Goal: Task Accomplishment & Management: Use online tool/utility

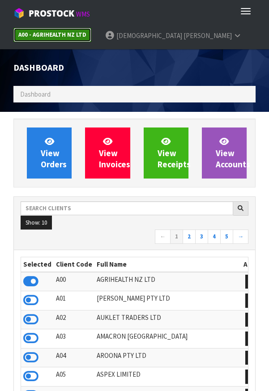
click at [66, 34] on strong "A00 - AGRIHEALTH NZ LTD" at bounding box center [52, 35] width 68 height 8
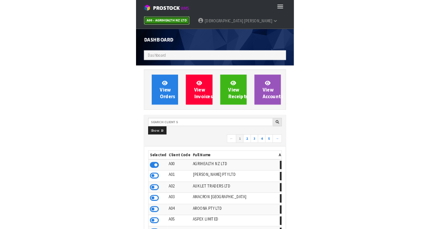
scroll to position [704, 255]
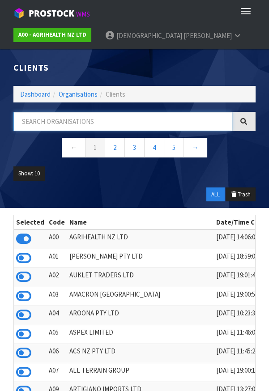
click at [127, 124] on input "text" at bounding box center [122, 121] width 219 height 19
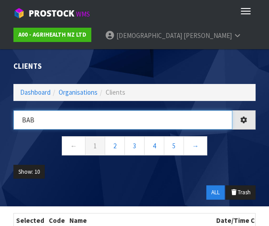
type input "BAB"
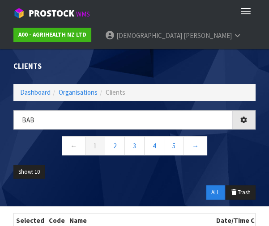
click at [157, 165] on ul "Show: 10 5 10 25 50" at bounding box center [134, 175] width 242 height 21
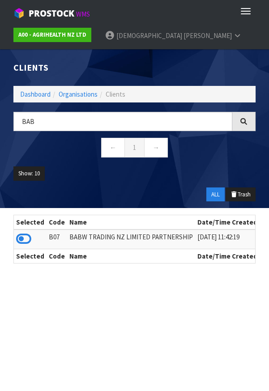
click at [25, 237] on icon at bounding box center [23, 238] width 15 height 13
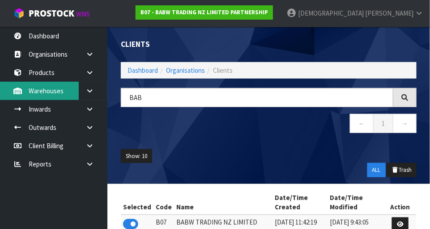
click at [66, 93] on link "Warehouses" at bounding box center [53, 91] width 107 height 18
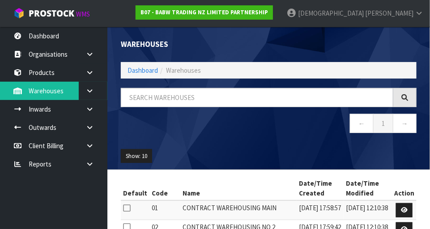
click at [89, 92] on icon at bounding box center [89, 91] width 8 height 7
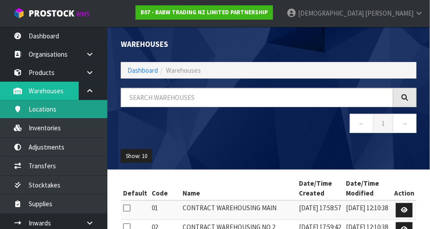
click at [42, 117] on link "Locations" at bounding box center [53, 109] width 107 height 18
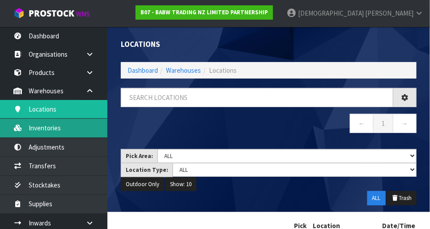
click at [47, 131] on link "Inventories" at bounding box center [53, 128] width 107 height 18
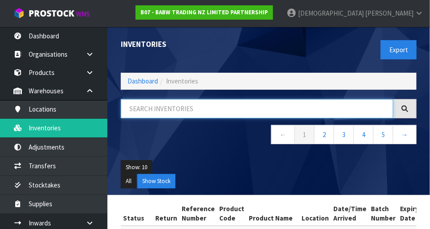
click at [268, 110] on input "text" at bounding box center [257, 108] width 272 height 19
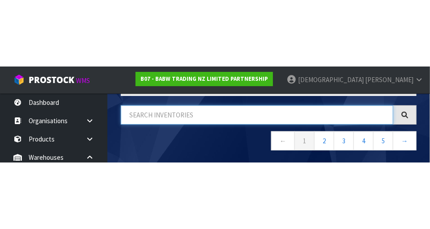
scroll to position [22, 0]
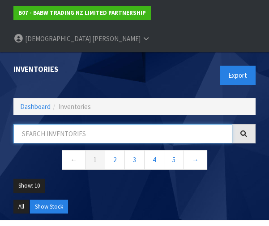
click at [102, 124] on input "text" at bounding box center [122, 133] width 219 height 19
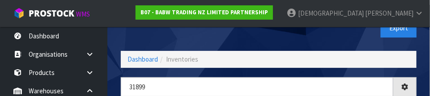
click at [268, 36] on div "Export" at bounding box center [346, 28] width 155 height 46
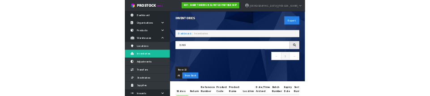
scroll to position [0, 0]
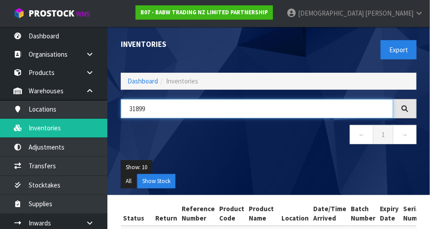
click at [153, 107] on input "31899" at bounding box center [257, 108] width 272 height 19
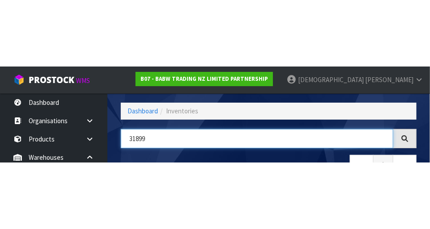
scroll to position [60, 0]
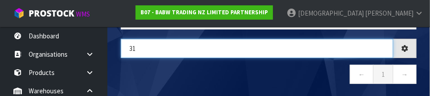
type input "3"
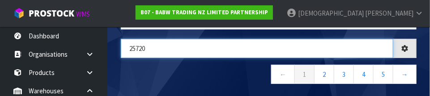
type input "25720"
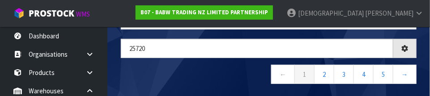
click at [202, 77] on nav "← 1 2 3 4 5 →" at bounding box center [269, 76] width 296 height 22
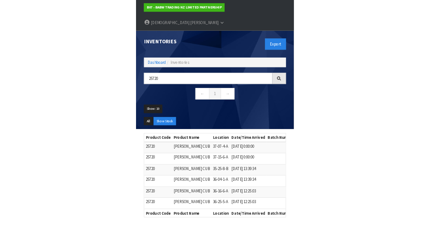
scroll to position [0, 122]
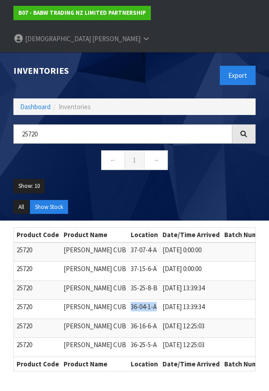
copy td "36-04-1-A"
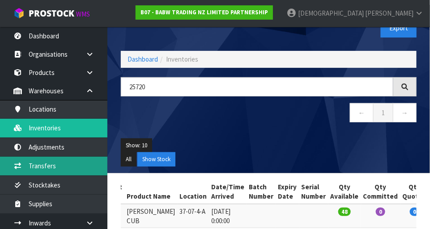
click at [52, 168] on link "Transfers" at bounding box center [53, 166] width 107 height 18
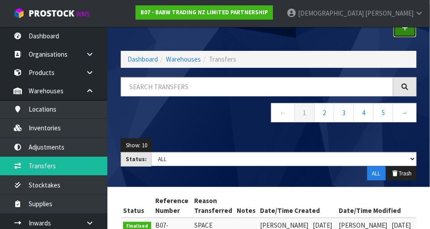
click at [268, 28] on link at bounding box center [404, 27] width 23 height 19
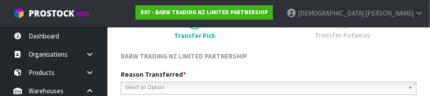
scroll to position [132, 0]
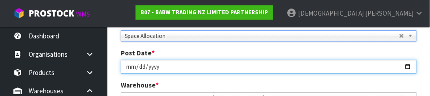
click at [268, 61] on input "[DATE]" at bounding box center [269, 67] width 296 height 14
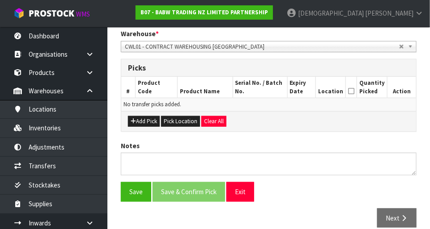
scroll to position [186, 0]
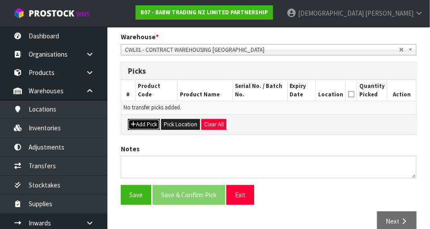
click at [144, 123] on button "Add Pick" at bounding box center [144, 124] width 32 height 11
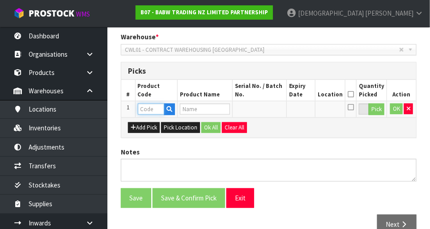
click at [156, 110] on input "text" at bounding box center [151, 109] width 26 height 11
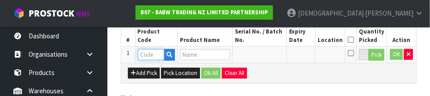
scroll to position [241, 0]
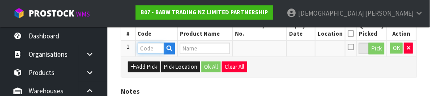
paste input "36-04-1-A"
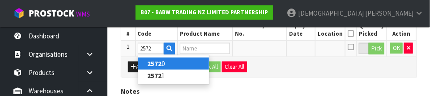
click at [180, 62] on link "2572 0" at bounding box center [173, 64] width 71 height 12
type input "25720"
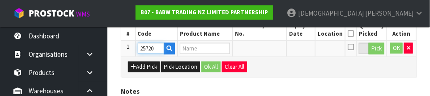
type input "LIL PUDDING CUB"
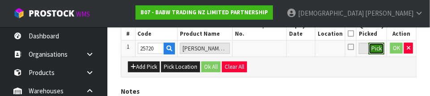
click at [268, 49] on button "Pick" at bounding box center [376, 49] width 16 height 12
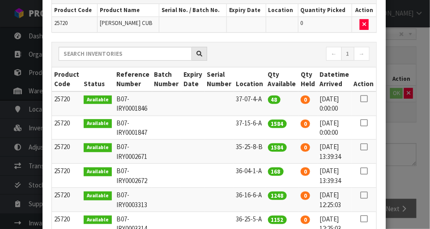
scroll to position [78, 0]
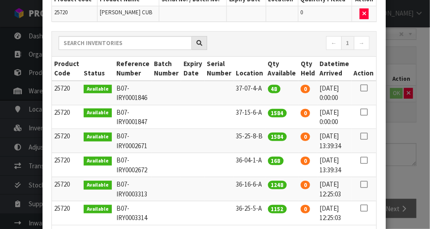
click at [268, 88] on icon at bounding box center [363, 88] width 7 height 0
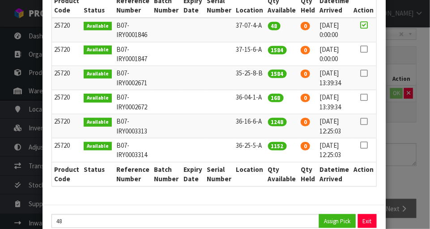
scroll to position [156, 0]
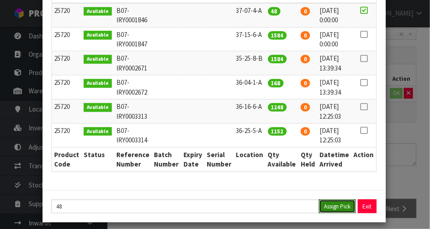
click at [268, 210] on button "Assign Pick" at bounding box center [337, 207] width 37 height 14
type input "48"
click at [268, 156] on div "Pick Line Picks Product Code Product Name Serial No. / Batch No. Expiry Date Lo…" at bounding box center [215, 114] width 430 height 229
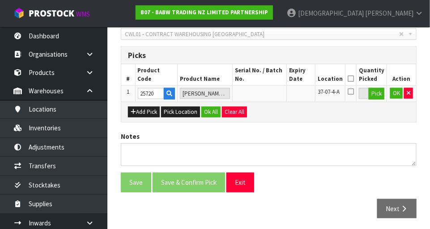
click at [268, 79] on icon at bounding box center [350, 79] width 6 height 0
click at [212, 108] on button "Ok All" at bounding box center [210, 112] width 19 height 11
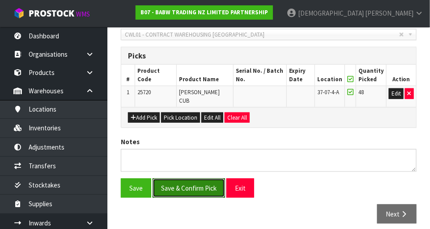
click at [199, 179] on button "Save & Confirm Pick" at bounding box center [188, 188] width 72 height 19
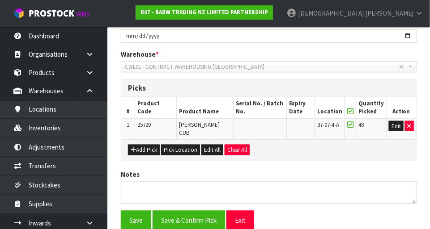
scroll to position [0, 0]
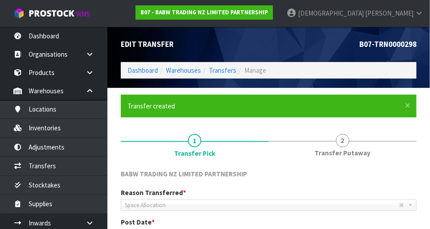
click at [268, 146] on link "2 Transfer Putaway" at bounding box center [343, 144] width 148 height 35
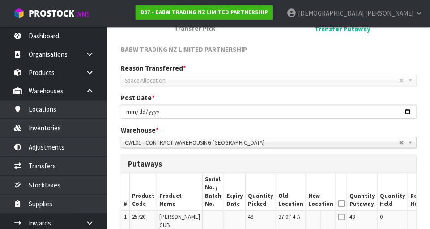
scroll to position [125, 0]
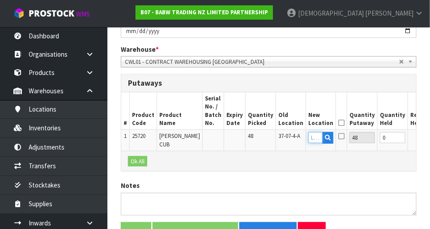
click at [268, 137] on input "text" at bounding box center [315, 137] width 14 height 11
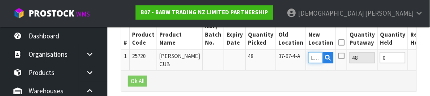
scroll to position [291, 0]
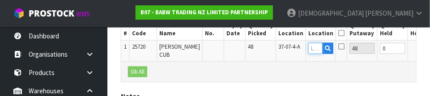
paste input "36-04-1-A"
type input "36-04-1-A"
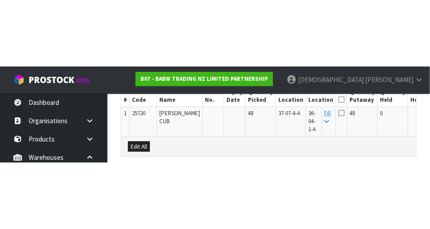
scroll to position [264, 0]
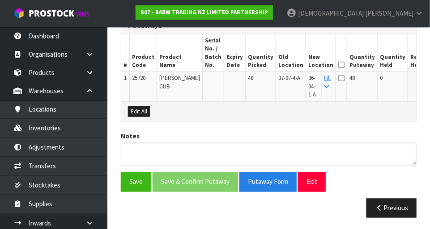
click at [268, 65] on icon at bounding box center [341, 65] width 6 height 0
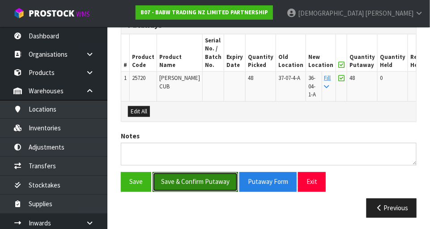
click at [204, 183] on button "Save & Confirm Putaway" at bounding box center [194, 182] width 85 height 19
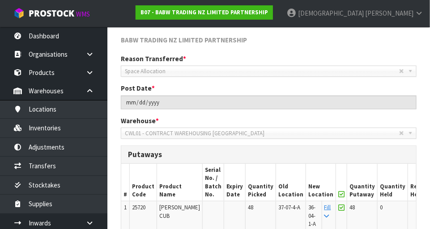
scroll to position [0, 0]
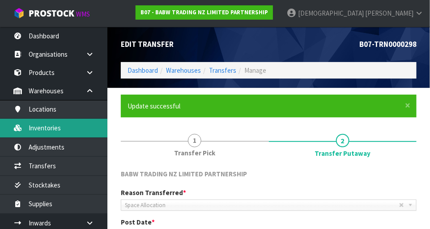
click at [56, 124] on link "Inventories" at bounding box center [53, 128] width 107 height 18
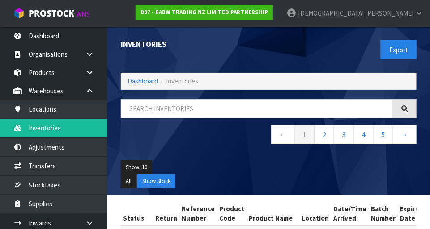
click at [173, 84] on span "Inventories" at bounding box center [182, 81] width 32 height 8
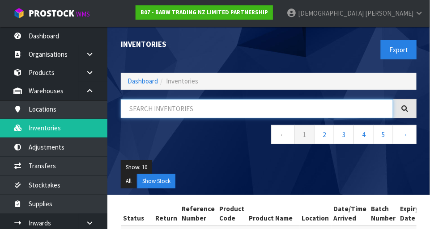
click at [178, 108] on input "text" at bounding box center [257, 108] width 272 height 19
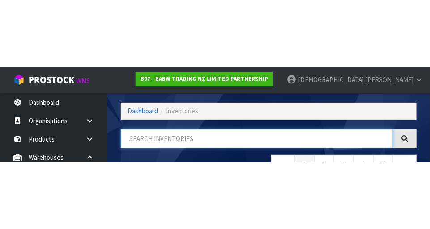
scroll to position [60, 0]
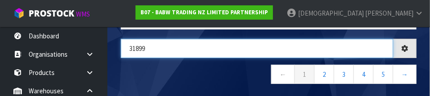
type input "31899"
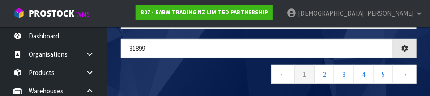
click at [242, 72] on nav "← 1 2 3 4 5 →" at bounding box center [269, 76] width 296 height 22
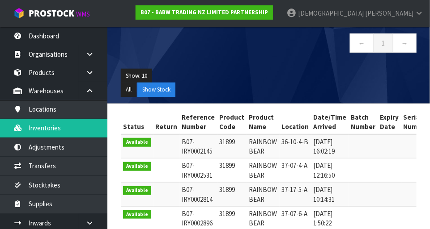
scroll to position [92, 0]
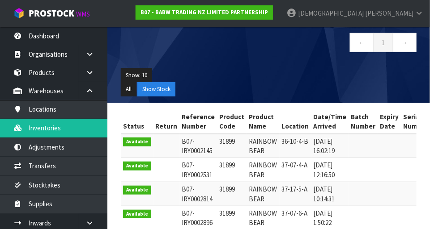
copy td "31899"
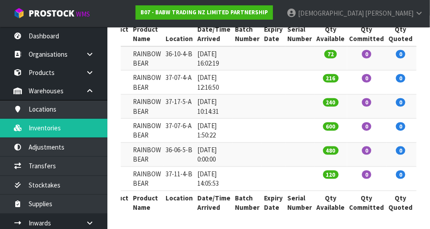
scroll to position [0, 117]
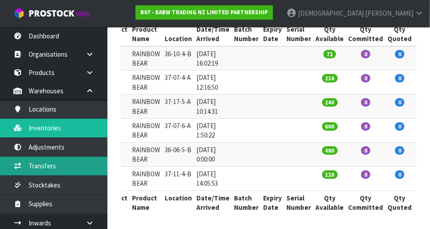
click at [49, 167] on link "Transfers" at bounding box center [53, 166] width 107 height 18
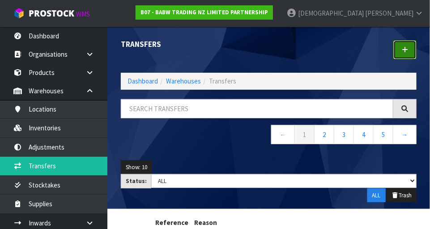
click at [268, 50] on icon at bounding box center [405, 50] width 6 height 7
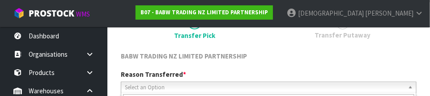
scroll to position [132, 0]
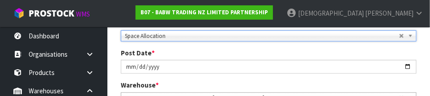
click at [258, 55] on div "Post Date * 2025-09-04" at bounding box center [268, 60] width 309 height 25
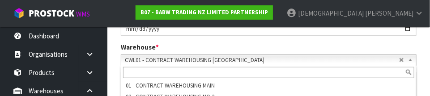
scroll to position [195, 0]
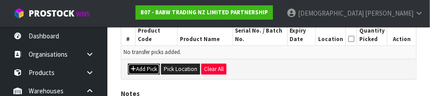
click at [146, 67] on button "Add Pick" at bounding box center [144, 69] width 32 height 11
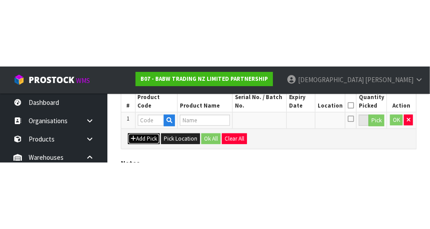
scroll to position [201, 0]
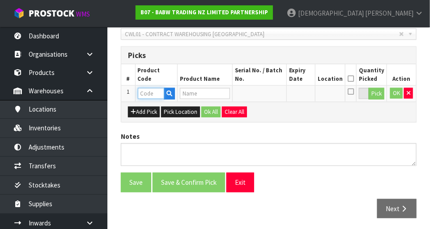
paste input "31899"
type input "31899"
type input "RAINBOW BEAR"
type input "31899"
click at [268, 94] on button "Pick" at bounding box center [376, 94] width 16 height 12
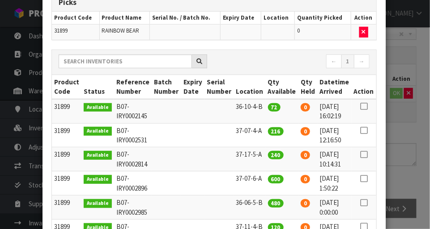
scroll to position [68, 0]
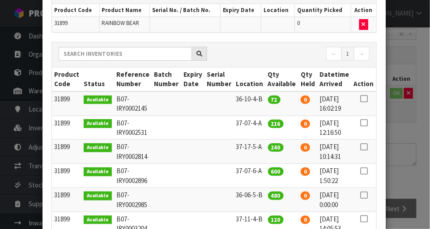
click at [268, 123] on icon at bounding box center [363, 123] width 7 height 0
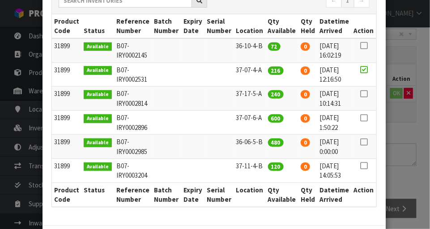
scroll to position [161, 0]
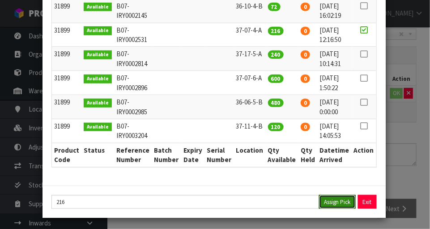
click at [268, 199] on button "Assign Pick" at bounding box center [337, 202] width 37 height 14
type input "216"
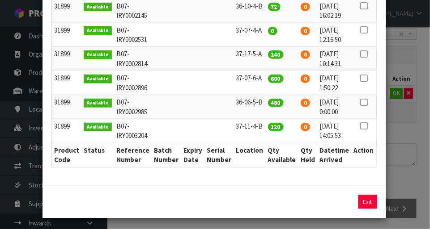
click at [268, 165] on div "Pick Line Picks Product Code Product Name Serial No. / Batch No. Expiry Date Lo…" at bounding box center [215, 114] width 430 height 229
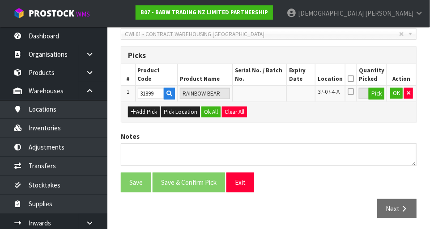
click at [268, 79] on icon at bounding box center [350, 79] width 6 height 0
click at [211, 110] on button "Ok All" at bounding box center [210, 112] width 19 height 11
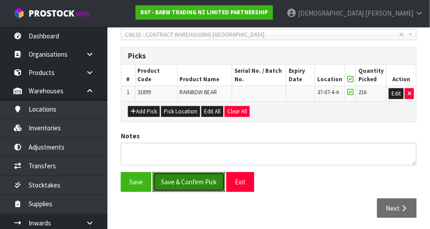
click at [194, 185] on button "Save & Confirm Pick" at bounding box center [188, 182] width 72 height 19
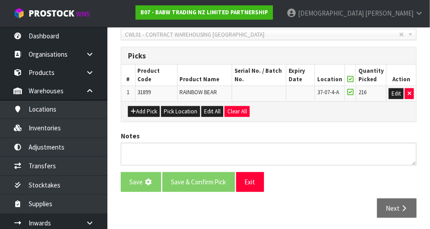
scroll to position [0, 0]
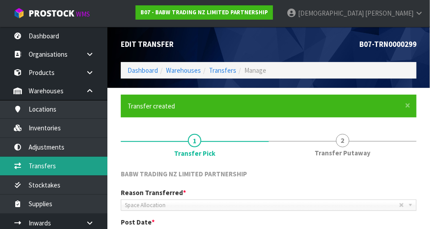
click at [55, 166] on link "Transfers" at bounding box center [53, 166] width 107 height 18
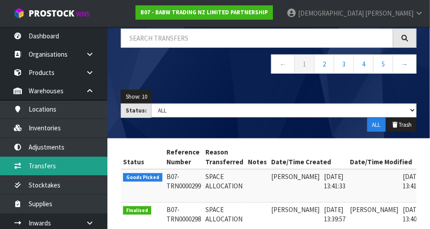
scroll to position [70, 0]
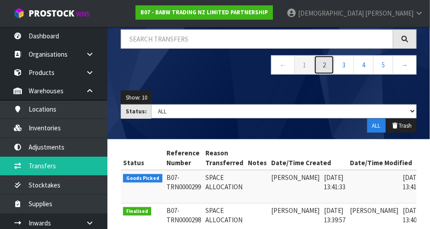
click at [268, 67] on link "2" at bounding box center [324, 64] width 20 height 19
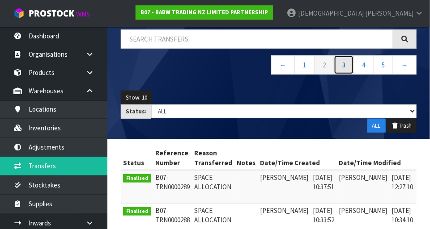
click at [268, 67] on link "3" at bounding box center [344, 64] width 20 height 19
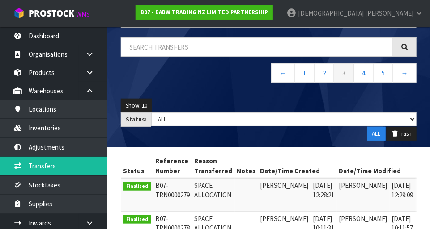
scroll to position [60, 0]
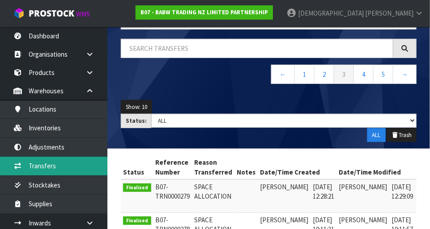
click at [47, 167] on link "Transfers" at bounding box center [53, 166] width 107 height 18
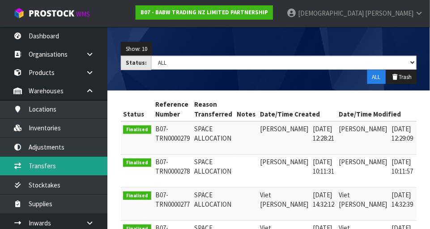
scroll to position [115, 0]
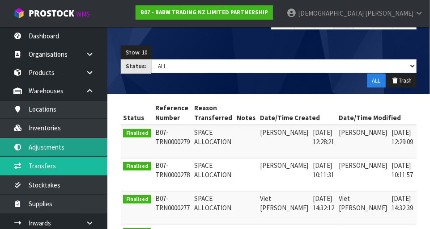
click at [50, 148] on link "Adjustments" at bounding box center [53, 147] width 107 height 18
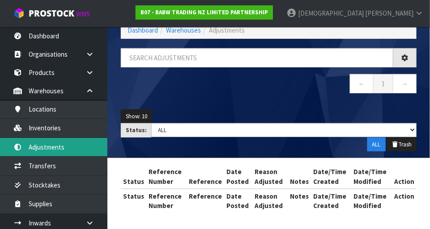
scroll to position [50, 0]
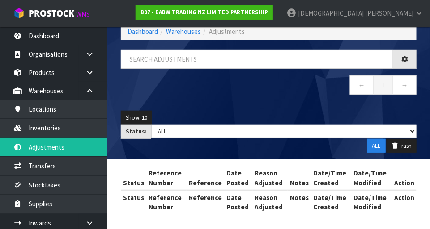
click at [47, 166] on div "Adjustments Dashboard Warehouses Adjustments ← 1 → Show: 10 5 10 25 50 Status: …" at bounding box center [215, 90] width 430 height 280
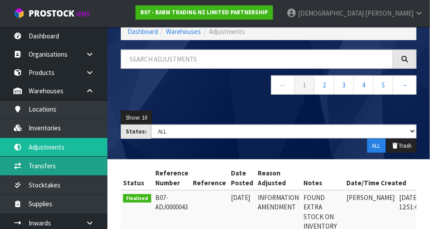
click at [40, 171] on link "Transfers" at bounding box center [53, 166] width 107 height 18
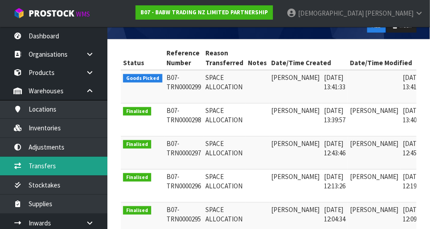
scroll to position [179, 0]
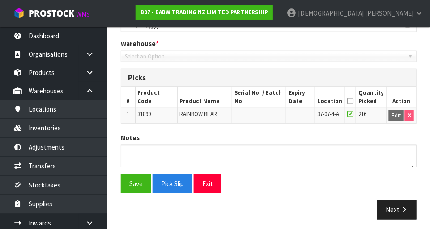
type input "2025-09-04"
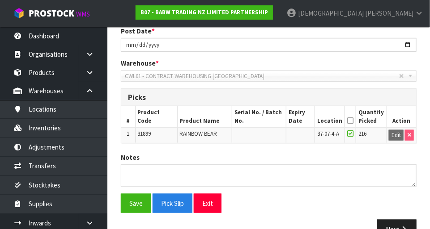
scroll to position [161, 0]
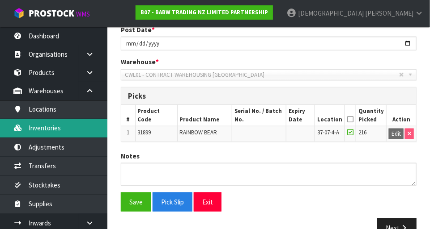
click at [51, 137] on link "Inventories" at bounding box center [53, 128] width 107 height 18
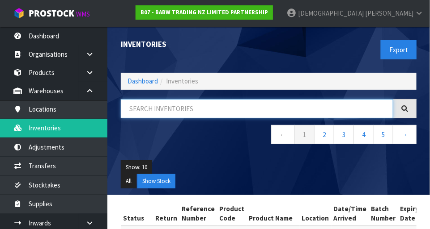
paste input "31899"
type input "31899"
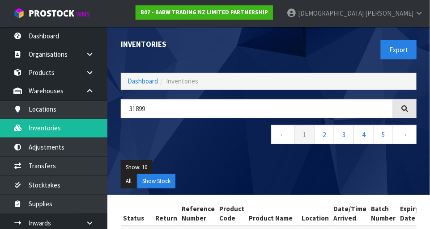
click at [214, 152] on div "31899 ← 1 2 3 4 5 →" at bounding box center [268, 126] width 309 height 55
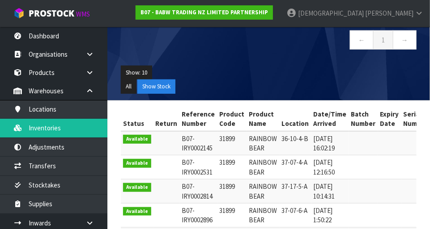
scroll to position [94, 0]
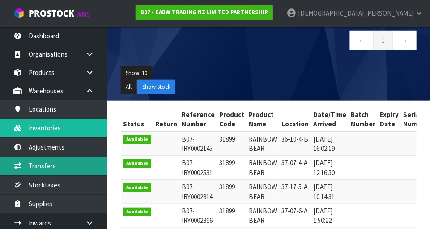
click at [55, 161] on link "Transfers" at bounding box center [53, 166] width 107 height 18
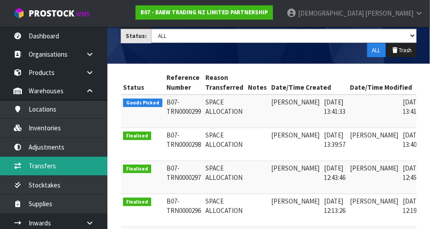
scroll to position [144, 0]
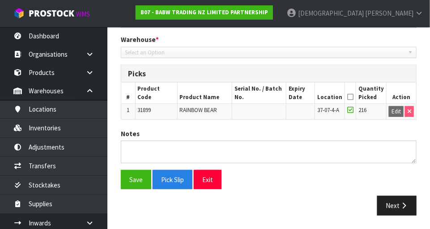
type input "2025-09-04"
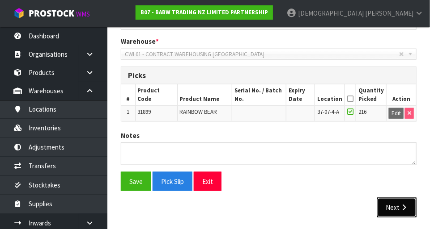
click at [268, 212] on button "Next" at bounding box center [396, 207] width 39 height 19
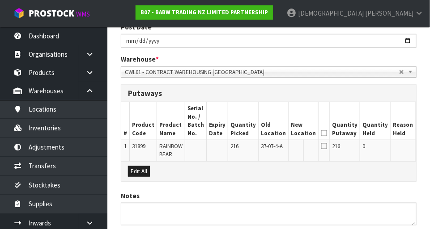
scroll to position [162, 0]
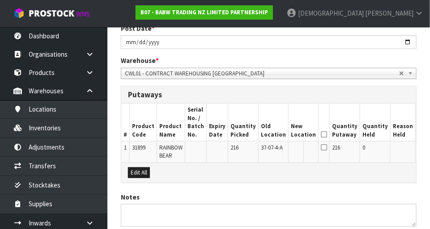
click at [268, 148] on button "Edit" at bounding box center [425, 149] width 15 height 11
click at [268, 148] on input "text" at bounding box center [298, 149] width 14 height 11
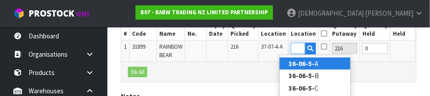
scroll to position [0, 17]
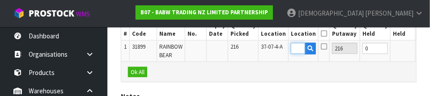
type input "36-06-5-B"
click at [268, 79] on div "Ok All" at bounding box center [268, 72] width 295 height 20
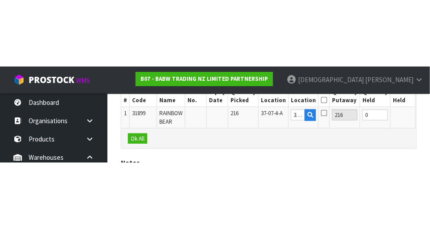
scroll to position [223, 0]
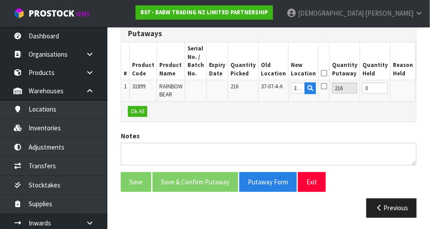
click at [268, 85] on button "OK" at bounding box center [424, 88] width 13 height 11
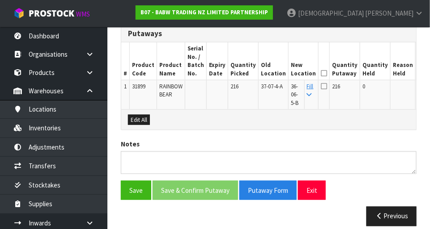
click at [268, 73] on icon at bounding box center [324, 73] width 6 height 0
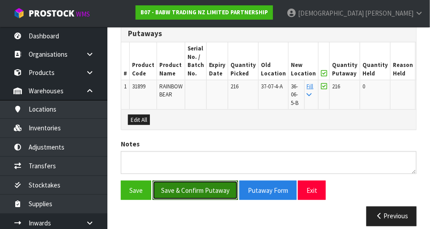
click at [213, 189] on button "Save & Confirm Putaway" at bounding box center [194, 190] width 85 height 19
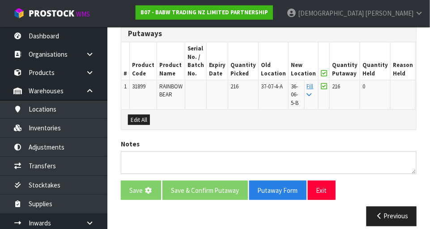
scroll to position [0, 0]
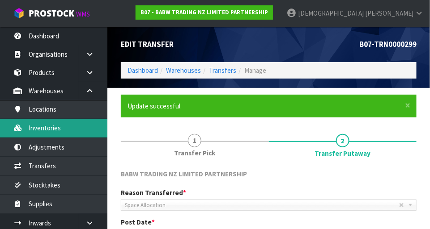
click at [55, 127] on link "Inventories" at bounding box center [53, 128] width 107 height 18
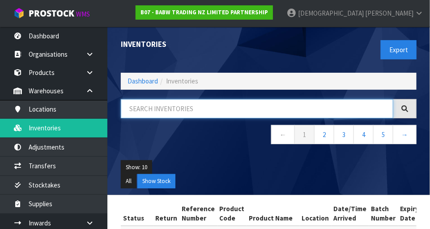
click at [171, 108] on input "text" at bounding box center [257, 108] width 272 height 19
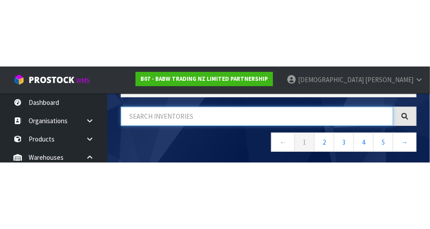
scroll to position [60, 0]
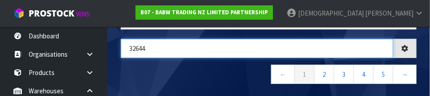
type input "32644"
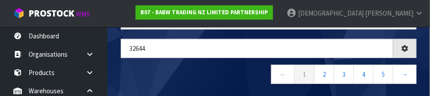
click at [187, 78] on nav "← 1 2 3 4 5 →" at bounding box center [269, 76] width 296 height 22
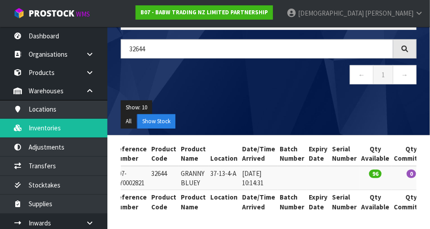
scroll to position [0, 0]
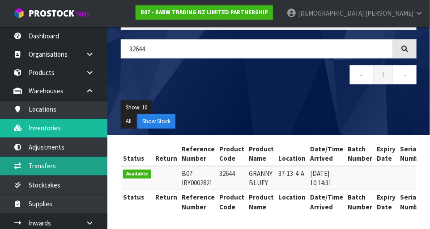
click at [45, 166] on link "Transfers" at bounding box center [53, 166] width 107 height 18
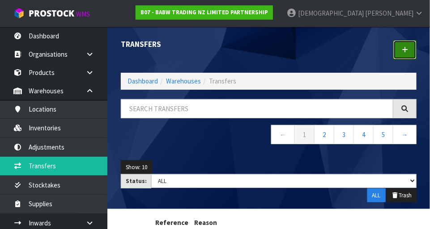
click at [268, 47] on icon at bounding box center [405, 50] width 6 height 7
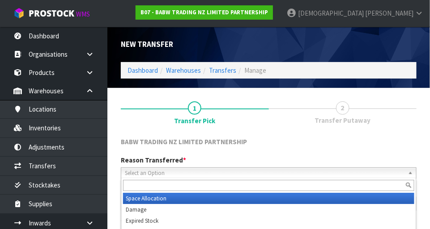
click at [206, 169] on span "Select an Option" at bounding box center [264, 173] width 279 height 11
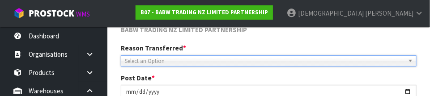
scroll to position [106, 0]
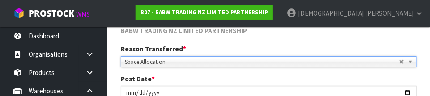
click at [218, 42] on div "BABW TRADING NZ LIMITED PARTNERSHIP" at bounding box center [268, 35] width 309 height 18
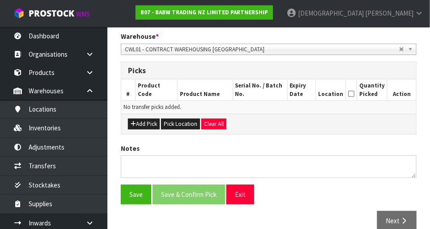
scroll to position [190, 0]
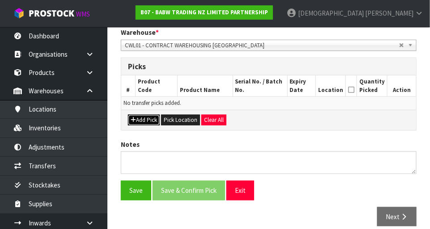
click at [151, 117] on button "Add Pick" at bounding box center [144, 120] width 32 height 11
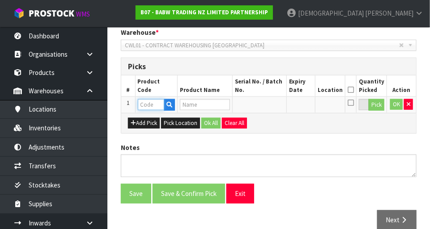
click at [149, 102] on input "text" at bounding box center [151, 104] width 26 height 11
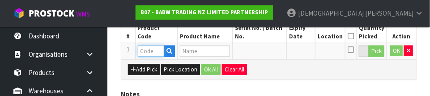
scroll to position [241, 0]
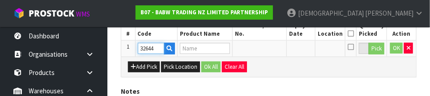
type input "32644"
click at [268, 68] on div "Add Pick Pick Location Ok All Clear All" at bounding box center [268, 67] width 295 height 20
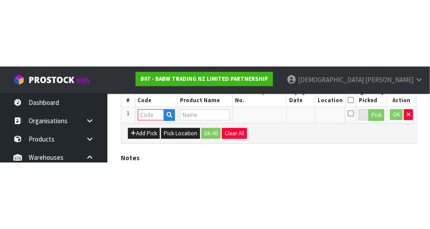
scroll to position [201, 0]
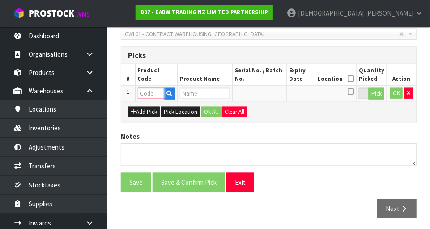
click at [151, 89] on input "text" at bounding box center [151, 93] width 26 height 11
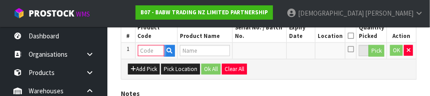
scroll to position [241, 0]
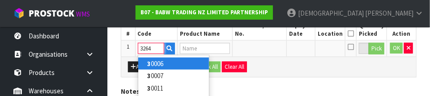
type input "32644"
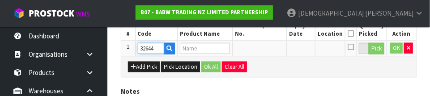
type input "GRANNY BLUEY"
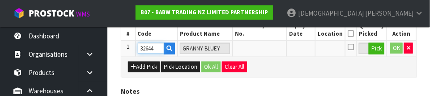
type input "32644"
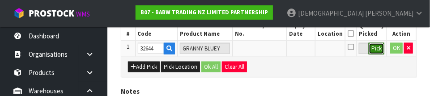
click at [268, 50] on button "Pick" at bounding box center [376, 49] width 16 height 12
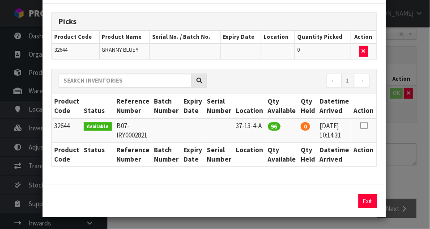
scroll to position [39, 0]
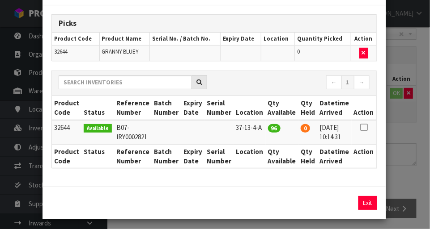
click at [268, 127] on icon at bounding box center [363, 127] width 7 height 0
click at [268, 202] on button "Assign Pick" at bounding box center [337, 203] width 37 height 14
type input "96"
click at [268, 159] on div "Pick Line Picks Product Code Product Name Serial No. / Batch No. Expiry Date Lo…" at bounding box center [215, 114] width 430 height 229
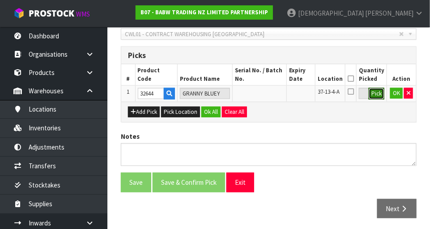
scroll to position [198, 0]
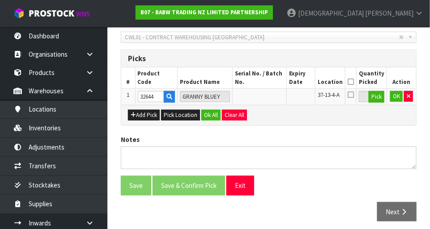
click at [268, 82] on icon at bounding box center [350, 82] width 6 height 0
click at [211, 114] on button "Ok All" at bounding box center [210, 115] width 19 height 11
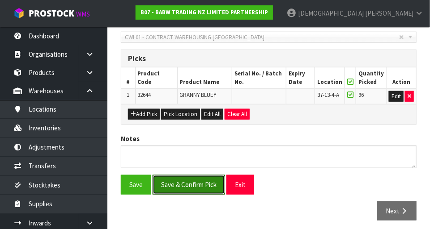
click at [192, 184] on button "Save & Confirm Pick" at bounding box center [188, 184] width 72 height 19
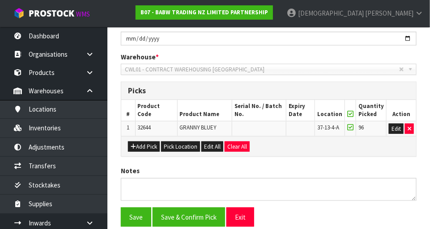
scroll to position [0, 0]
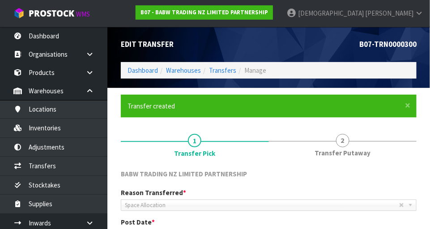
click at [268, 148] on span "Transfer Putaway" at bounding box center [342, 152] width 56 height 9
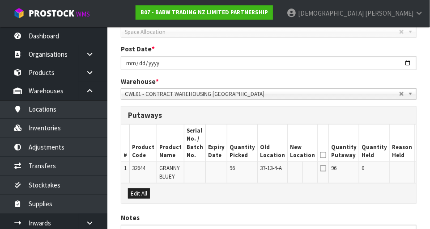
scroll to position [203, 0]
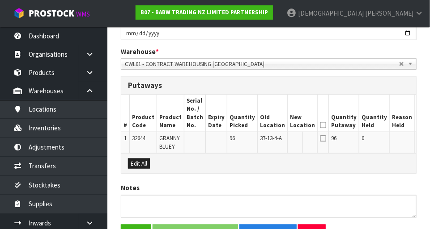
click at [268, 140] on button "Edit" at bounding box center [424, 140] width 15 height 11
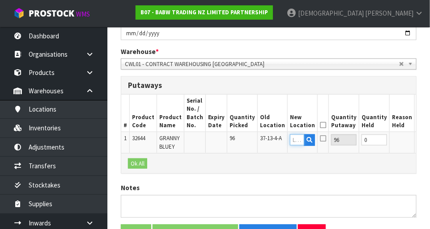
click at [268, 140] on input "text" at bounding box center [297, 140] width 14 height 11
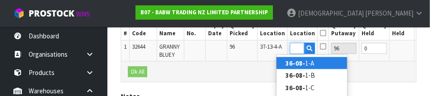
scroll to position [0, 12]
type input "36-08-5-A"
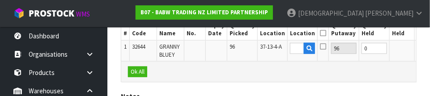
click at [268, 48] on button "OK" at bounding box center [423, 48] width 13 height 11
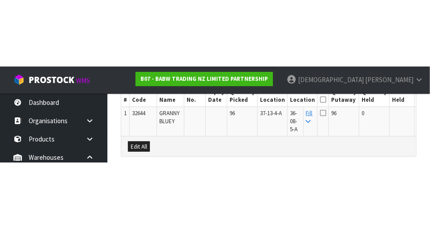
scroll to position [264, 0]
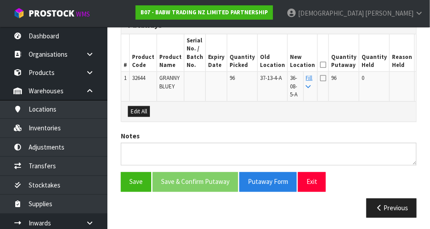
click at [268, 65] on icon at bounding box center [323, 65] width 6 height 0
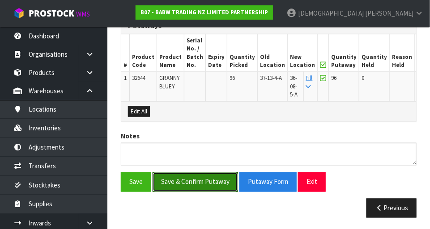
click at [202, 183] on button "Save & Confirm Putaway" at bounding box center [194, 182] width 85 height 19
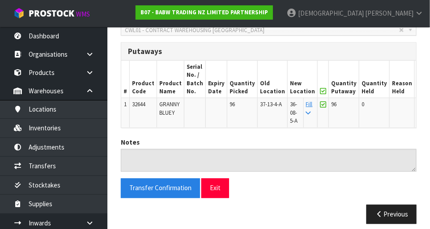
scroll to position [244, 0]
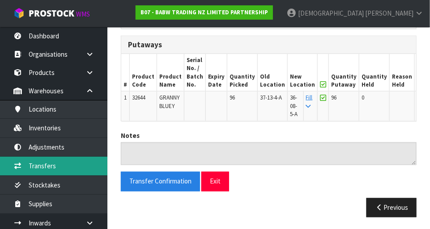
click at [51, 169] on link "Transfers" at bounding box center [53, 166] width 107 height 18
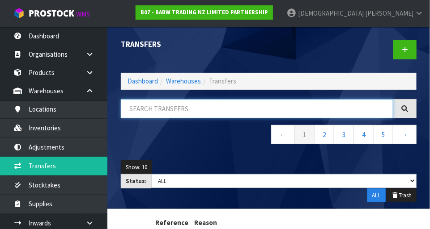
click at [173, 108] on input "text" at bounding box center [257, 108] width 272 height 19
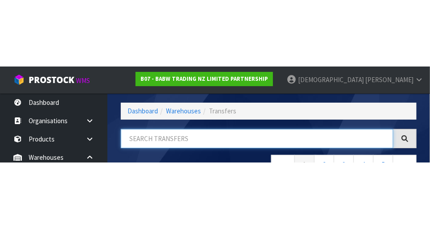
scroll to position [60, 0]
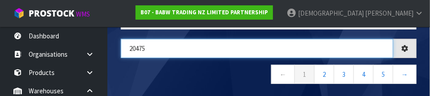
type input "20475"
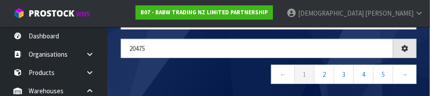
click at [208, 69] on nav "← 1 2 3 4 5 →" at bounding box center [269, 76] width 296 height 22
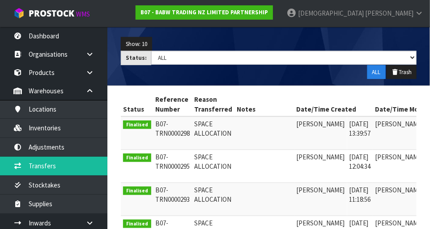
scroll to position [82, 0]
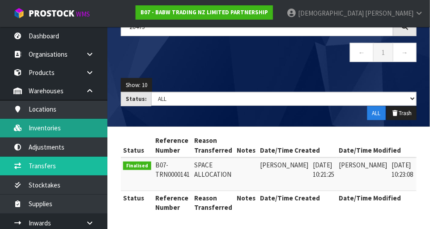
click at [57, 132] on link "Inventories" at bounding box center [53, 128] width 107 height 18
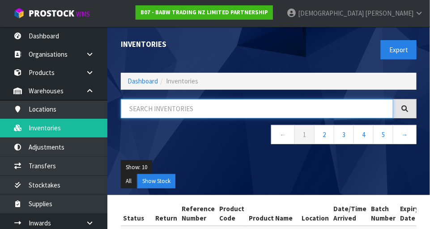
click at [174, 109] on input "text" at bounding box center [257, 108] width 272 height 19
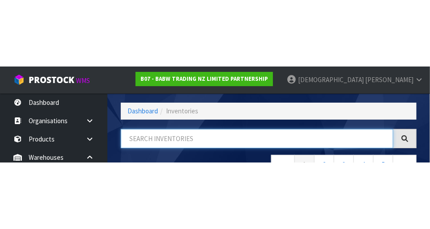
scroll to position [60, 0]
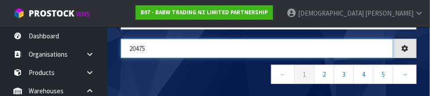
type input "20475"
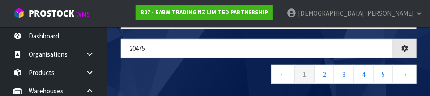
click at [214, 73] on nav "← 1 2 3 4 5 →" at bounding box center [269, 76] width 296 height 22
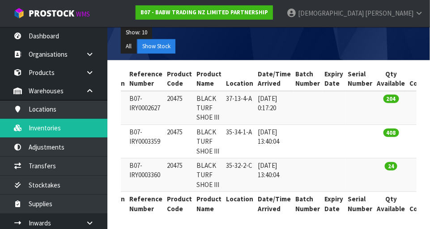
scroll to position [136, 0]
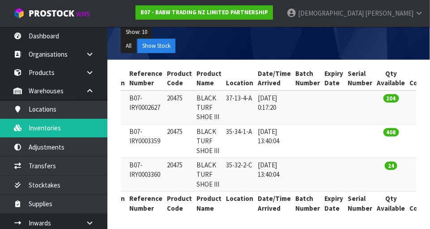
copy td "20475"
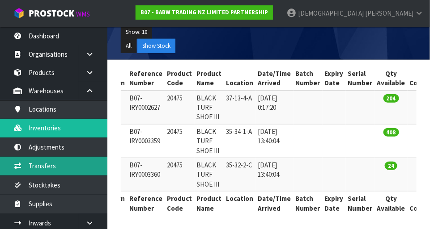
click at [59, 161] on link "Transfers" at bounding box center [53, 166] width 107 height 18
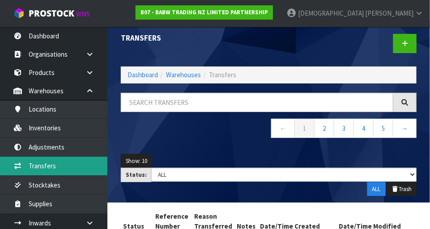
scroll to position [5, 0]
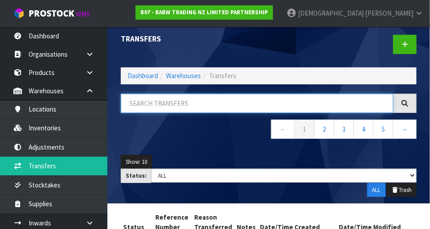
paste input "20475"
type input "20475"
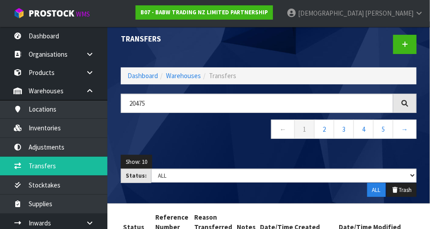
click at [212, 138] on nav "← 1 2 3 4 5 →" at bounding box center [269, 131] width 296 height 22
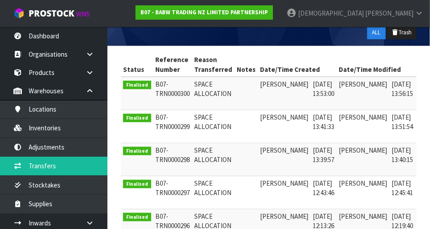
scroll to position [82, 0]
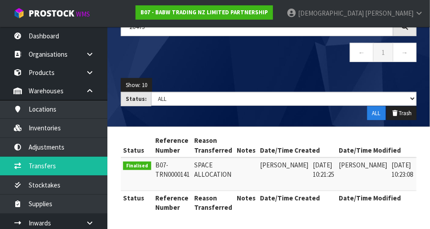
click at [268, 169] on link at bounding box center [427, 168] width 17 height 14
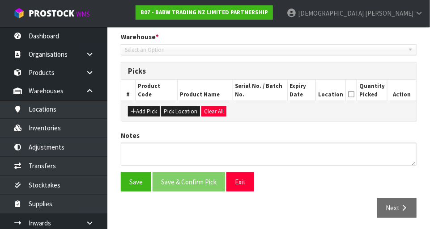
type input "2024-08-21"
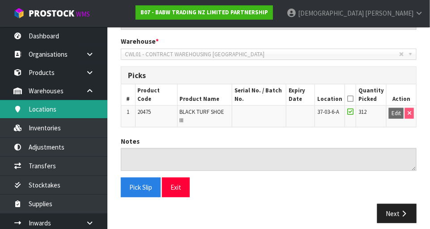
click at [55, 114] on link "Locations" at bounding box center [53, 109] width 107 height 18
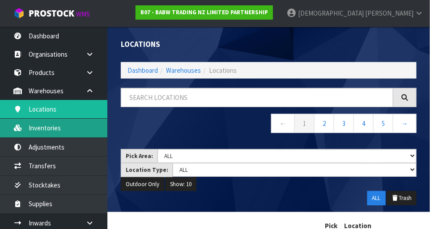
click at [59, 132] on link "Inventories" at bounding box center [53, 128] width 107 height 18
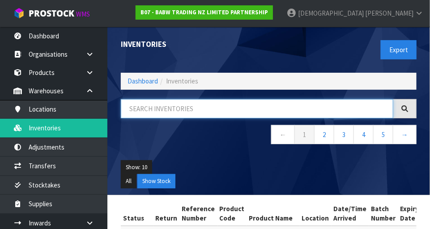
click at [179, 108] on input "text" at bounding box center [257, 108] width 272 height 19
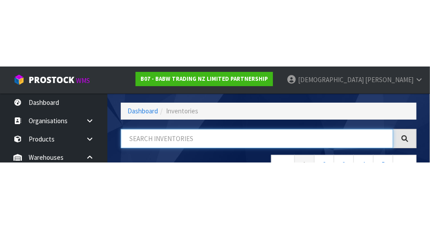
scroll to position [60, 0]
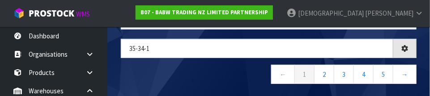
click at [184, 82] on nav "← 1 2 3 4 5 →" at bounding box center [269, 76] width 296 height 22
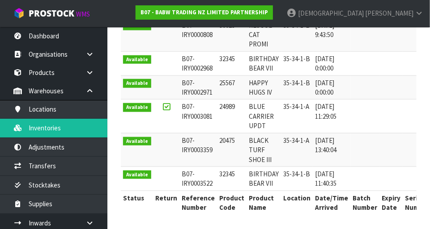
scroll to position [0, 0]
copy td "20475"
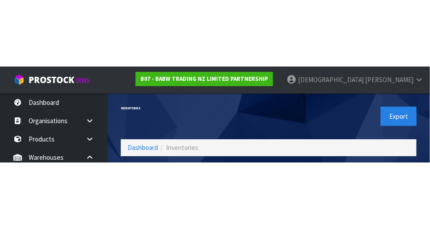
scroll to position [60, 0]
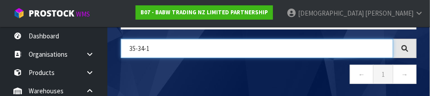
paste input "20475"
type input "20475"
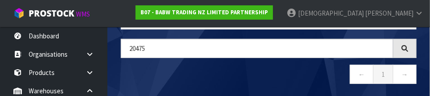
click at [240, 72] on nav "← 1 →" at bounding box center [269, 76] width 296 height 22
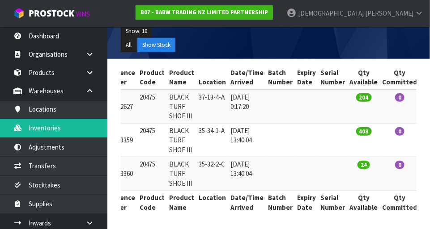
scroll to position [0, 112]
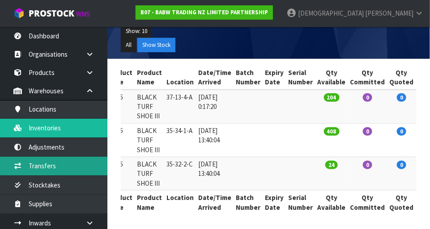
click at [44, 163] on link "Transfers" at bounding box center [53, 166] width 107 height 18
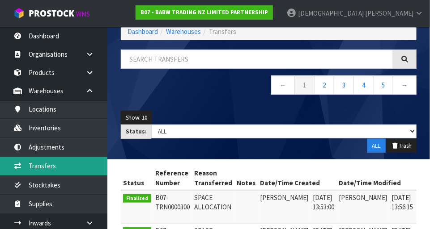
scroll to position [136, 0]
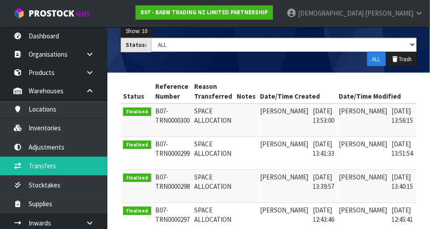
click at [268, 112] on icon at bounding box center [427, 113] width 7 height 6
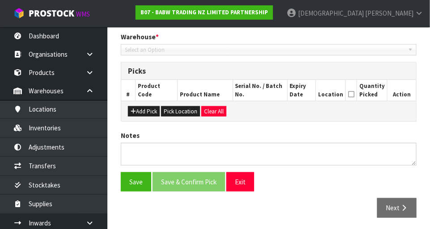
scroll to position [181, 0]
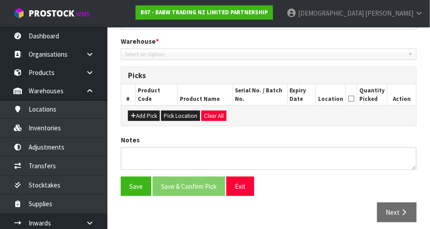
type input "2025-09-04"
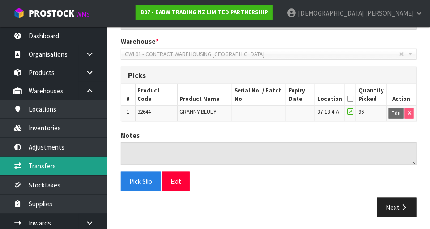
click at [43, 167] on link "Transfers" at bounding box center [53, 166] width 107 height 18
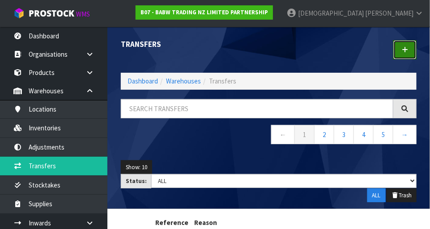
click at [268, 51] on link at bounding box center [404, 49] width 23 height 19
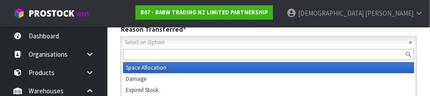
scroll to position [132, 0]
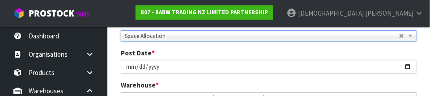
click at [237, 52] on div "Post Date * 2025-09-04" at bounding box center [268, 60] width 309 height 25
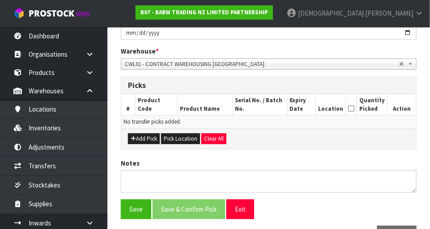
scroll to position [196, 0]
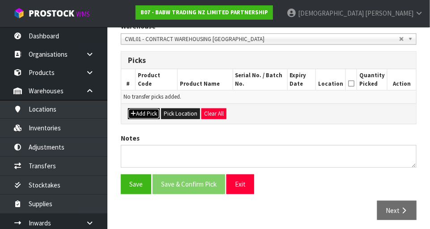
click at [149, 115] on button "Add Pick" at bounding box center [144, 114] width 32 height 11
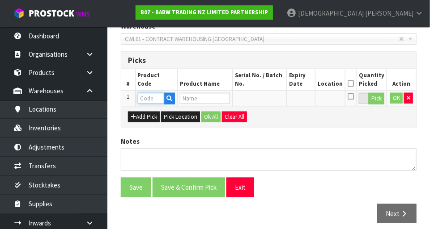
paste input "20475"
type input "20475"
type input "BLACK TURF SHOE III"
type input "20475"
click at [268, 102] on button "Pick" at bounding box center [376, 99] width 16 height 12
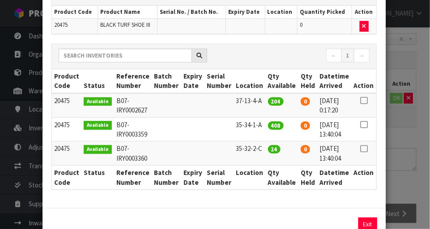
scroll to position [79, 0]
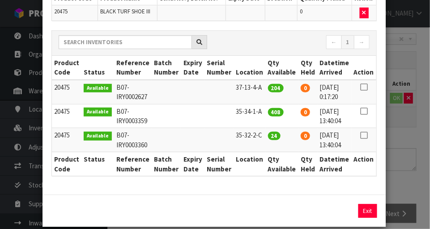
click at [268, 87] on icon at bounding box center [363, 87] width 7 height 0
click at [268, 207] on button "Assign Pick" at bounding box center [337, 211] width 37 height 14
type input "204"
click at [268, 162] on div "Pick Line Picks Product Code Product Name Serial No. / Batch No. Expiry Date Lo…" at bounding box center [215, 114] width 430 height 229
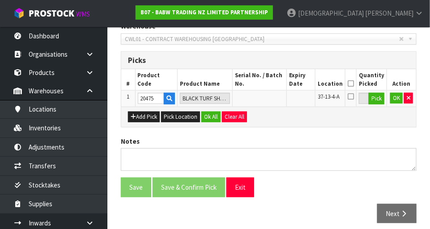
click at [268, 84] on icon at bounding box center [350, 84] width 6 height 0
click at [210, 119] on button "Ok All" at bounding box center [210, 117] width 19 height 11
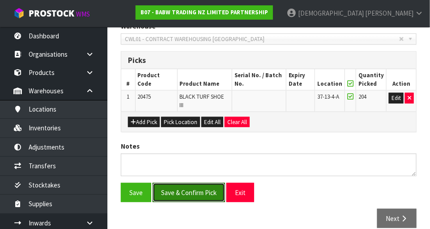
click at [191, 186] on button "Save & Confirm Pick" at bounding box center [188, 192] width 72 height 19
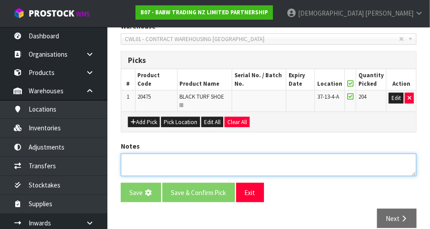
click at [268, 155] on textarea at bounding box center [269, 165] width 296 height 23
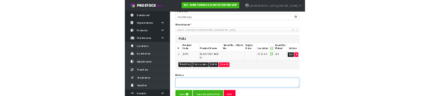
scroll to position [0, 0]
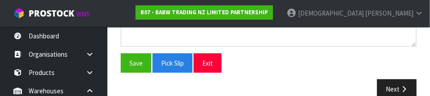
click at [264, 59] on div "Save Pick Slip Exit" at bounding box center [268, 63] width 309 height 19
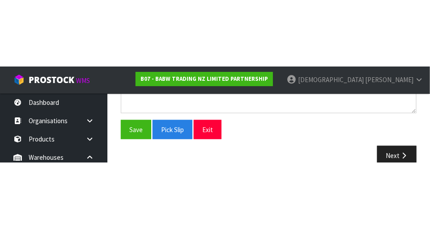
scroll to position [213, 0]
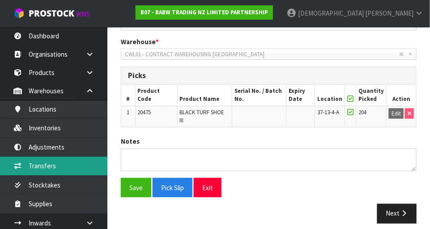
click at [63, 167] on link "Transfers" at bounding box center [53, 166] width 107 height 18
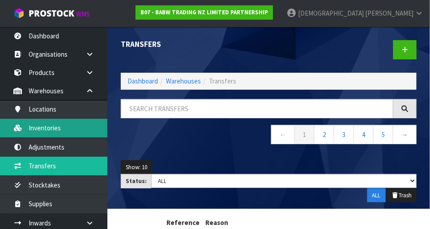
click at [38, 128] on link "Inventories" at bounding box center [53, 128] width 107 height 18
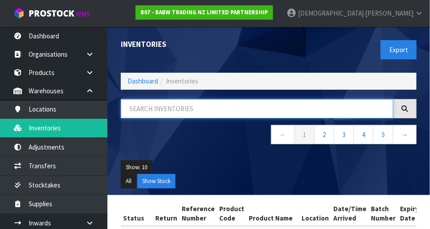
paste input "20475"
type input "20475"
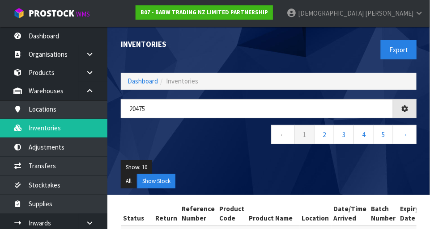
click at [190, 155] on div "Show: 10 5 10 25 50 All Show Stock" at bounding box center [268, 175] width 309 height 42
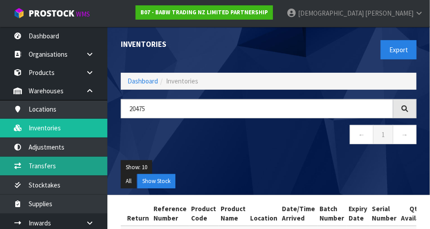
click at [50, 167] on link "Transfers" at bounding box center [53, 166] width 107 height 18
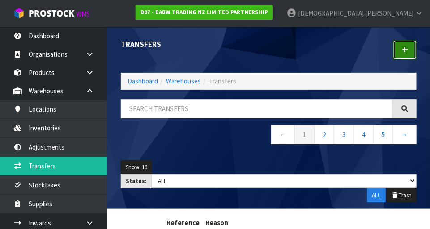
click at [268, 48] on icon at bounding box center [405, 50] width 6 height 7
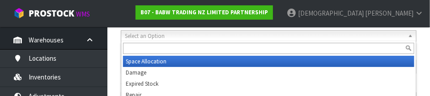
scroll to position [51, 0]
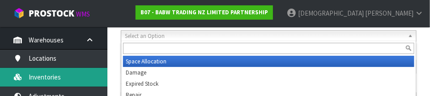
click at [58, 81] on link "Inventories" at bounding box center [53, 77] width 107 height 18
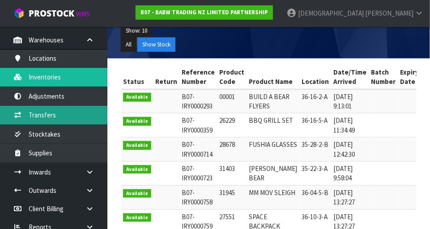
click at [51, 119] on link "Transfers" at bounding box center [53, 115] width 107 height 18
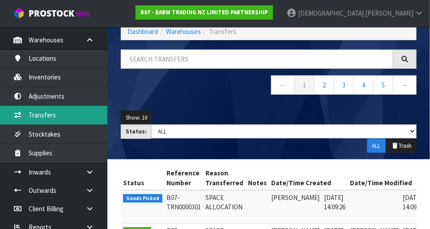
scroll to position [137, 0]
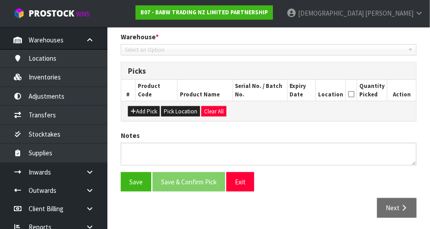
type input "2025-09-04"
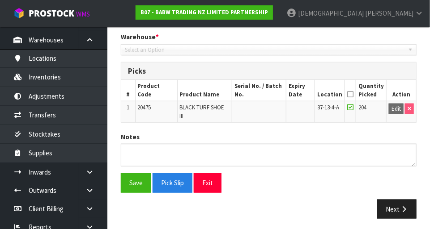
scroll to position [181, 0]
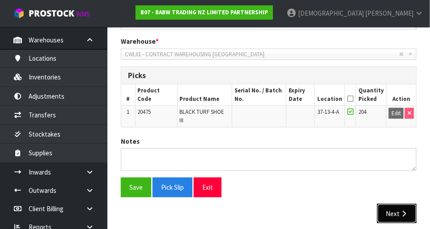
click at [268, 207] on button "Next" at bounding box center [396, 213] width 39 height 19
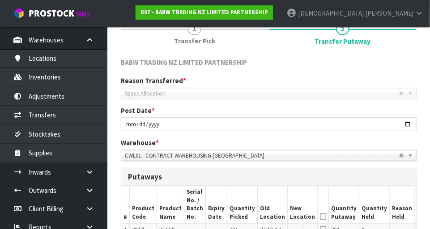
click at [268, 94] on span "Space Allocation" at bounding box center [262, 94] width 274 height 11
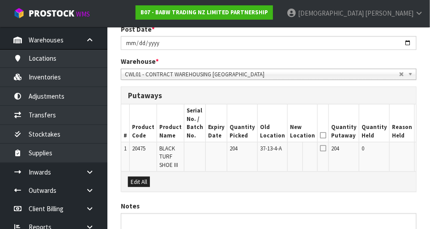
scroll to position [170, 0]
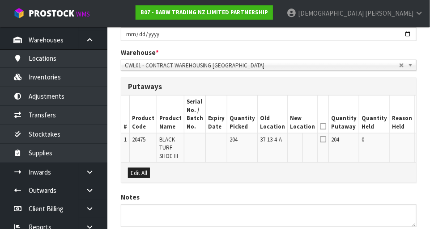
click at [268, 143] on button "Edit" at bounding box center [424, 141] width 15 height 11
click at [268, 142] on input "text" at bounding box center [297, 141] width 14 height 11
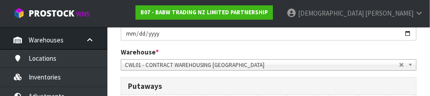
scroll to position [258, 0]
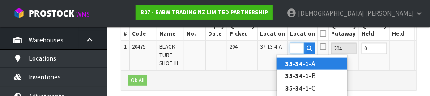
type input "35-34-1-A"
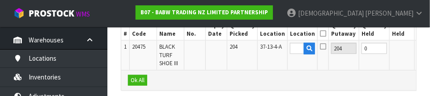
click at [268, 50] on button "OK" at bounding box center [423, 48] width 13 height 11
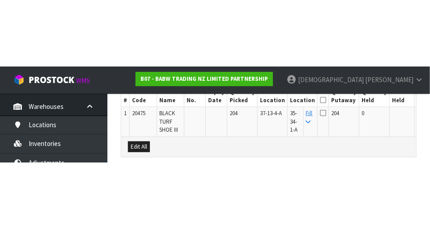
scroll to position [232, 0]
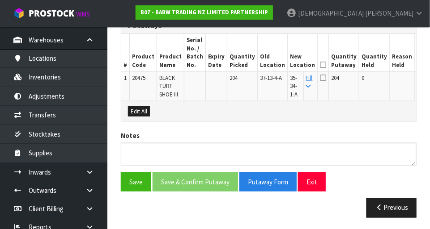
click at [268, 65] on icon at bounding box center [323, 65] width 6 height 0
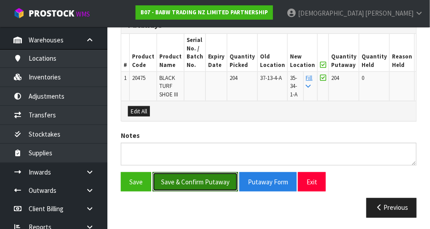
click at [207, 182] on button "Save & Confirm Putaway" at bounding box center [194, 182] width 85 height 19
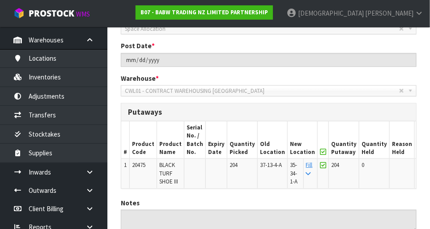
scroll to position [0, 0]
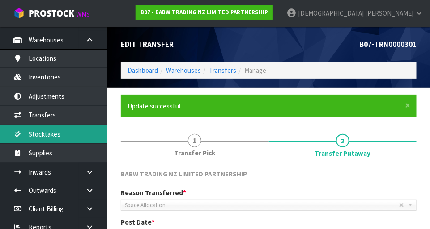
click at [59, 143] on link "Stocktakes" at bounding box center [53, 134] width 107 height 18
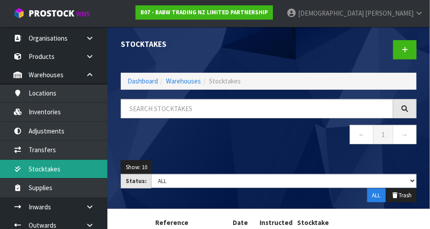
scroll to position [16, 0]
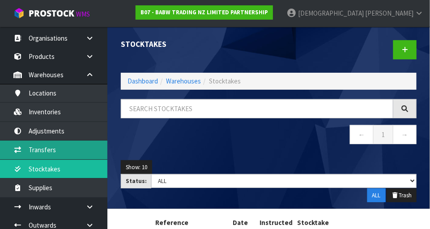
click at [51, 151] on link "Transfers" at bounding box center [53, 150] width 107 height 18
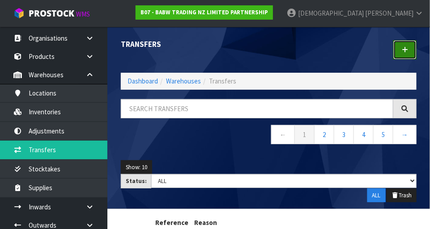
click at [268, 52] on icon at bounding box center [405, 50] width 6 height 7
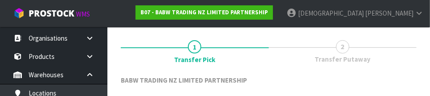
scroll to position [132, 0]
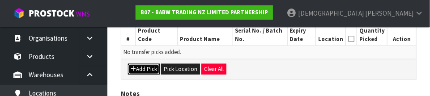
click at [148, 70] on button "Add Pick" at bounding box center [144, 69] width 32 height 11
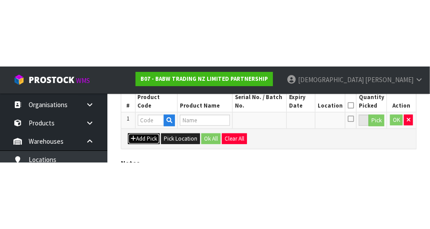
scroll to position [201, 0]
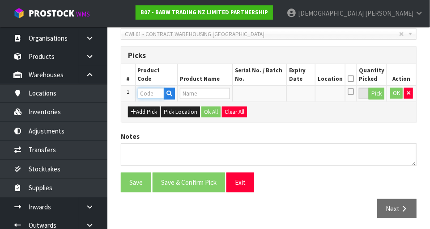
paste input "20475"
type input "20475"
type input "BLACK TURF SHOE III"
type input "20475"
click at [268, 94] on button "Pick" at bounding box center [376, 94] width 16 height 12
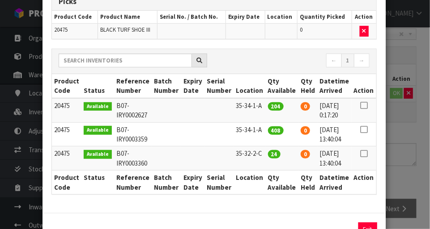
scroll to position [64, 0]
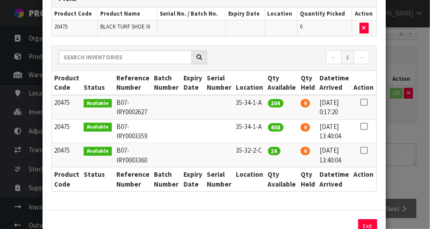
click at [268, 102] on icon at bounding box center [363, 102] width 7 height 0
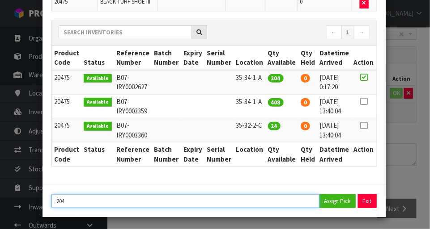
click at [229, 200] on input "204" at bounding box center [185, 202] width 268 height 14
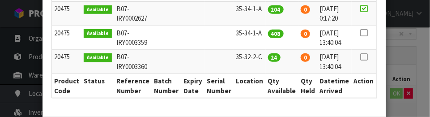
scroll to position [201, 0]
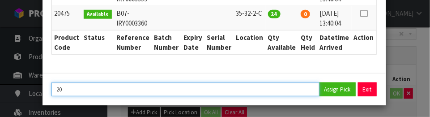
type input "2"
type input "120"
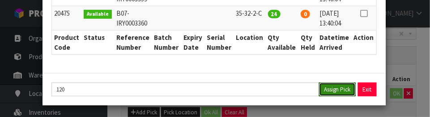
click at [268, 88] on button "Assign Pick" at bounding box center [337, 89] width 37 height 14
type input "120"
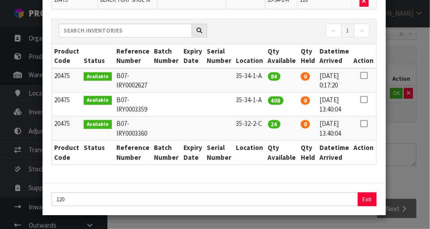
scroll to position [89, 0]
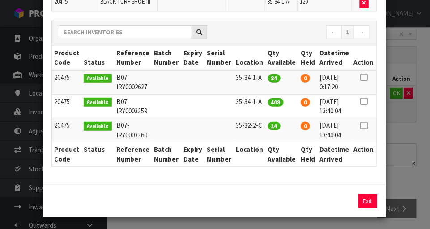
click at [268, 142] on div "Pick Line Picks Product Code Product Name Serial No. / Batch No. Expiry Date Lo…" at bounding box center [215, 114] width 430 height 229
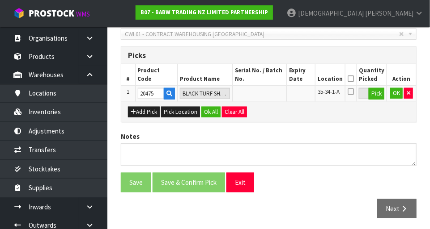
click at [268, 79] on icon at bounding box center [350, 79] width 6 height 0
click at [210, 110] on button "Ok All" at bounding box center [210, 112] width 19 height 11
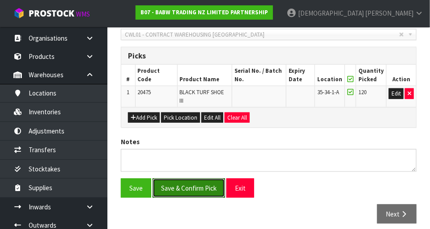
click at [192, 182] on button "Save & Confirm Pick" at bounding box center [188, 188] width 72 height 19
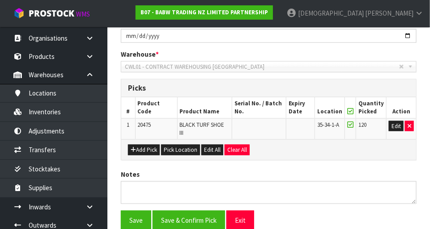
scroll to position [0, 0]
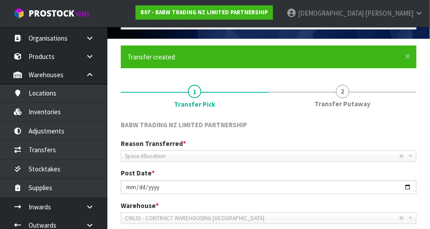
scroll to position [48, 0]
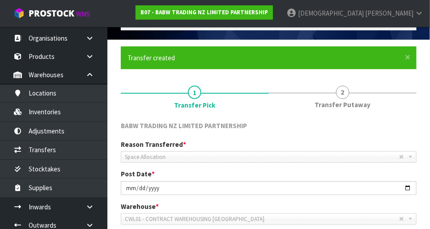
click at [209, 154] on span "Space Allocation" at bounding box center [262, 157] width 274 height 11
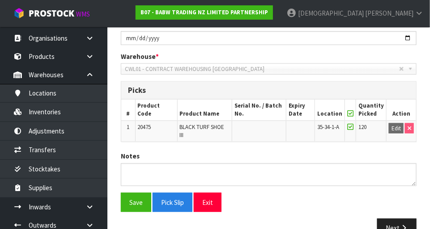
scroll to position [213, 0]
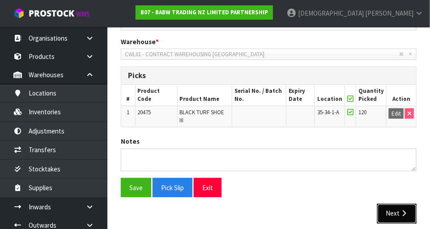
click at [268, 207] on button "Next" at bounding box center [396, 213] width 39 height 19
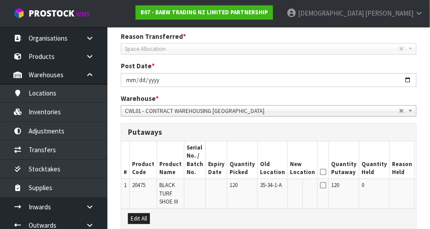
scroll to position [157, 0]
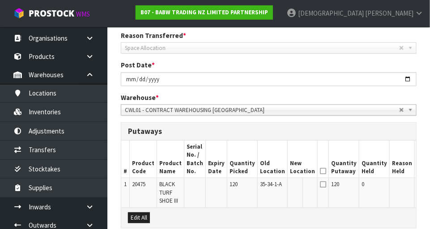
click at [268, 189] on button "Edit" at bounding box center [424, 186] width 15 height 11
click at [268, 184] on input "text" at bounding box center [297, 186] width 14 height 11
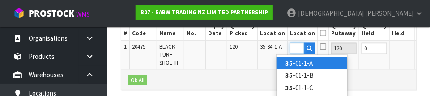
scroll to position [0, 13]
type input "35-32-2-C"
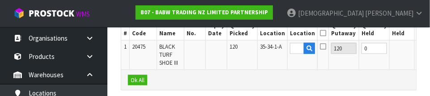
click at [268, 48] on button "OK" at bounding box center [423, 48] width 13 height 11
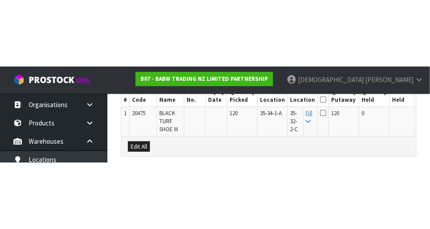
scroll to position [264, 0]
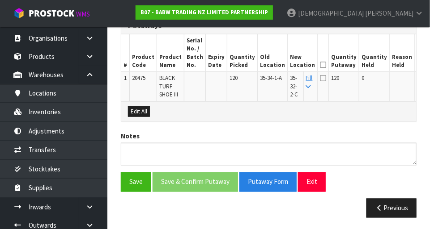
click at [268, 65] on icon at bounding box center [323, 65] width 6 height 0
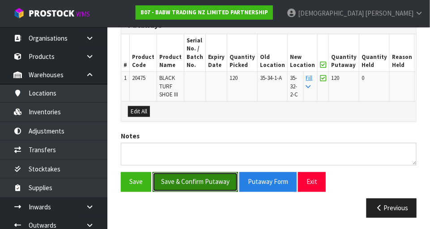
click at [202, 185] on button "Save & Confirm Putaway" at bounding box center [194, 182] width 85 height 19
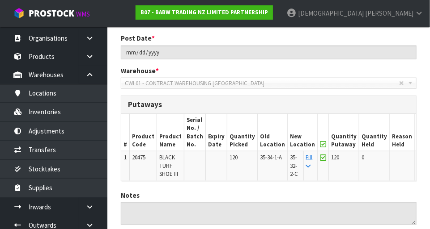
scroll to position [244, 0]
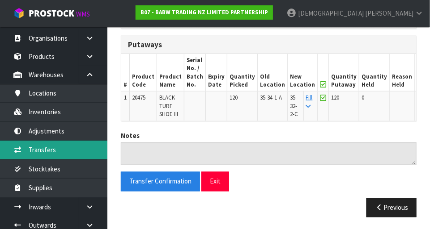
click at [52, 152] on link "Transfers" at bounding box center [53, 150] width 107 height 18
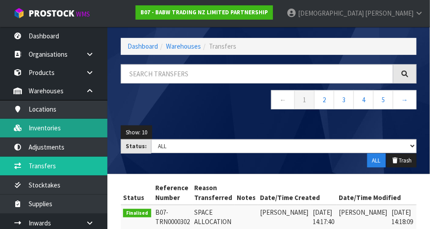
click at [52, 128] on link "Inventories" at bounding box center [53, 128] width 107 height 18
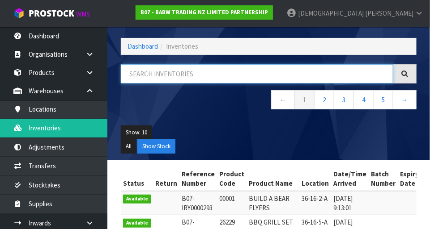
click at [178, 74] on input "text" at bounding box center [257, 73] width 272 height 19
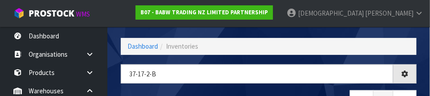
click at [267, 88] on div "37-17-2-b ← 1 →" at bounding box center [268, 91] width 309 height 55
type input "37-17-2-B"
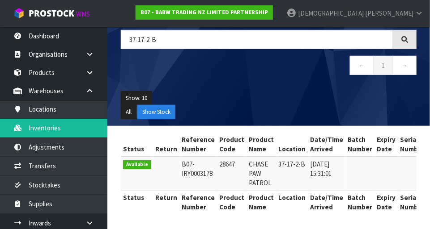
scroll to position [0, 39]
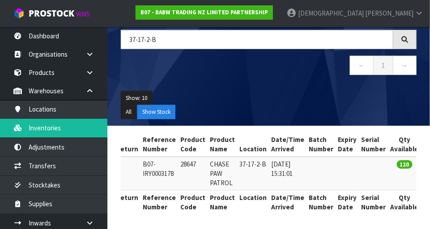
copy td "28647"
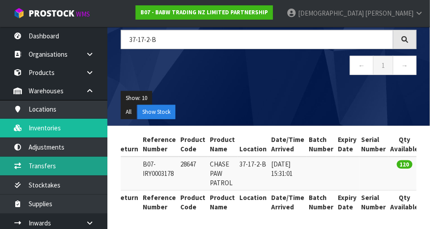
click at [51, 165] on link "Transfers" at bounding box center [53, 166] width 107 height 18
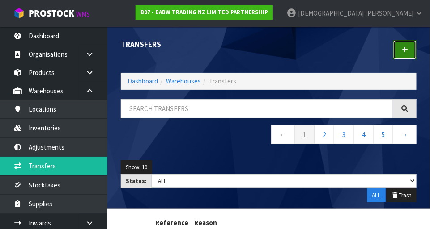
click at [268, 49] on icon at bounding box center [405, 50] width 6 height 7
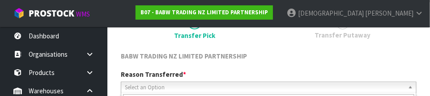
scroll to position [132, 0]
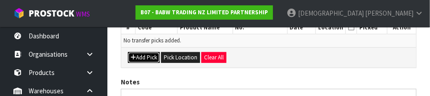
click at [147, 61] on button "Add Pick" at bounding box center [144, 57] width 32 height 11
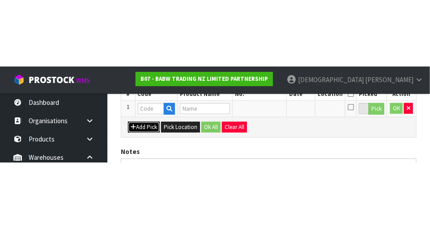
scroll to position [201, 0]
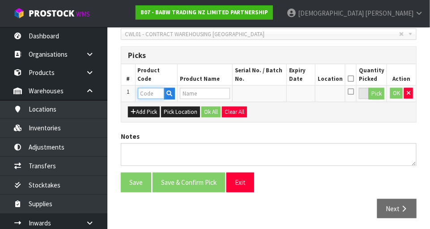
paste input "28647"
type input "28647"
type input "CHASE PAW PATROL"
type input "28647"
click at [268, 93] on button "Pick" at bounding box center [376, 94] width 16 height 12
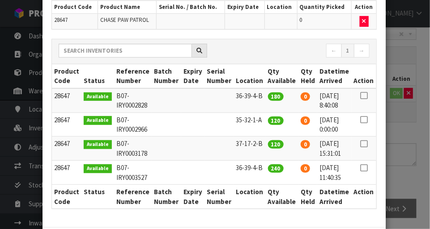
scroll to position [70, 0]
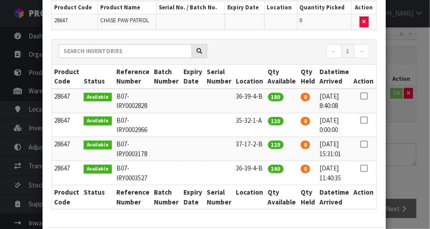
click at [268, 144] on icon at bounding box center [363, 144] width 7 height 0
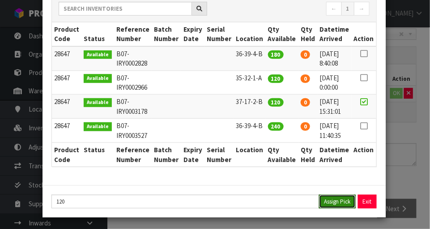
click at [268, 202] on button "Assign Pick" at bounding box center [337, 202] width 37 height 14
type input "120"
click at [268, 152] on div "Pick Line Picks Product Code Product Name Serial No. / Batch No. Expiry Date Lo…" at bounding box center [215, 114] width 430 height 229
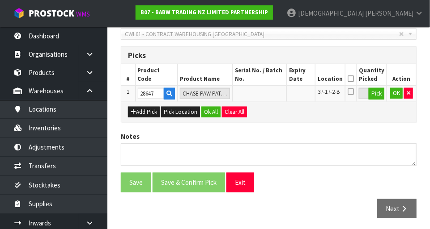
click at [268, 79] on icon at bounding box center [350, 79] width 6 height 0
click at [216, 108] on button "Ok All" at bounding box center [210, 112] width 19 height 11
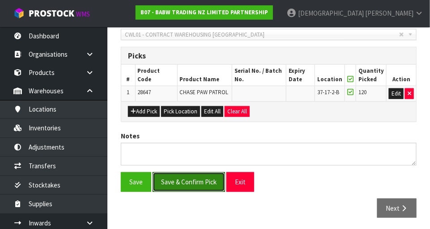
click at [169, 179] on button "Save & Confirm Pick" at bounding box center [188, 182] width 72 height 19
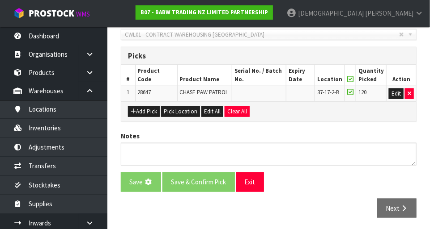
scroll to position [0, 0]
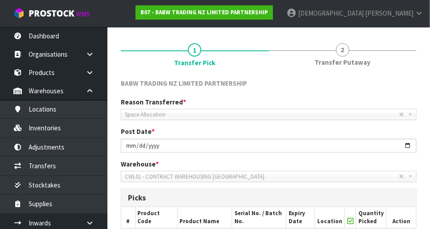
scroll to position [93, 0]
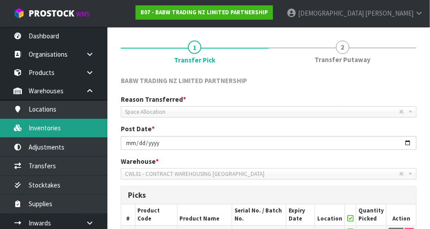
click at [51, 131] on link "Inventories" at bounding box center [53, 128] width 107 height 18
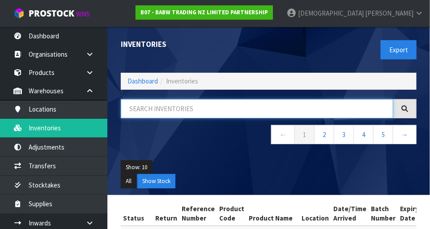
click at [195, 107] on input "text" at bounding box center [257, 108] width 272 height 19
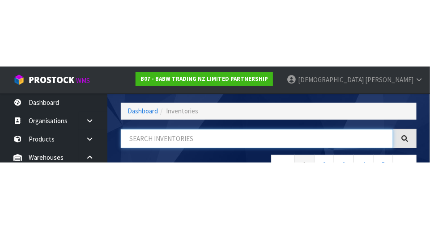
scroll to position [60, 0]
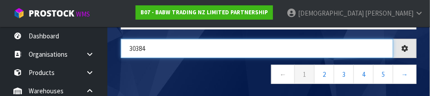
type input "30384"
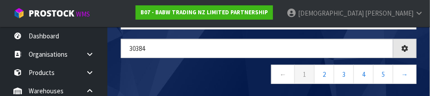
click at [203, 67] on nav "← 1 2 3 4 5 →" at bounding box center [269, 76] width 296 height 22
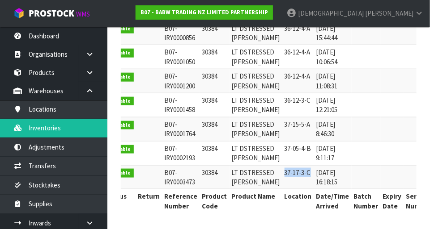
scroll to position [0, 19]
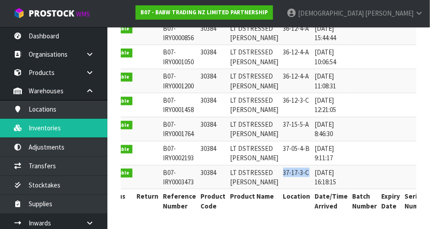
copy td "30384"
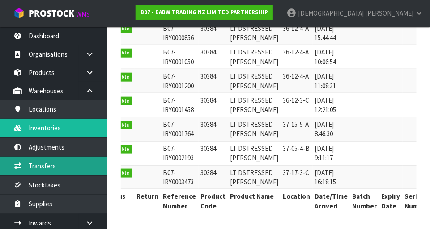
click at [54, 165] on link "Transfers" at bounding box center [53, 166] width 107 height 18
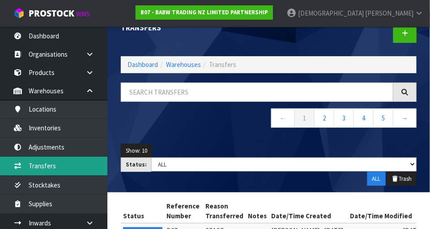
scroll to position [7, 0]
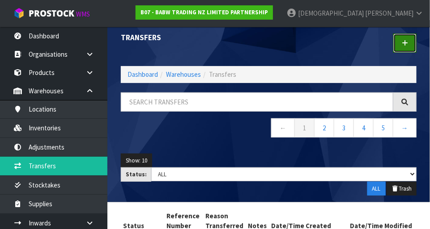
click at [268, 47] on link at bounding box center [404, 43] width 23 height 19
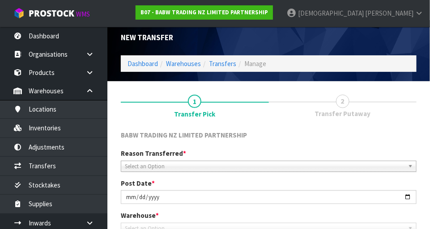
scroll to position [199, 0]
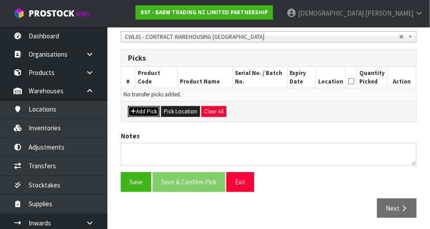
click at [144, 110] on button "Add Pick" at bounding box center [144, 111] width 32 height 11
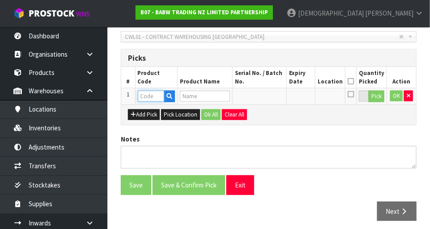
paste input "30384"
type input "30384"
type input "LT DSTRESSED JEAN"
type input "30384"
click at [268, 97] on button "Pick" at bounding box center [376, 97] width 16 height 12
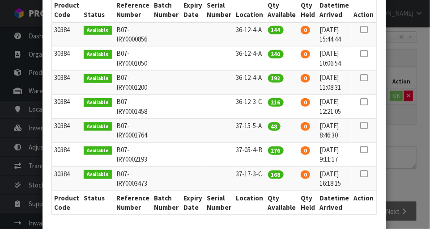
scroll to position [161, 0]
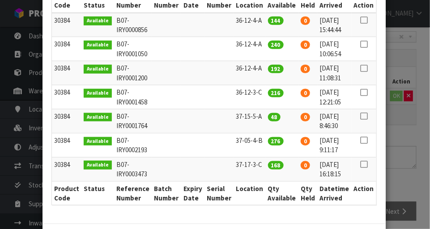
click at [268, 165] on icon at bounding box center [363, 165] width 7 height 0
type input "168"
click at [268, 178] on div "Pick Line Picks Product Code Product Name Serial No. / Batch No. Expiry Date Lo…" at bounding box center [215, 114] width 430 height 229
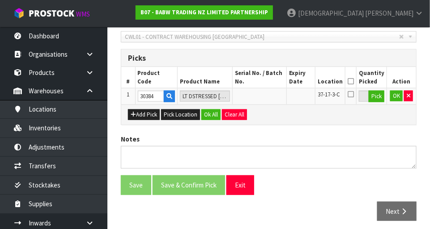
click at [268, 81] on icon at bounding box center [350, 81] width 6 height 0
click at [209, 112] on button "Ok All" at bounding box center [210, 115] width 19 height 11
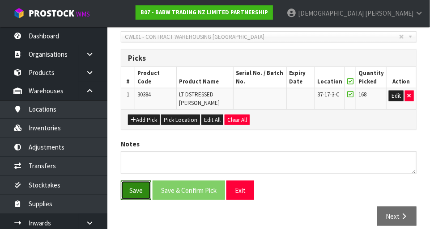
click at [138, 182] on button "Save" at bounding box center [136, 190] width 30 height 19
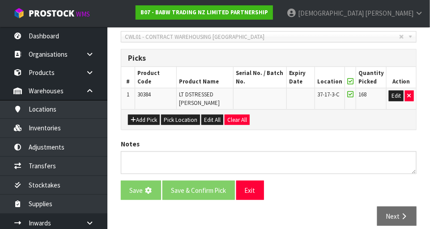
scroll to position [0, 0]
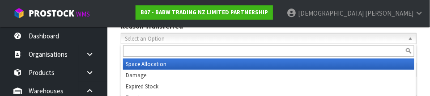
scroll to position [165, 0]
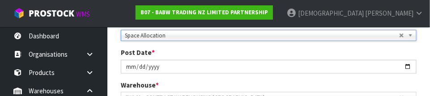
click at [220, 39] on span "Space Allocation" at bounding box center [262, 35] width 274 height 11
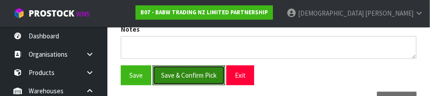
click at [190, 68] on button "Save & Confirm Pick" at bounding box center [188, 75] width 72 height 19
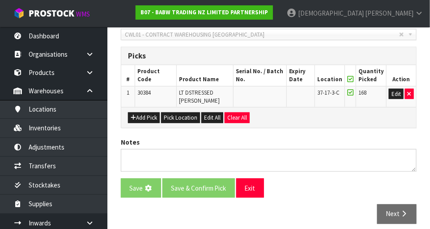
scroll to position [0, 0]
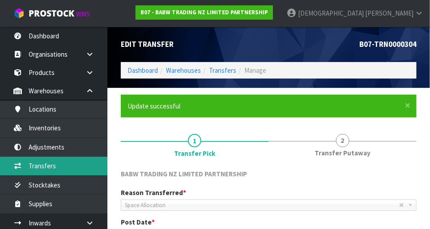
click at [60, 166] on link "Transfers" at bounding box center [53, 166] width 107 height 18
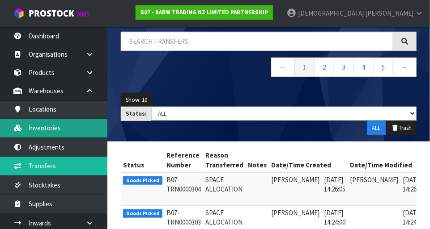
click at [62, 130] on link "Inventories" at bounding box center [53, 128] width 107 height 18
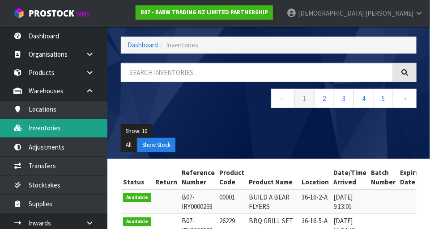
scroll to position [68, 0]
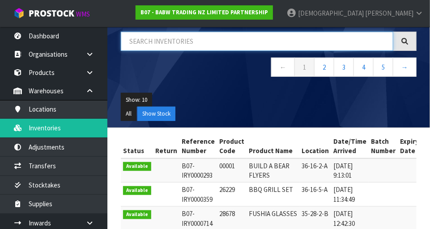
click at [210, 40] on input "text" at bounding box center [257, 41] width 272 height 19
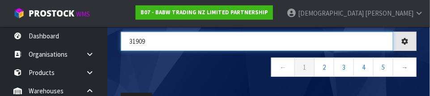
type input "31909"
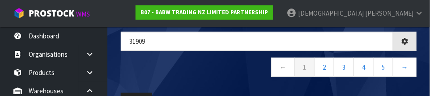
click at [231, 64] on nav "← 1 2 3 4 5 →" at bounding box center [269, 69] width 296 height 22
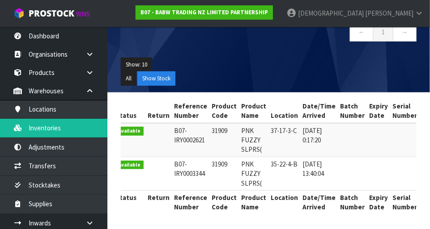
scroll to position [0, 9]
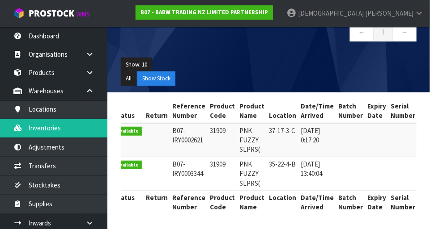
copy td "31909"
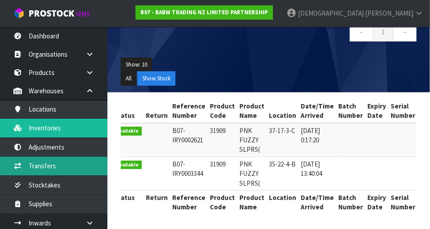
click at [58, 167] on link "Transfers" at bounding box center [53, 166] width 107 height 18
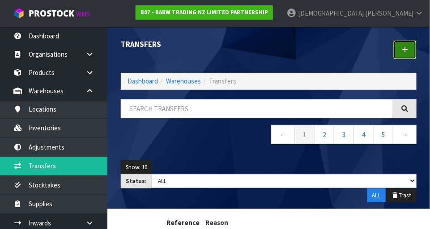
click at [268, 51] on icon at bounding box center [405, 50] width 6 height 7
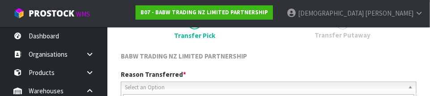
scroll to position [132, 0]
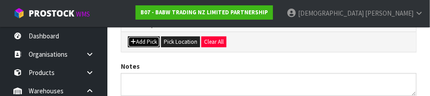
click at [152, 44] on button "Add Pick" at bounding box center [144, 42] width 32 height 11
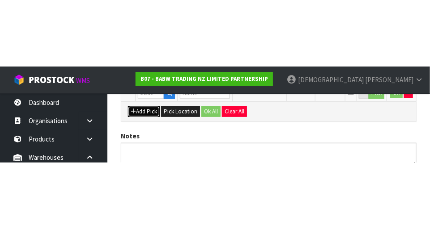
scroll to position [201, 0]
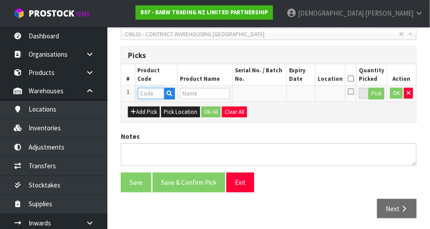
paste input "31909"
type input "31909"
type input "PNK FUZZY SLPRS("
type input "31909"
click at [268, 93] on button "Pick" at bounding box center [376, 94] width 16 height 12
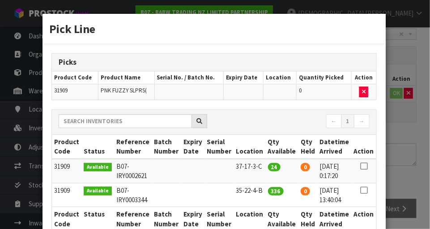
click at [268, 166] on icon at bounding box center [363, 166] width 7 height 0
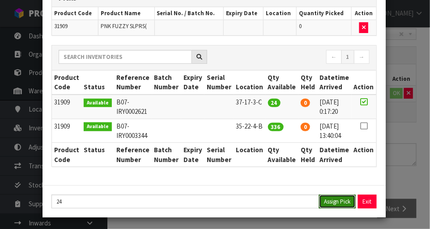
click at [268, 203] on button "Assign Pick" at bounding box center [337, 202] width 37 height 14
type input "24"
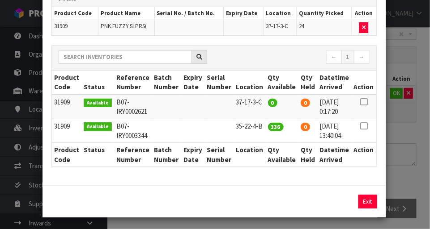
click at [268, 169] on div "Pick Line Picks Product Code Product Name Serial No. / Batch No. Expiry Date Lo…" at bounding box center [215, 114] width 430 height 229
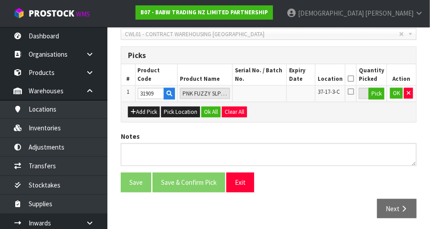
click at [268, 79] on icon at bounding box center [350, 79] width 6 height 0
click at [213, 107] on button "Ok All" at bounding box center [210, 112] width 19 height 11
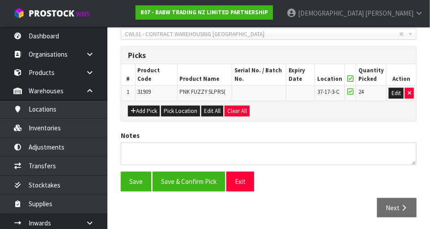
scroll to position [201, 0]
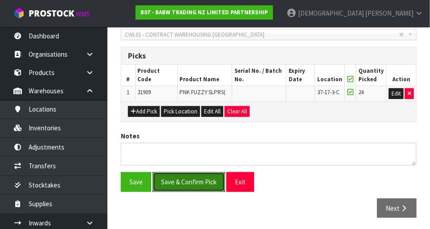
click at [196, 181] on button "Save & Confirm Pick" at bounding box center [188, 182] width 72 height 19
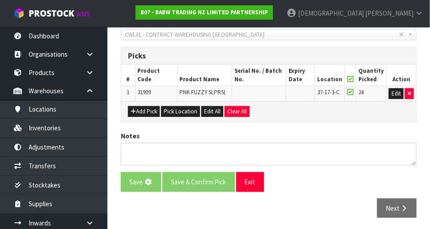
scroll to position [0, 0]
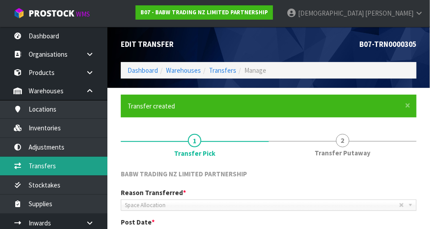
click at [58, 161] on link "Transfers" at bounding box center [53, 166] width 107 height 18
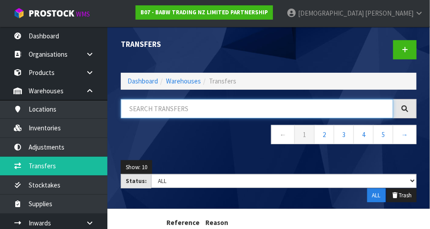
click at [207, 107] on input "text" at bounding box center [257, 108] width 272 height 19
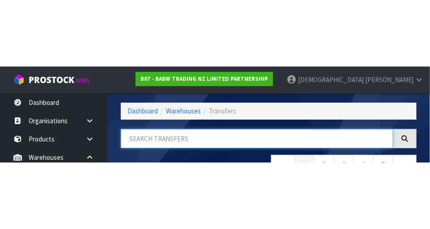
scroll to position [60, 0]
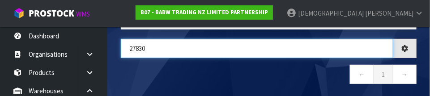
type input "27830"
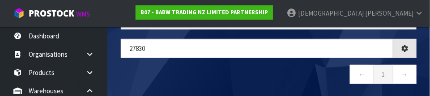
click at [210, 72] on nav "← 1 →" at bounding box center [269, 76] width 296 height 22
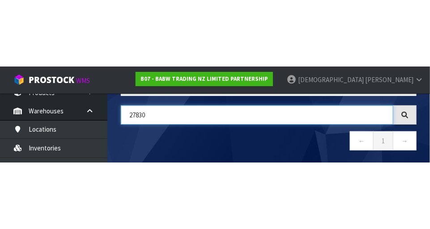
scroll to position [44, 0]
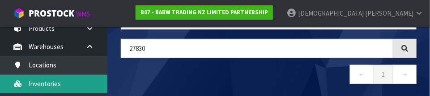
click at [62, 82] on link "Inventories" at bounding box center [53, 84] width 107 height 18
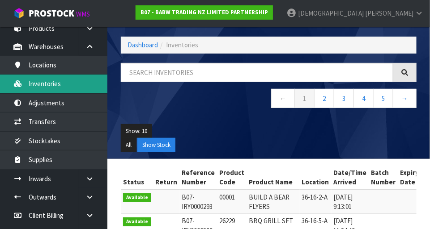
scroll to position [60, 0]
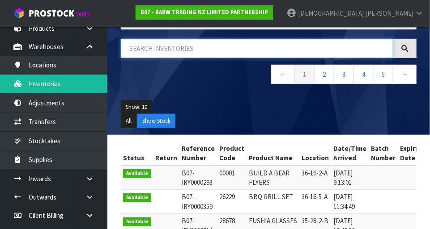
paste input "27830"
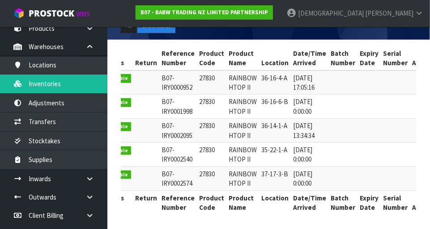
scroll to position [0, 21]
type input "27830"
copy td "27830"
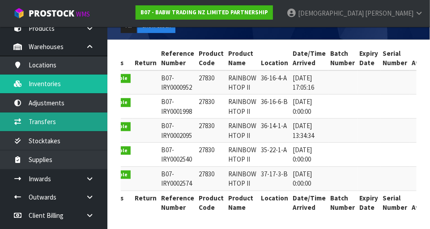
click at [53, 119] on link "Transfers" at bounding box center [53, 122] width 107 height 18
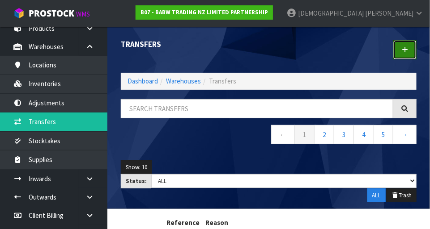
click at [268, 52] on icon at bounding box center [405, 50] width 6 height 7
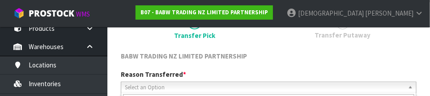
scroll to position [132, 0]
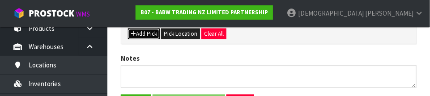
click at [150, 32] on button "Add Pick" at bounding box center [144, 34] width 32 height 11
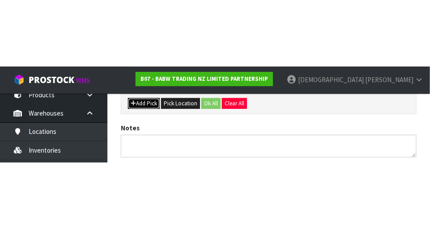
scroll to position [201, 0]
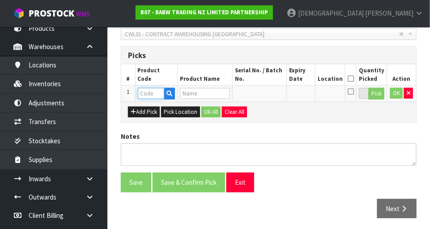
paste input "27830"
type input "27830"
type input "RAINBOW HTOP II"
type input "27830"
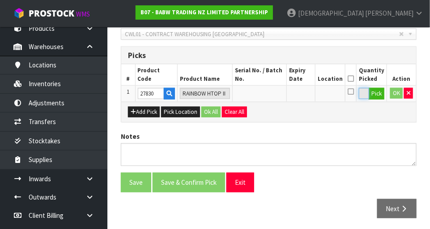
click at [268, 94] on input "0" at bounding box center [364, 93] width 10 height 11
click at [268, 94] on button "Pick" at bounding box center [376, 94] width 16 height 12
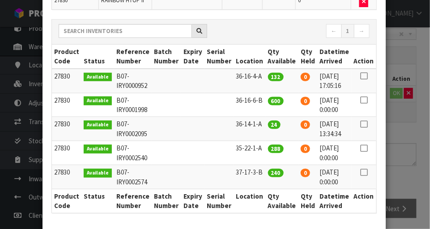
scroll to position [90, 0]
click at [268, 173] on icon at bounding box center [363, 173] width 7 height 0
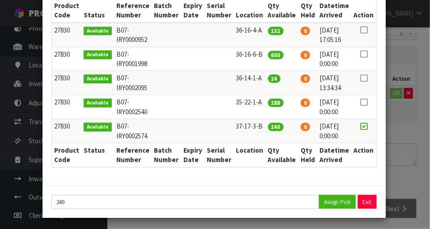
scroll to position [136, 0]
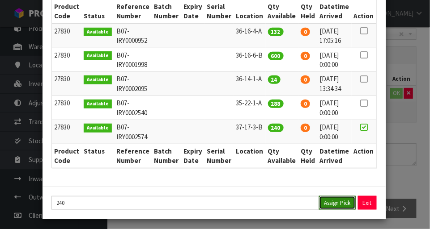
click at [268, 202] on button "Assign Pick" at bounding box center [337, 203] width 37 height 14
type input "240"
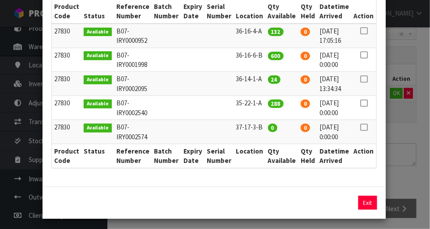
click at [268, 131] on div "Pick Line Picks Product Code Product Name Serial No. / Batch No. Expiry Date Lo…" at bounding box center [215, 114] width 430 height 229
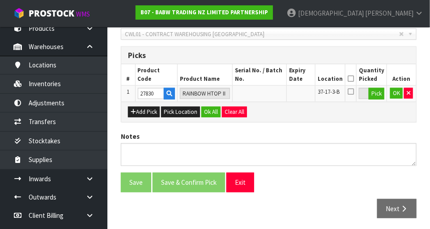
click at [268, 79] on icon at bounding box center [350, 79] width 6 height 0
click at [209, 110] on button "Ok All" at bounding box center [210, 112] width 19 height 11
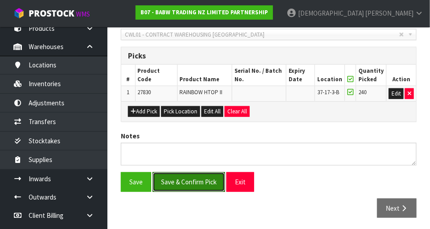
click at [188, 184] on button "Save & Confirm Pick" at bounding box center [188, 182] width 72 height 19
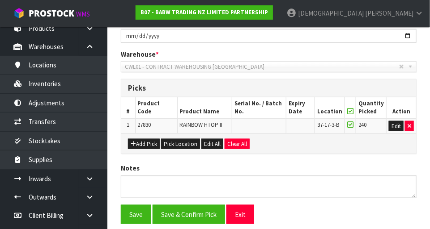
scroll to position [0, 0]
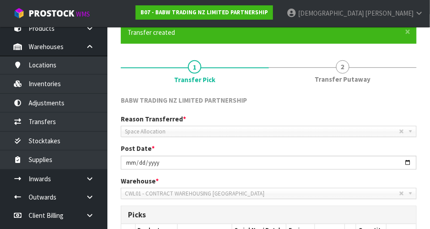
scroll to position [74, 0]
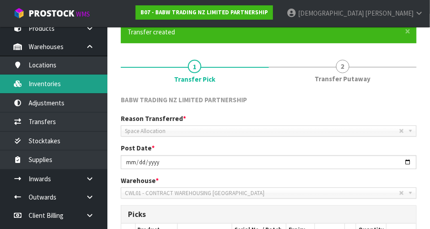
click at [58, 89] on link "Inventories" at bounding box center [53, 84] width 107 height 18
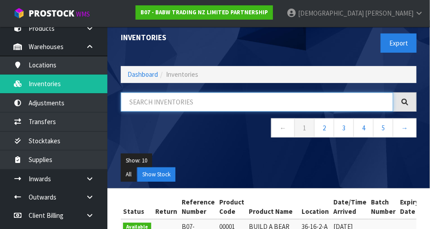
click at [181, 98] on input "text" at bounding box center [257, 102] width 272 height 19
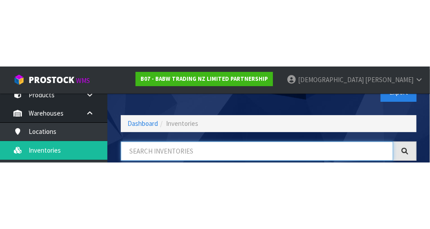
scroll to position [60, 0]
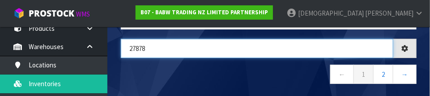
type input "27878"
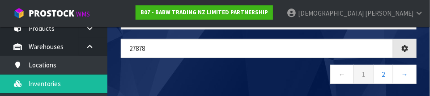
click at [216, 70] on nav "← 1 2 →" at bounding box center [269, 76] width 296 height 22
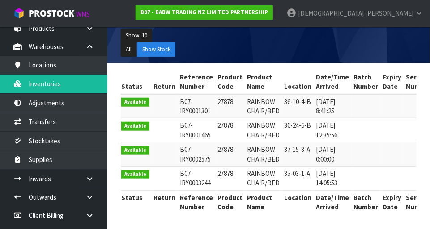
scroll to position [0, 0]
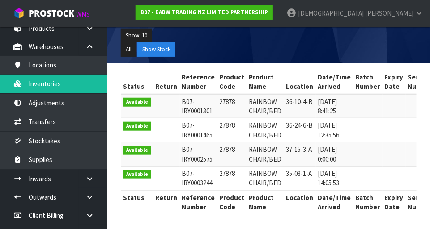
copy td "27878"
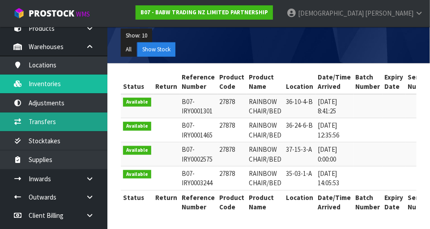
click at [52, 124] on link "Transfers" at bounding box center [53, 122] width 107 height 18
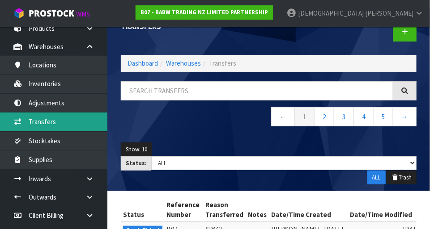
scroll to position [17, 0]
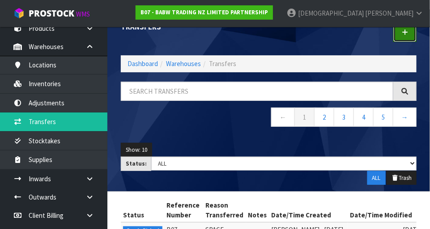
click at [268, 40] on link at bounding box center [404, 32] width 23 height 19
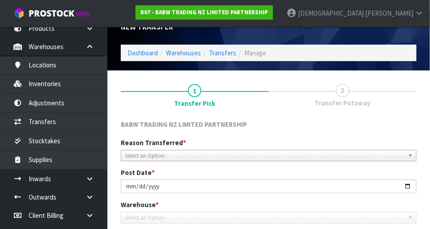
scroll to position [199, 0]
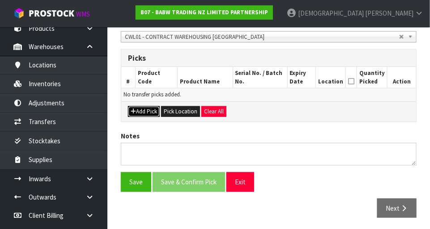
click at [144, 113] on button "Add Pick" at bounding box center [144, 111] width 32 height 11
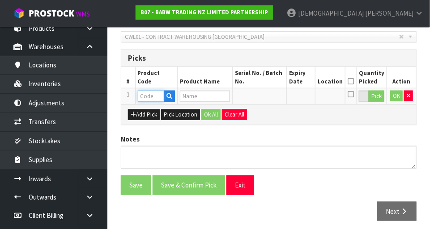
paste input "27878"
type input "27878"
type input "RAINBOW CHAIR/BED"
type input "27878"
click at [268, 100] on button "Pick" at bounding box center [376, 97] width 16 height 12
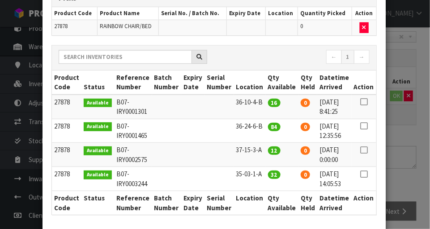
scroll to position [64, 0]
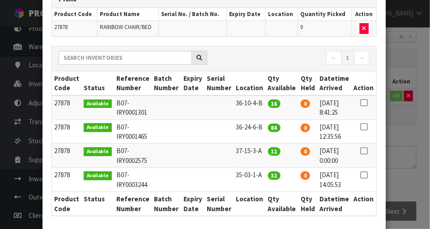
click at [268, 151] on icon at bounding box center [363, 151] width 7 height 0
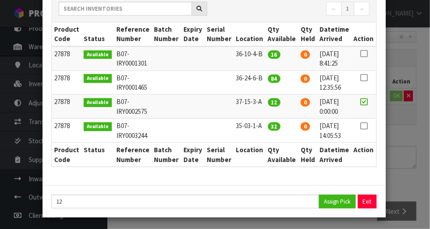
scroll to position [110, 0]
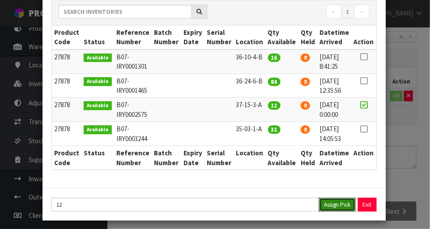
click at [268, 204] on button "Assign Pick" at bounding box center [337, 205] width 37 height 14
type input "12"
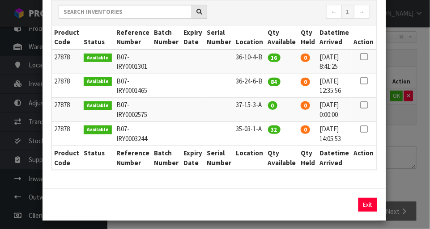
click at [268, 156] on div "Pick Line Picks Product Code Product Name Serial No. / Batch No. Expiry Date Lo…" at bounding box center [215, 114] width 430 height 229
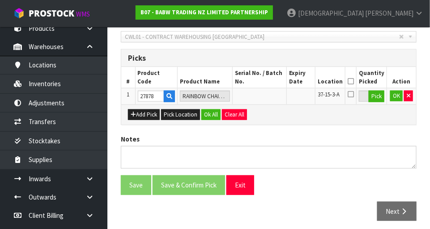
click at [268, 82] on icon at bounding box center [350, 81] width 6 height 0
click at [209, 116] on button "Ok All" at bounding box center [210, 115] width 19 height 11
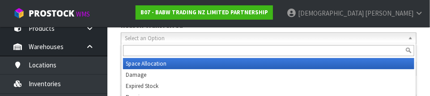
scroll to position [132, 0]
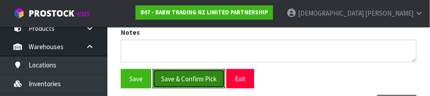
click at [191, 71] on button "Save & Confirm Pick" at bounding box center [188, 78] width 72 height 19
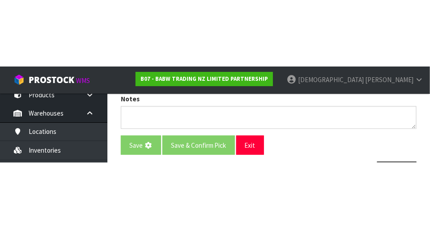
scroll to position [201, 0]
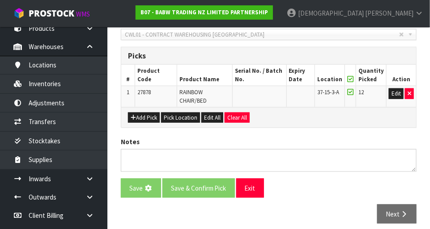
click at [268, 71] on th "Location" at bounding box center [329, 75] width 30 height 21
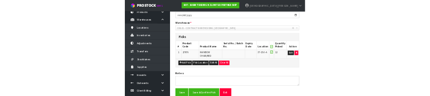
scroll to position [0, 0]
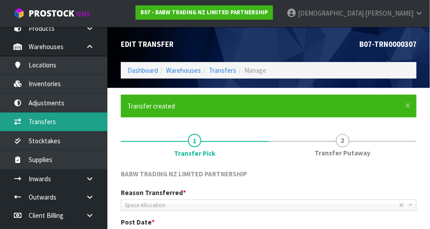
click at [48, 127] on link "Transfers" at bounding box center [53, 122] width 107 height 18
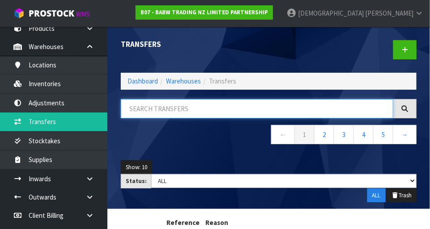
click at [171, 111] on input "text" at bounding box center [257, 108] width 272 height 19
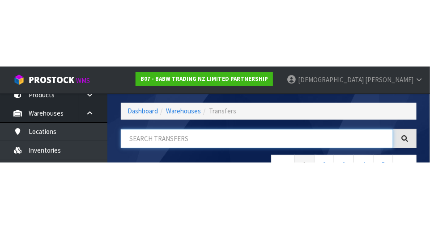
scroll to position [60, 0]
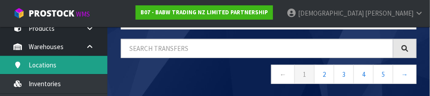
click at [51, 65] on link "Locations" at bounding box center [53, 65] width 107 height 18
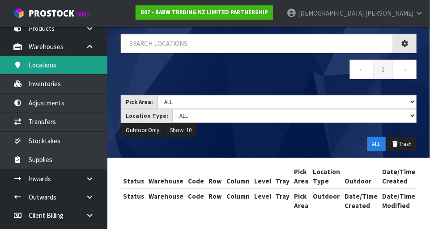
scroll to position [53, 0]
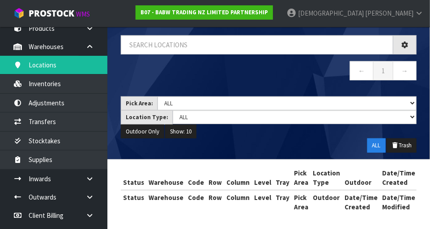
click at [52, 85] on div "Locations Dashboard Warehouses Locations ← 1 → Pick Area: Main Refurb Damaged P…" at bounding box center [215, 89] width 430 height 284
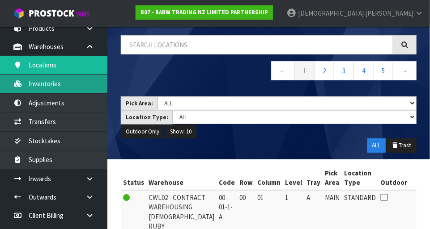
click at [51, 90] on link "Inventories" at bounding box center [53, 84] width 107 height 18
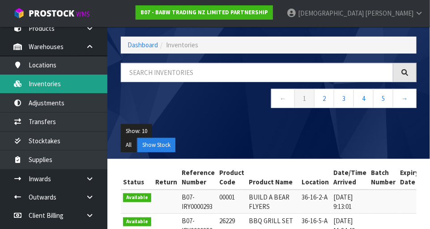
scroll to position [53, 0]
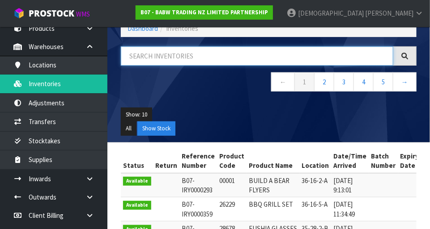
click at [182, 55] on input "text" at bounding box center [257, 56] width 272 height 19
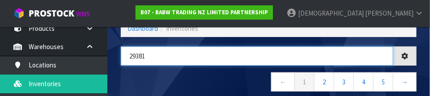
type input "29381"
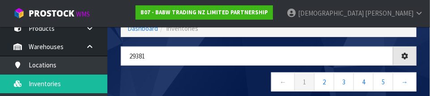
click at [214, 82] on nav "← 1 2 3 4 5 →" at bounding box center [269, 83] width 296 height 22
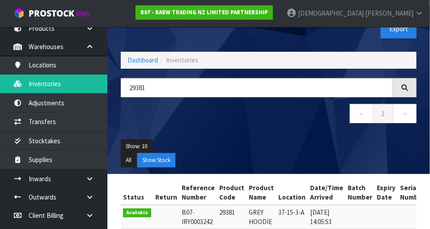
scroll to position [60, 0]
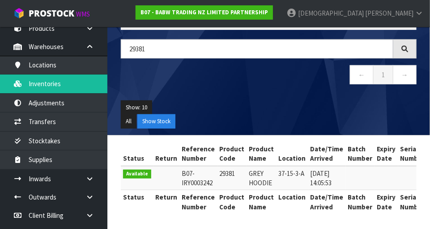
copy td "29381"
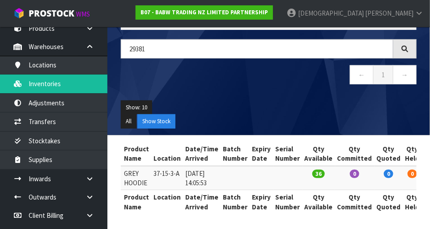
scroll to position [0, 0]
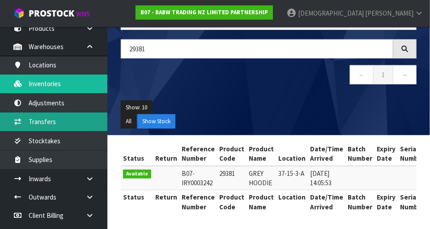
click at [55, 123] on link "Transfers" at bounding box center [53, 122] width 107 height 18
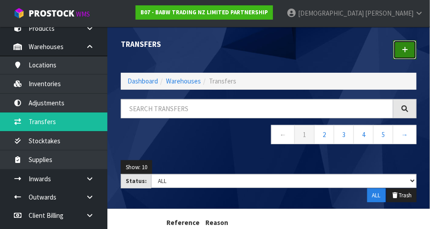
click at [268, 55] on link at bounding box center [404, 49] width 23 height 19
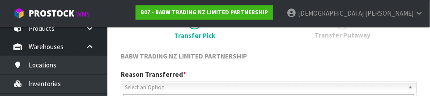
scroll to position [132, 0]
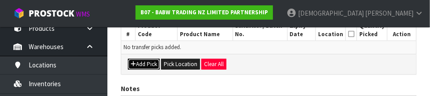
click at [149, 66] on button "Add Pick" at bounding box center [144, 64] width 32 height 11
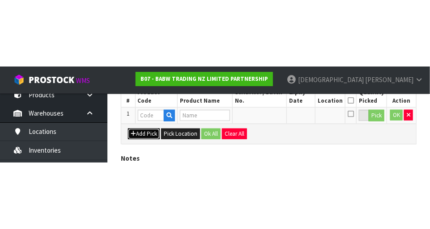
scroll to position [201, 0]
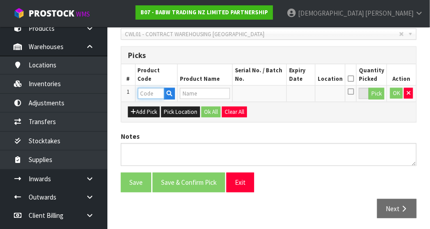
paste input "29381"
type input "29381"
click at [268, 96] on input "0" at bounding box center [364, 93] width 10 height 11
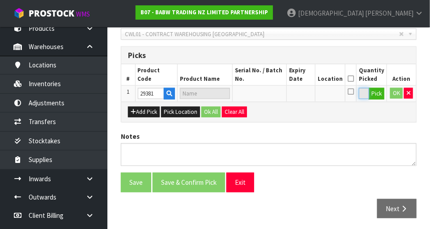
type input "GREY HOODIE"
click at [268, 97] on button "Pick" at bounding box center [376, 94] width 16 height 12
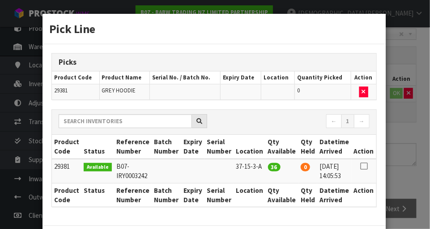
click at [268, 166] on icon at bounding box center [363, 166] width 7 height 0
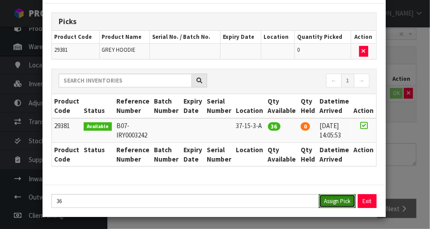
click at [268, 198] on button "Assign Pick" at bounding box center [337, 202] width 37 height 14
type input "36"
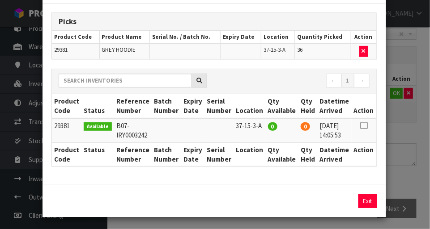
click at [268, 153] on div "Pick Line Picks Product Code Product Name Serial No. / Batch No. Expiry Date Lo…" at bounding box center [215, 114] width 430 height 229
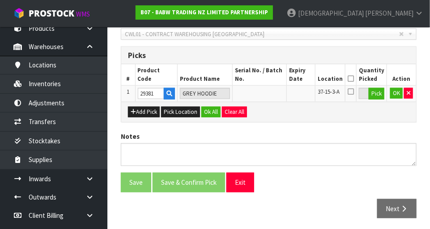
click at [268, 79] on icon at bounding box center [350, 79] width 6 height 0
click at [207, 110] on button "Ok All" at bounding box center [210, 112] width 19 height 11
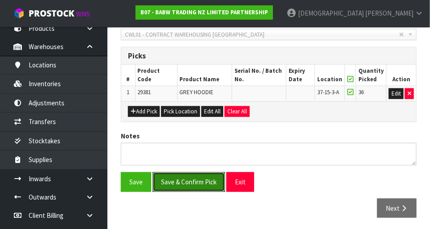
click at [198, 181] on button "Save & Confirm Pick" at bounding box center [188, 182] width 72 height 19
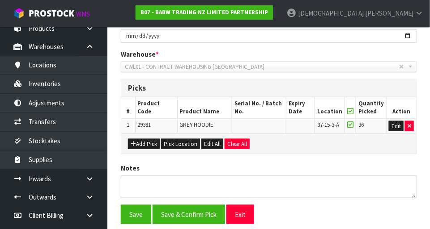
scroll to position [0, 0]
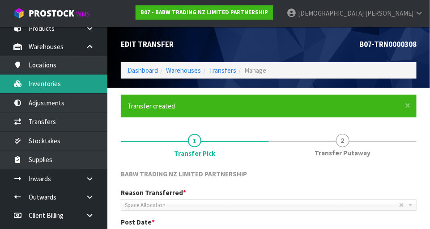
click at [55, 84] on link "Inventories" at bounding box center [53, 84] width 107 height 18
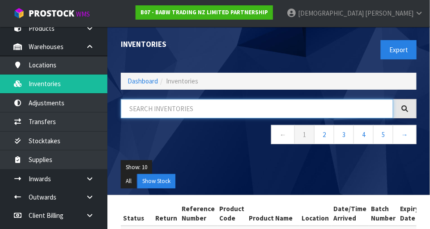
click at [167, 111] on input "text" at bounding box center [257, 108] width 272 height 19
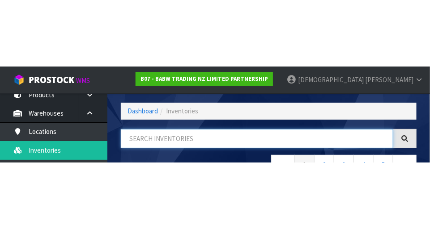
scroll to position [60, 0]
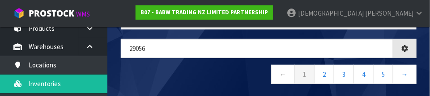
click at [225, 72] on nav "← 1 2 3 4 5 →" at bounding box center [269, 76] width 296 height 22
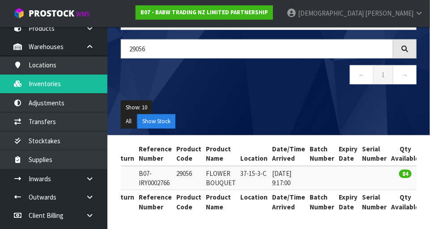
scroll to position [0, 0]
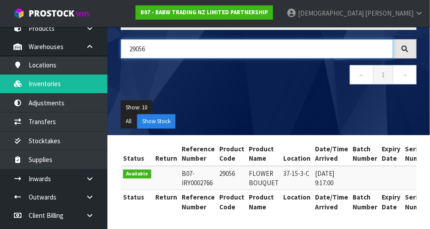
click at [165, 51] on input "29056" at bounding box center [257, 48] width 272 height 19
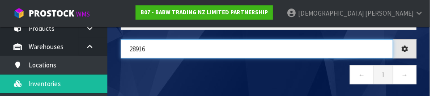
type input "28916"
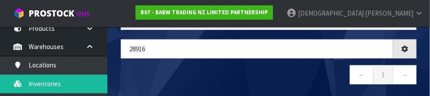
click at [220, 71] on nav "← 1 →" at bounding box center [269, 76] width 296 height 22
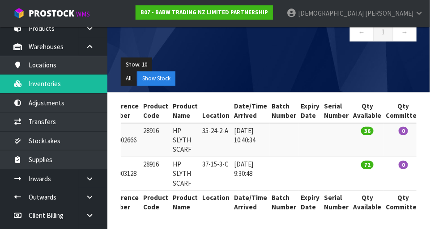
scroll to position [0, 77]
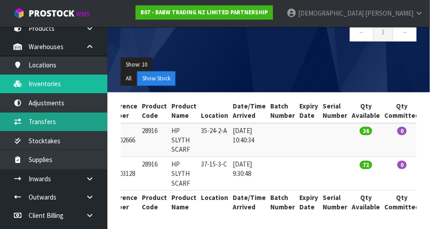
click at [56, 123] on link "Transfers" at bounding box center [53, 122] width 107 height 18
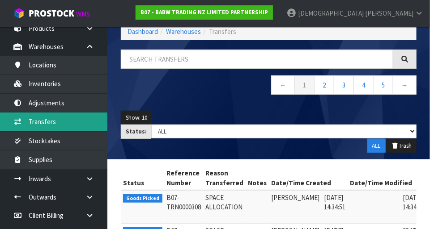
scroll to position [103, 0]
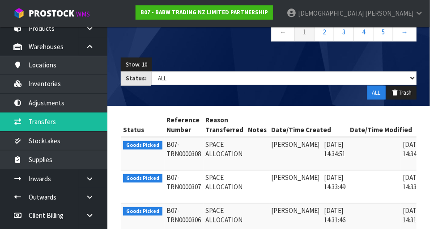
click at [268, 186] on td "04/09/2025 14:33:49" at bounding box center [414, 187] width 26 height 33
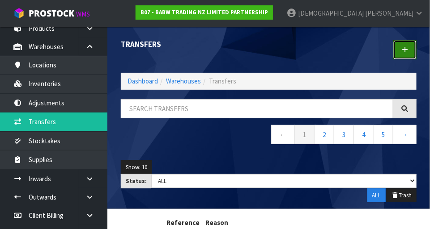
click at [268, 54] on link at bounding box center [404, 49] width 23 height 19
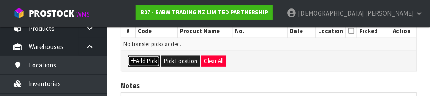
click at [144, 60] on button "Add Pick" at bounding box center [144, 61] width 32 height 11
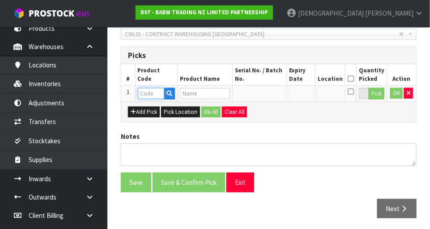
click at [154, 90] on input "text" at bounding box center [151, 93] width 26 height 11
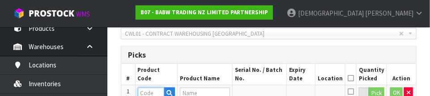
scroll to position [241, 0]
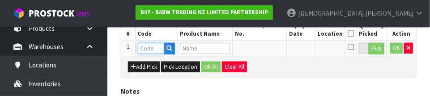
paste input "28916"
type input "28916"
type input "HP SLYTH SCARF"
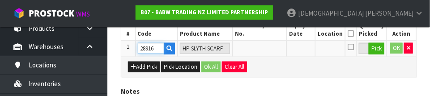
type input "28916"
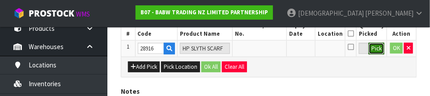
click at [268, 48] on button "Pick" at bounding box center [376, 49] width 16 height 12
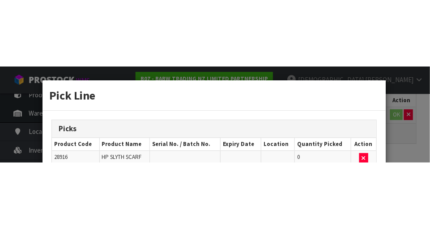
scroll to position [201, 0]
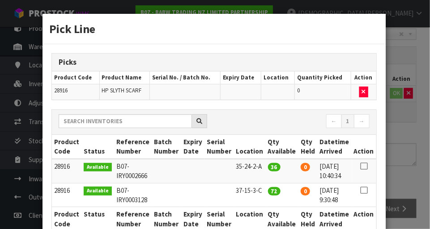
click at [268, 191] on icon at bounding box center [363, 191] width 7 height 0
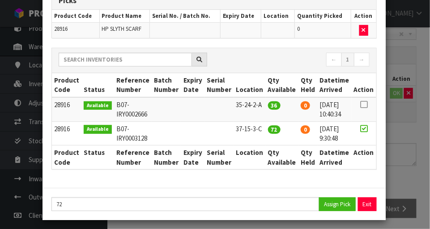
scroll to position [64, 0]
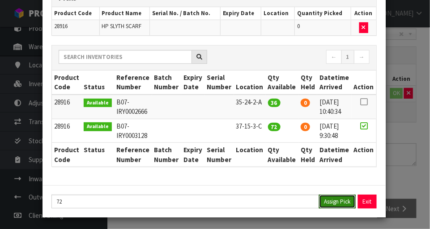
click at [268, 199] on button "Assign Pick" at bounding box center [337, 202] width 37 height 14
type input "72"
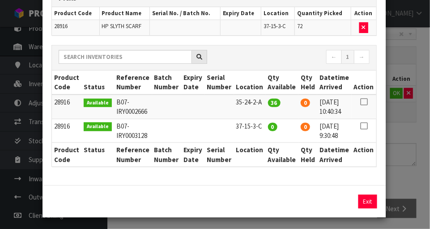
click at [268, 156] on div "Pick Line Picks Product Code Product Name Serial No. / Batch No. Expiry Date Lo…" at bounding box center [215, 114] width 430 height 229
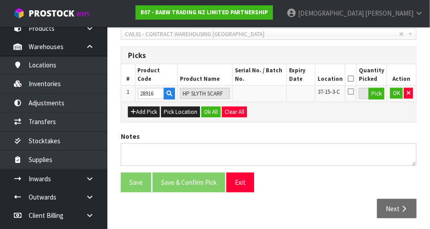
click at [268, 79] on icon at bounding box center [350, 79] width 6 height 0
click at [212, 114] on button "Ok All" at bounding box center [210, 112] width 19 height 11
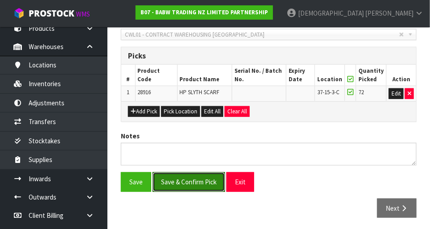
click at [191, 180] on button "Save & Confirm Pick" at bounding box center [188, 182] width 72 height 19
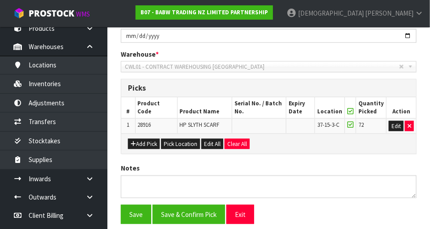
scroll to position [0, 0]
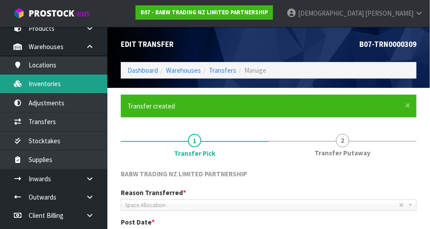
click at [59, 85] on link "Inventories" at bounding box center [53, 84] width 107 height 18
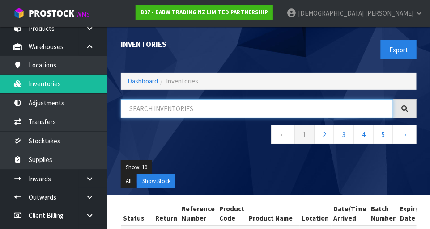
click at [180, 110] on input "text" at bounding box center [257, 108] width 272 height 19
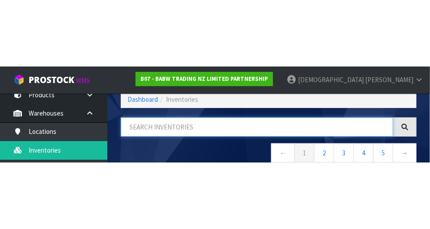
scroll to position [60, 0]
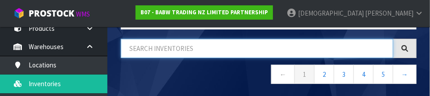
paste input "28916"
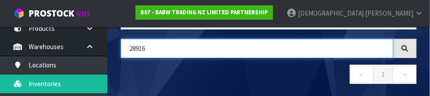
type input "28916"
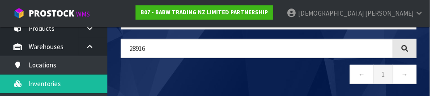
click at [250, 74] on nav "← 1 →" at bounding box center [269, 76] width 296 height 22
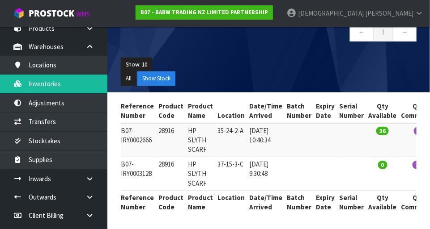
scroll to position [0, 62]
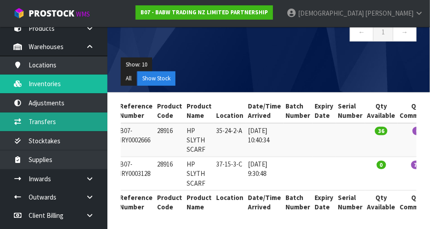
click at [56, 121] on link "Transfers" at bounding box center [53, 122] width 107 height 18
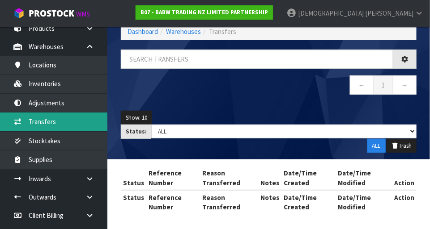
scroll to position [103, 0]
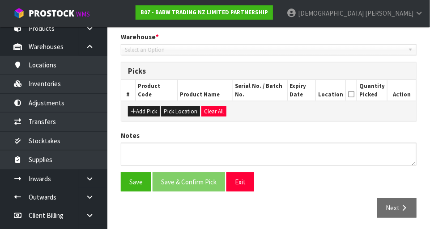
type input "2025-09-04"
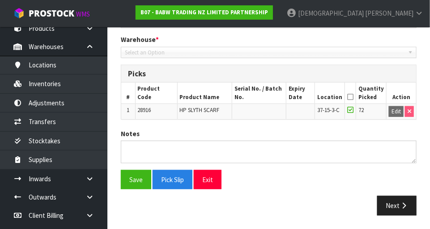
scroll to position [181, 0]
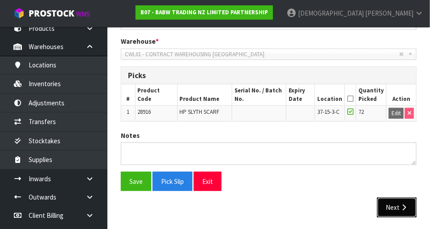
click at [268, 208] on button "Next" at bounding box center [396, 207] width 39 height 19
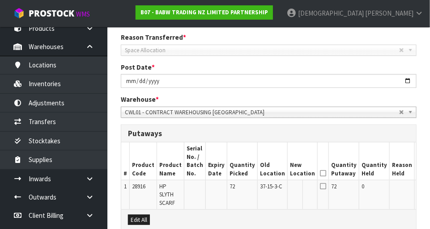
scroll to position [158, 0]
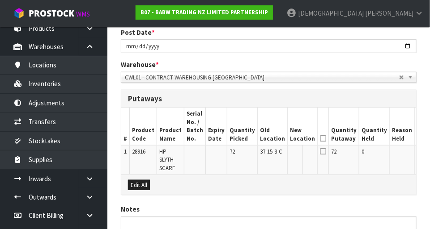
click at [268, 154] on button "Edit" at bounding box center [424, 153] width 15 height 11
paste input "35-24-2-A"
type input "35-24-2-A"
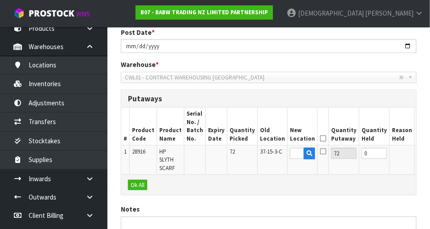
click at [268, 152] on button "OK" at bounding box center [423, 153] width 13 height 11
click at [268, 139] on icon at bounding box center [323, 139] width 6 height 0
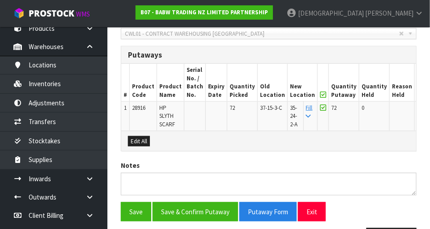
scroll to position [232, 0]
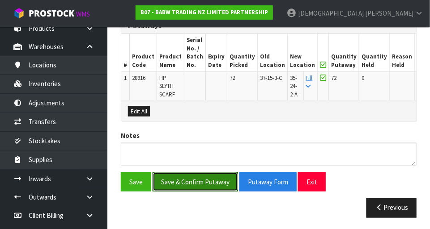
click at [194, 184] on button "Save & Confirm Putaway" at bounding box center [194, 182] width 85 height 19
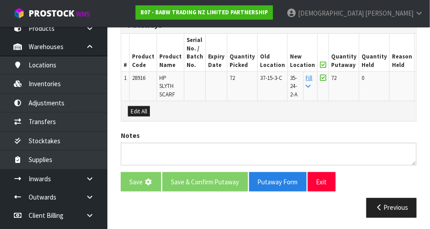
scroll to position [0, 0]
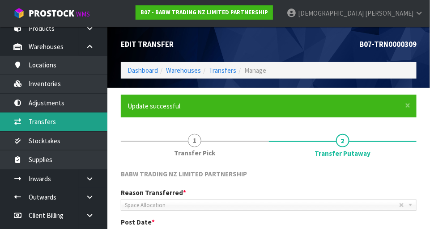
click at [52, 121] on link "Transfers" at bounding box center [53, 122] width 107 height 18
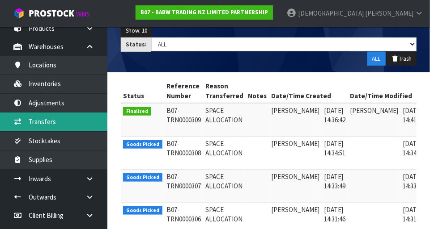
scroll to position [136, 0]
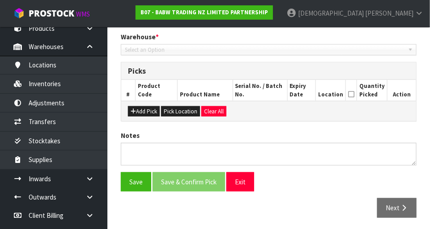
scroll to position [181, 0]
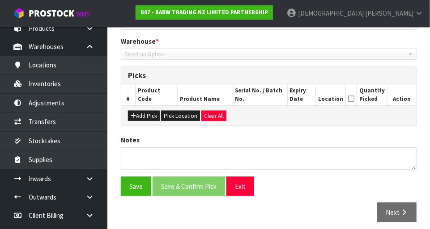
type input "2025-09-04"
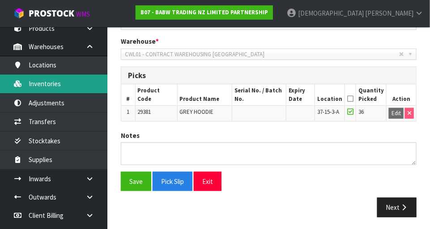
click at [55, 86] on link "Inventories" at bounding box center [53, 84] width 107 height 18
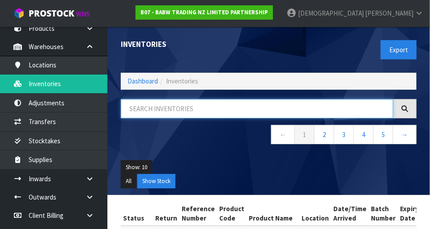
paste input "29381"
type input "29381"
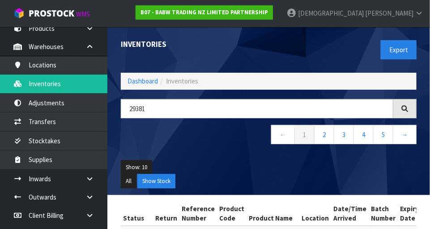
click at [240, 157] on div "Show: 10 5 10 25 50 All Show Stock" at bounding box center [268, 175] width 309 height 42
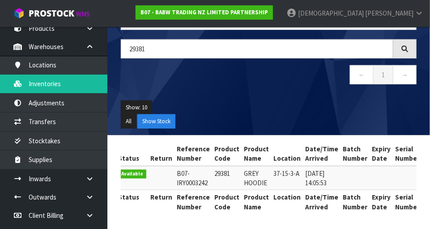
scroll to position [58, 0]
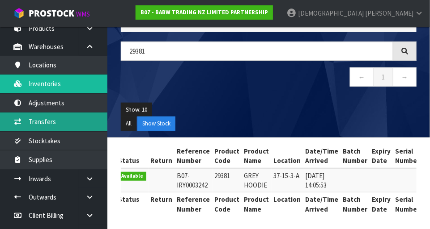
click at [55, 120] on link "Transfers" at bounding box center [53, 122] width 107 height 18
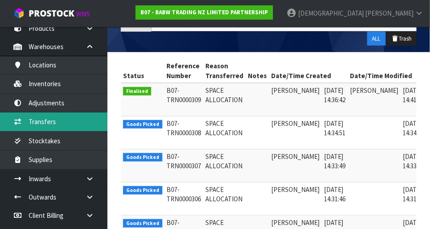
scroll to position [154, 0]
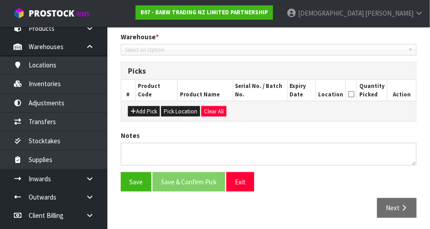
type input "2025-09-04"
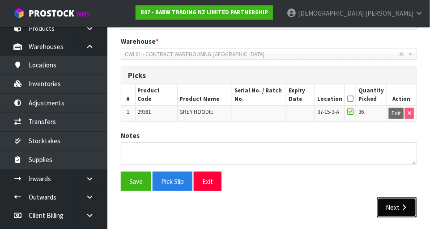
click at [268, 206] on button "Next" at bounding box center [396, 207] width 39 height 19
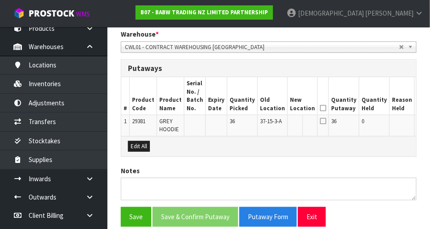
scroll to position [190, 0]
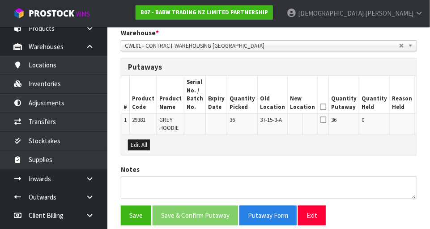
click at [268, 122] on button "Edit" at bounding box center [424, 121] width 15 height 11
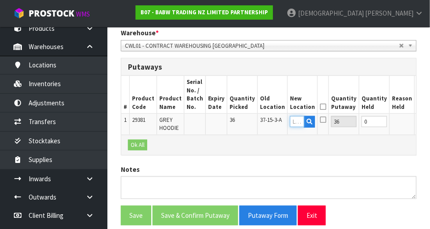
click at [268, 121] on input "text" at bounding box center [297, 121] width 14 height 11
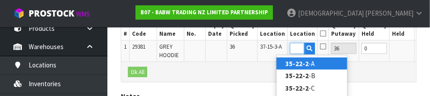
scroll to position [0, 13]
type input "35-22-2-B"
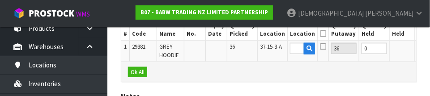
click at [268, 48] on button "OK" at bounding box center [423, 48] width 13 height 11
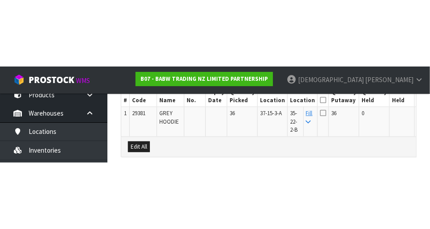
scroll to position [232, 0]
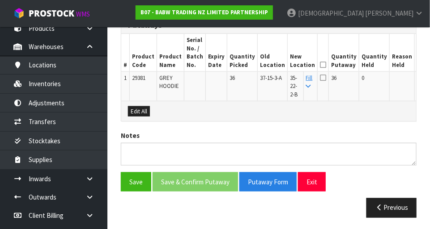
click at [268, 65] on icon at bounding box center [323, 65] width 6 height 0
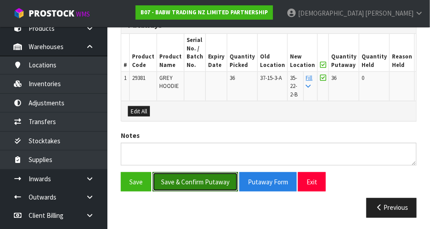
click at [208, 179] on button "Save & Confirm Putaway" at bounding box center [194, 182] width 85 height 19
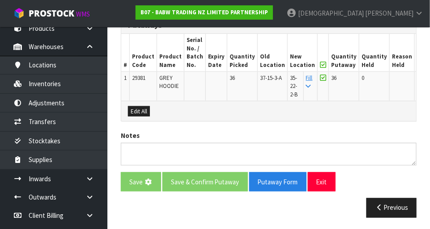
scroll to position [0, 0]
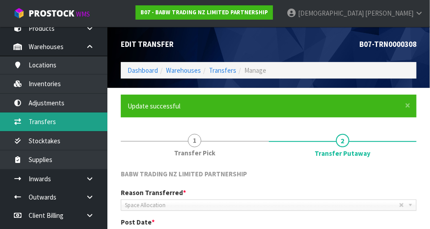
click at [58, 119] on link "Transfers" at bounding box center [53, 122] width 107 height 18
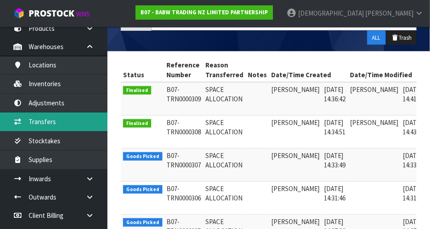
scroll to position [171, 0]
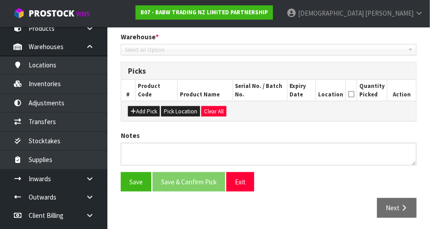
scroll to position [181, 0]
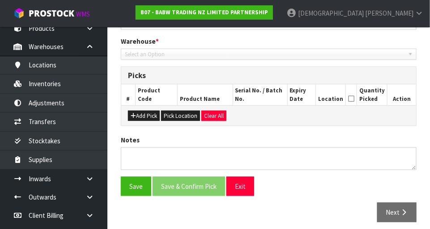
type input "2025-09-04"
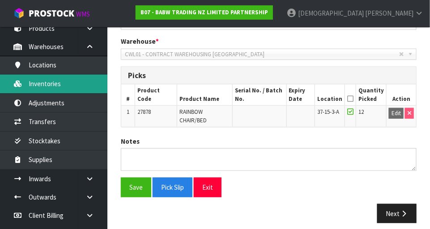
click at [56, 83] on link "Inventories" at bounding box center [53, 84] width 107 height 18
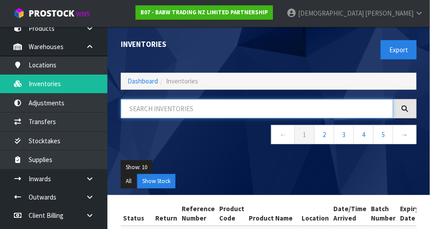
paste input "27878"
type input "27878"
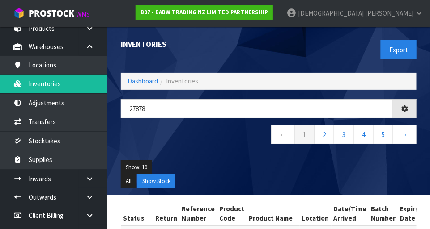
click at [225, 152] on div "27878 ← 1 2 3 4 5 →" at bounding box center [268, 126] width 309 height 55
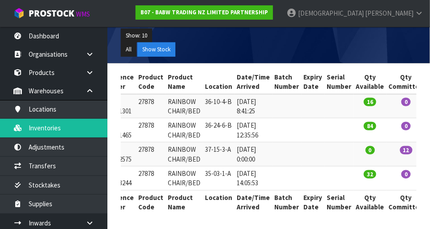
scroll to position [0, 92]
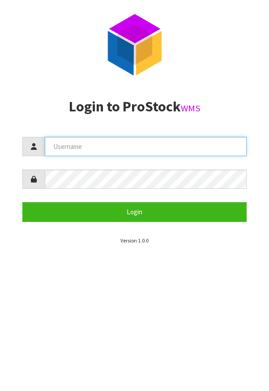
click at [128, 144] on input "text" at bounding box center [146, 146] width 202 height 19
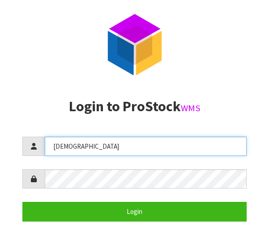
type input "[DEMOGRAPHIC_DATA]"
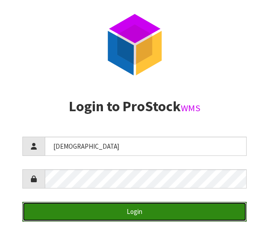
click at [139, 207] on button "Login" at bounding box center [134, 211] width 224 height 19
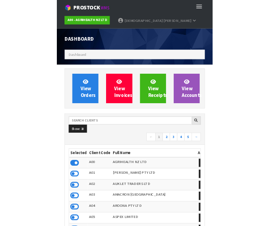
scroll to position [704, 255]
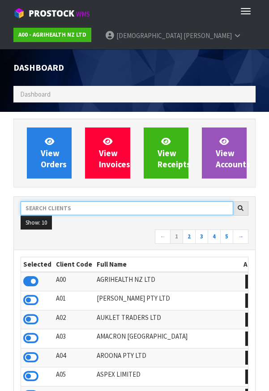
click at [78, 209] on input "text" at bounding box center [127, 208] width 212 height 14
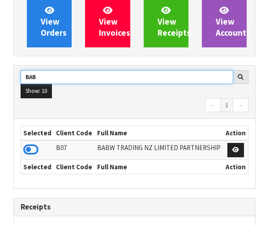
type input "BAB"
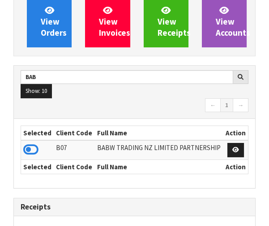
click at [31, 154] on icon at bounding box center [30, 149] width 15 height 13
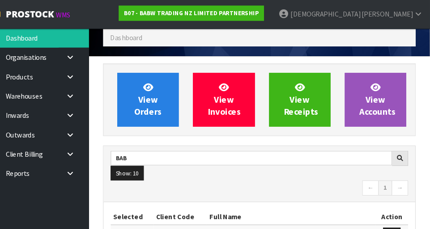
scroll to position [0, 0]
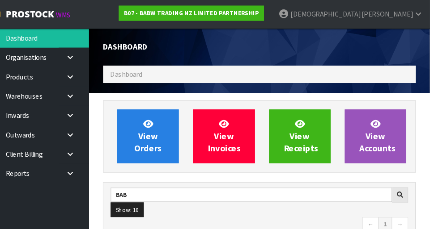
click at [89, 93] on icon at bounding box center [89, 91] width 8 height 7
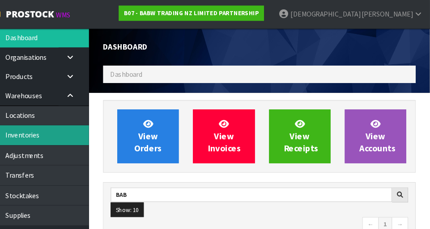
click at [60, 129] on link "Inventories" at bounding box center [53, 128] width 107 height 18
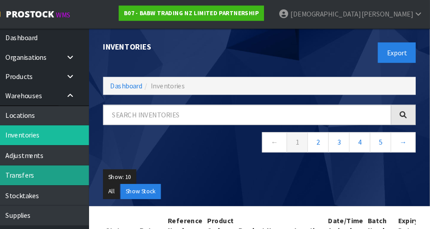
click at [57, 163] on link "Transfers" at bounding box center [53, 166] width 107 height 18
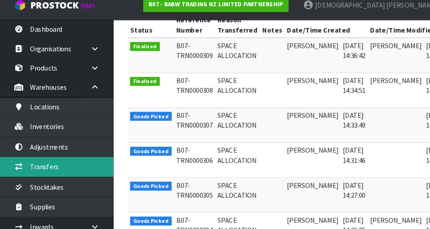
scroll to position [196, 0]
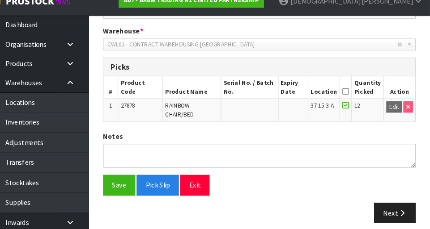
scroll to position [181, 0]
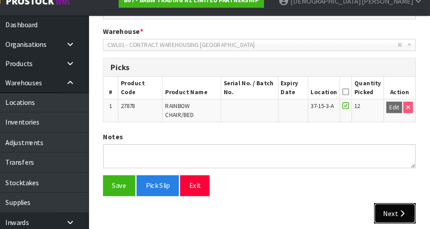
click at [268, 210] on button "Next" at bounding box center [396, 214] width 39 height 19
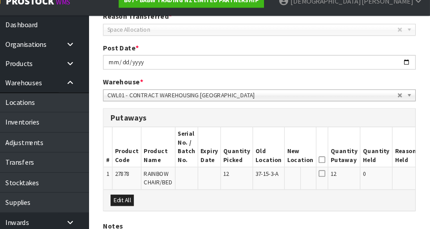
scroll to position [133, 0]
click at [268, 176] on button "Edit" at bounding box center [429, 178] width 15 height 11
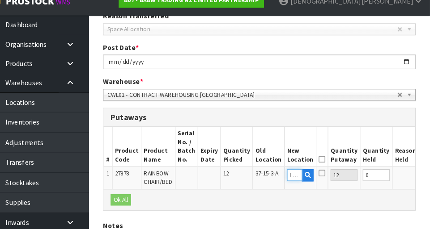
click at [268, 178] on input "text" at bounding box center [302, 178] width 14 height 11
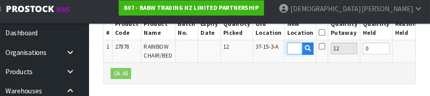
scroll to position [0, 13]
type input "35-3-1-A"
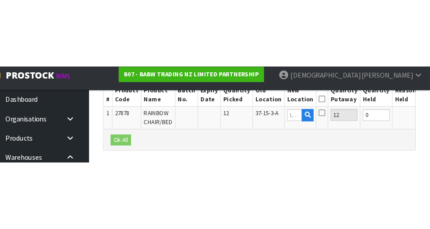
scroll to position [223, 0]
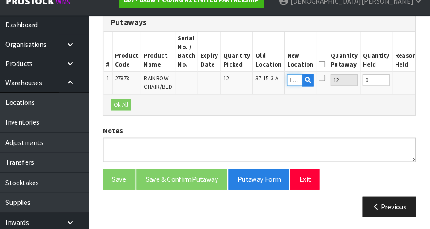
click at [268, 87] on input "text" at bounding box center [302, 88] width 14 height 11
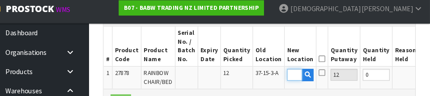
scroll to position [0, 13]
type input "35-3-1-A"
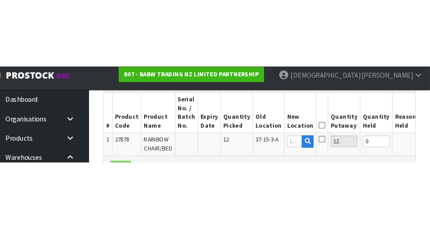
scroll to position [223, 0]
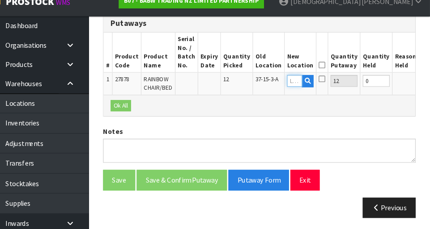
click at [268, 89] on input "text" at bounding box center [302, 88] width 14 height 11
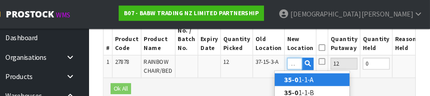
scroll to position [0, 7]
click at [268, 79] on link "35-03 -1-A" at bounding box center [318, 75] width 71 height 12
type input "35-03-1-A"
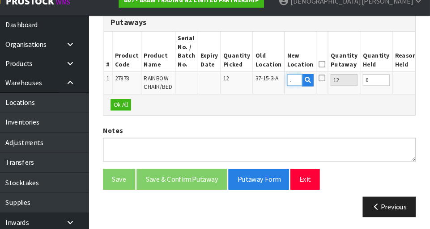
scroll to position [0, 0]
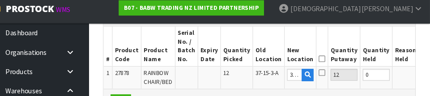
click at [268, 75] on button "OK" at bounding box center [428, 75] width 13 height 11
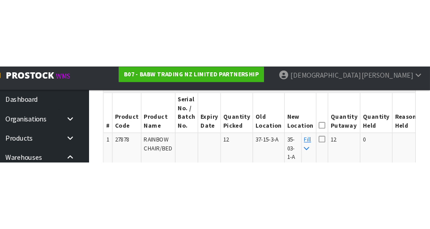
scroll to position [232, 0]
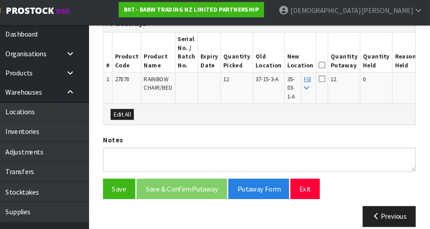
click at [268, 65] on icon at bounding box center [328, 65] width 6 height 0
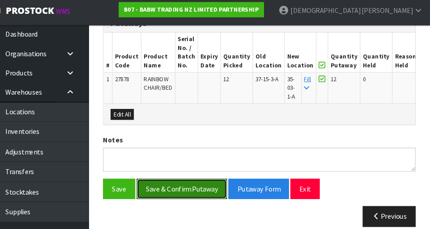
click at [212, 178] on button "Save & Confirm Putaway" at bounding box center [194, 182] width 85 height 19
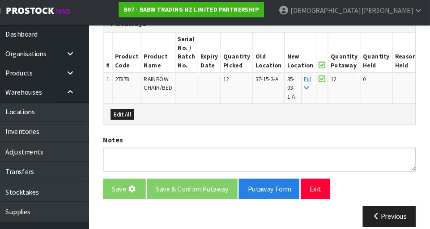
scroll to position [0, 0]
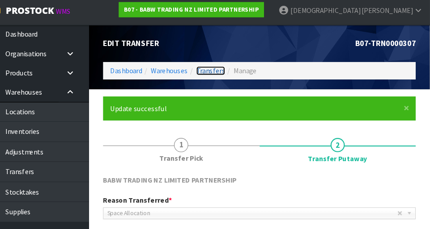
click at [226, 73] on link "Transfers" at bounding box center [222, 70] width 27 height 8
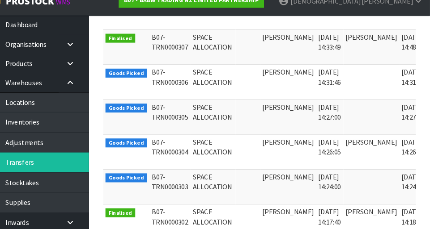
scroll to position [267, 0]
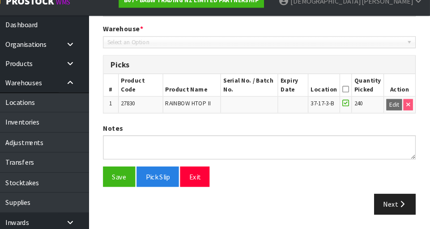
type input "[DATE]"
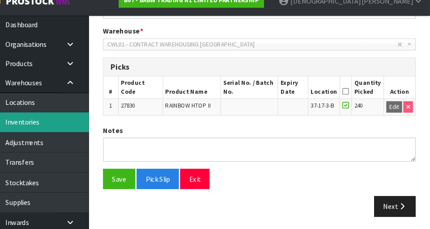
click at [57, 128] on link "Inventories" at bounding box center [53, 128] width 107 height 18
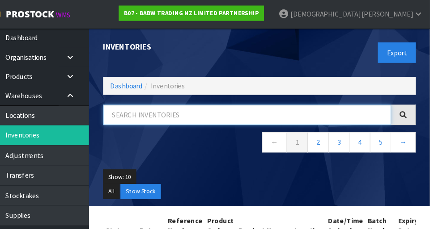
paste input "27830"
type input "27830"
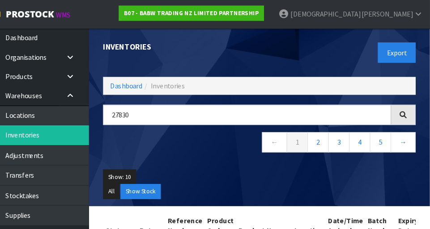
click at [218, 147] on div "27830 ← 1 2 3 4 5 →" at bounding box center [268, 126] width 309 height 55
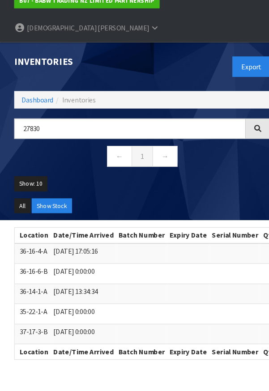
scroll to position [0, 221]
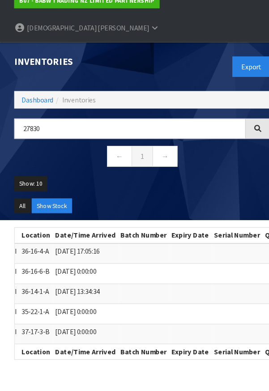
click at [173, 288] on td at bounding box center [180, 297] width 40 height 19
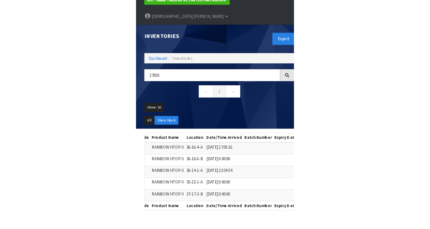
scroll to position [13, 0]
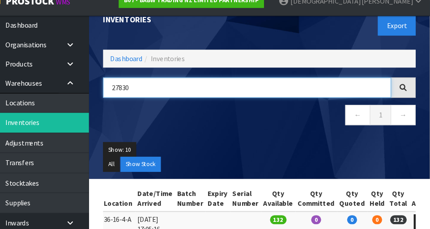
click at [179, 98] on input "27830" at bounding box center [257, 95] width 272 height 19
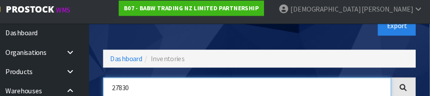
scroll to position [58, 0]
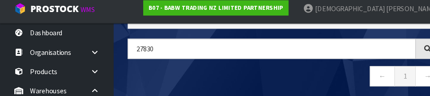
click at [238, 68] on nav "← 1 →" at bounding box center [269, 79] width 296 height 22
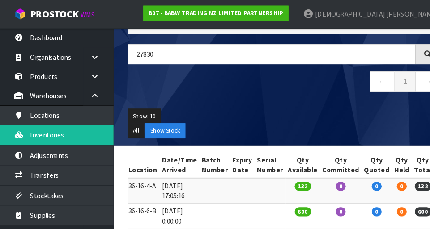
click at [263, 66] on div "27830 ← 1 →" at bounding box center [268, 69] width 309 height 55
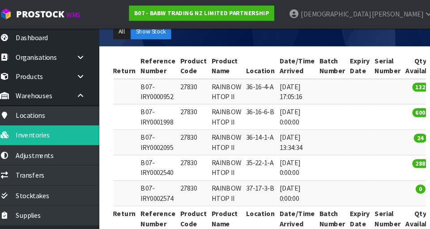
scroll to position [151, 0]
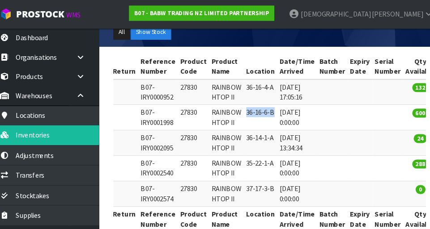
copy td "36-16-6-B"
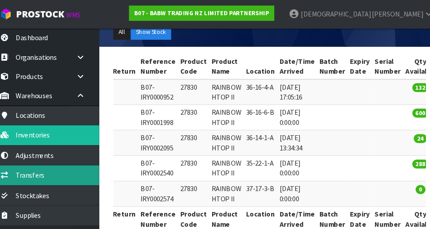
click at [51, 165] on link "Transfers" at bounding box center [53, 166] width 107 height 18
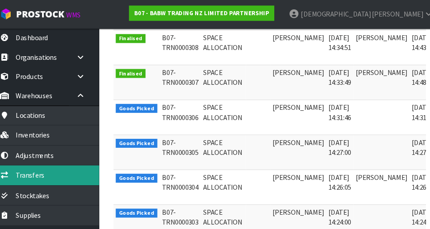
scroll to position [236, 0]
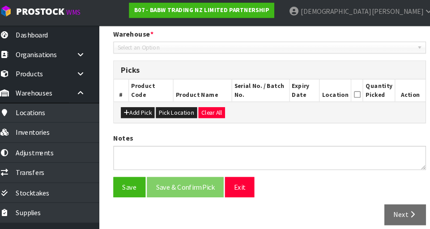
scroll to position [181, 0]
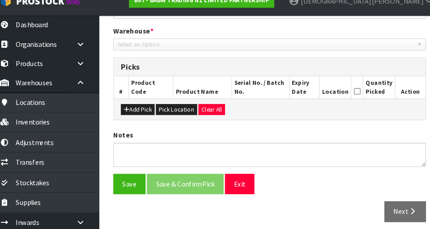
type input "[DATE]"
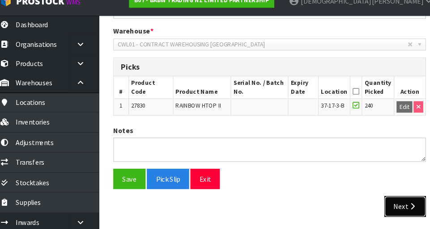
click at [268, 198] on button "Next" at bounding box center [396, 207] width 39 height 19
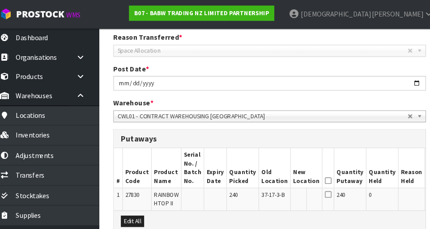
scroll to position [123, 0]
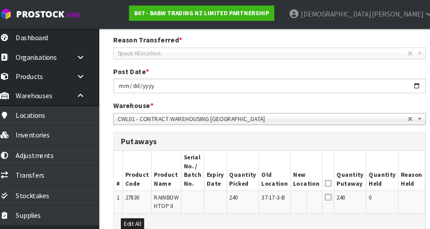
click at [268, 183] on button "Edit" at bounding box center [425, 188] width 15 height 11
paste input "36-16-6-B"
type input "36-16-6-B"
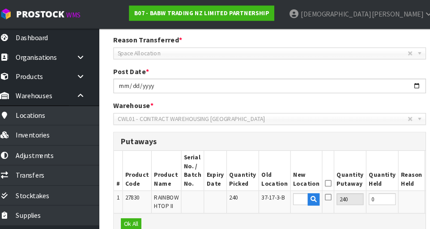
click at [268, 187] on button "OK" at bounding box center [424, 188] width 13 height 11
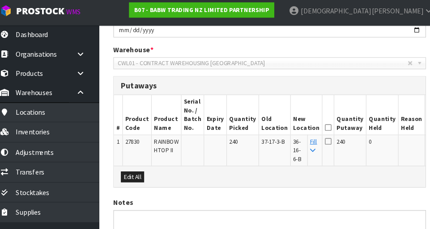
scroll to position [173, 0]
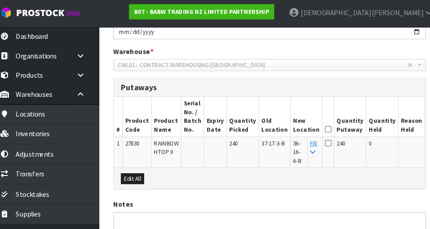
click at [268, 124] on icon at bounding box center [324, 124] width 6 height 0
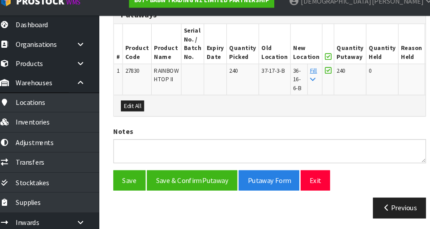
scroll to position [230, 0]
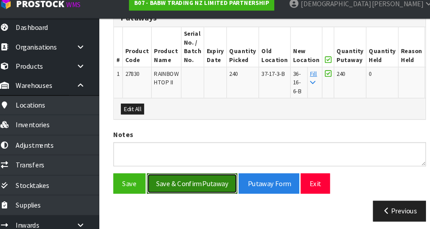
click at [190, 181] on button "Save & Confirm Putaway" at bounding box center [194, 183] width 85 height 19
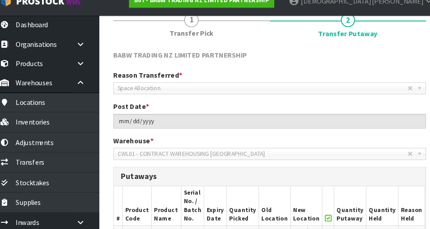
scroll to position [114, 0]
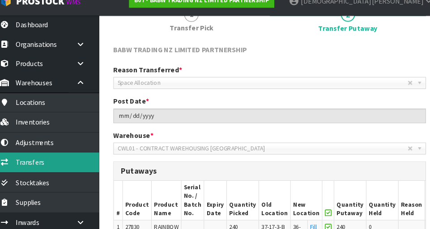
click at [66, 167] on link "Transfers" at bounding box center [53, 166] width 107 height 18
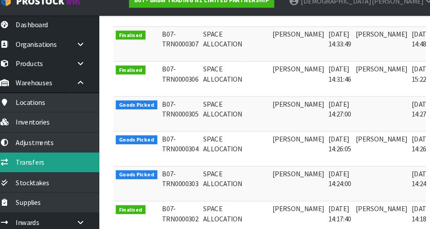
scroll to position [272, 0]
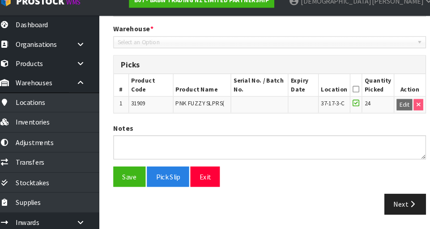
type input "[DATE]"
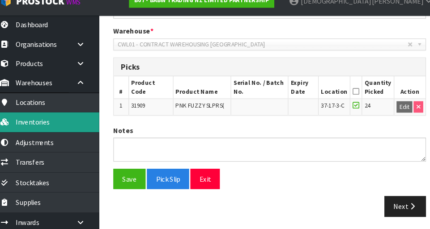
click at [53, 125] on link "Inventories" at bounding box center [53, 128] width 107 height 18
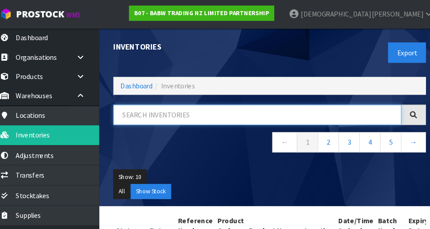
paste input "31909"
type input "31909"
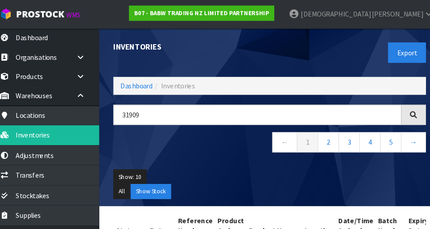
click at [214, 142] on nav "← 1 2 3 4 5 →" at bounding box center [269, 136] width 296 height 22
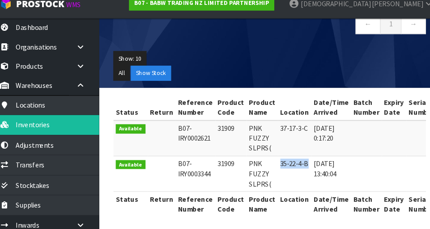
copy td "35-22-4-B"
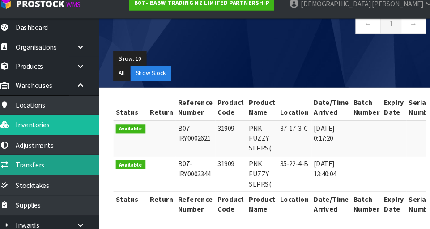
click at [47, 167] on link "Transfers" at bounding box center [53, 166] width 107 height 18
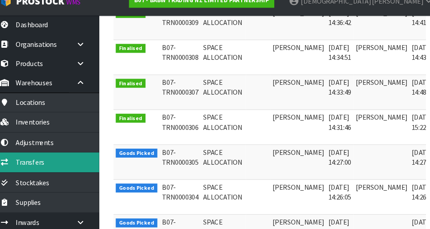
scroll to position [229, 0]
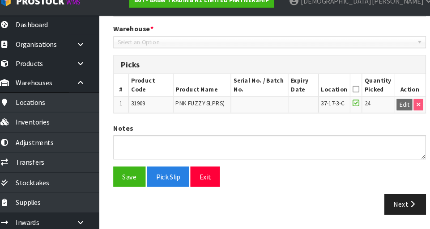
scroll to position [181, 0]
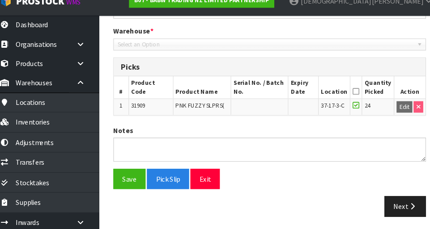
type input "[DATE]"
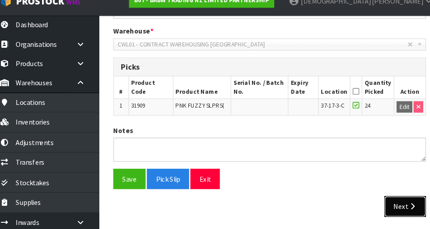
click at [268, 203] on button "Next" at bounding box center [396, 207] width 39 height 19
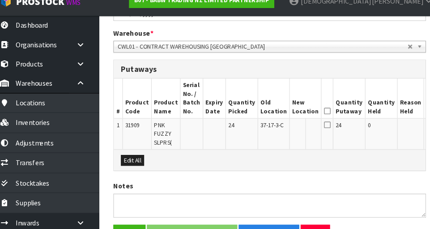
scroll to position [179, 0]
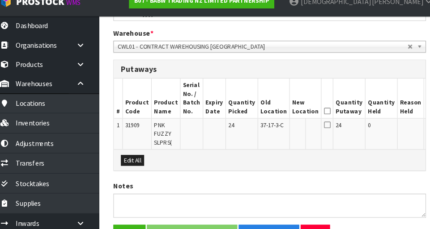
click at [268, 127] on button "Edit" at bounding box center [424, 132] width 15 height 11
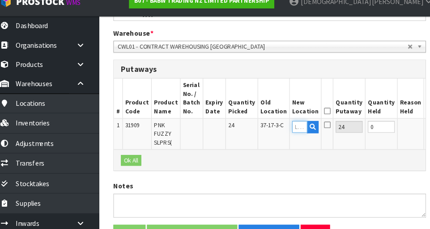
paste input "35-22-4-B"
type input "35-22-4-B"
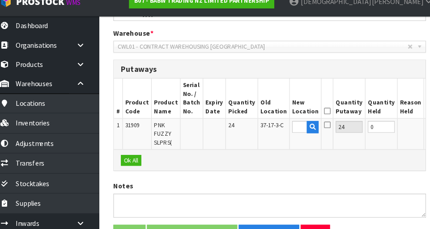
click at [268, 127] on button "OK" at bounding box center [423, 132] width 13 height 11
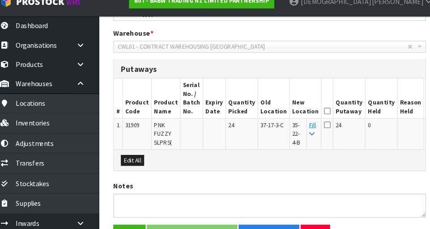
click at [268, 117] on icon at bounding box center [323, 117] width 6 height 0
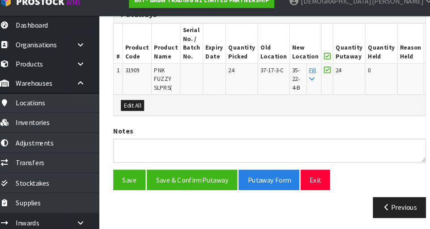
scroll to position [232, 0]
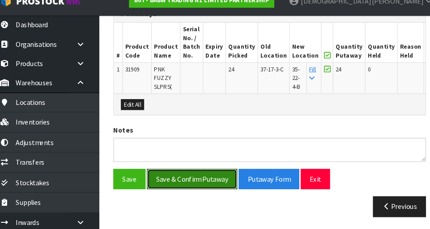
click at [207, 186] on button "Save & Confirm Putaway" at bounding box center [194, 182] width 85 height 19
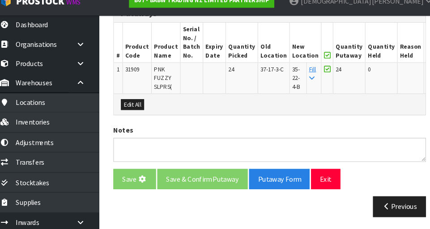
scroll to position [0, 0]
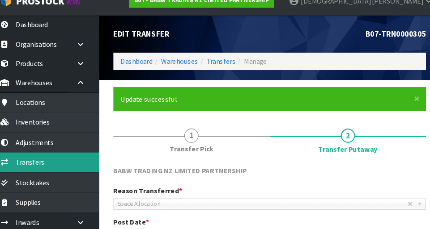
click at [55, 165] on link "Transfers" at bounding box center [53, 166] width 107 height 18
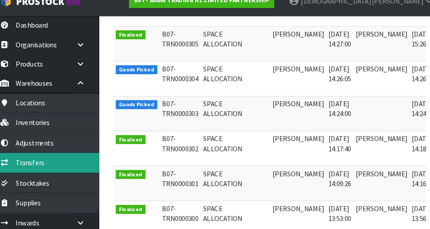
scroll to position [336, 0]
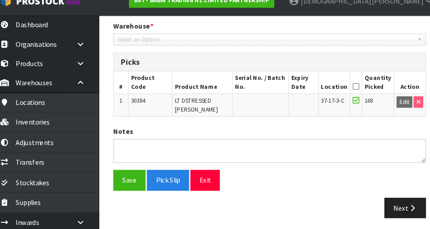
type input "[DATE]"
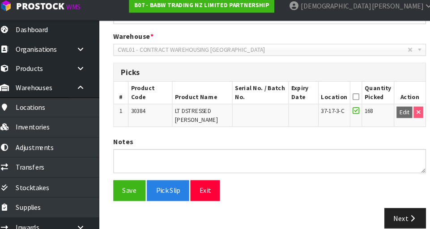
scroll to position [181, 0]
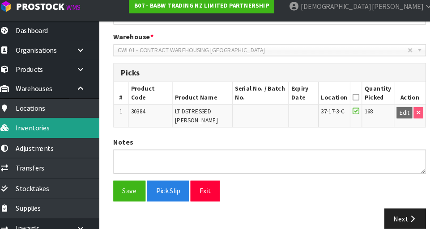
click at [59, 129] on link "Inventories" at bounding box center [53, 128] width 107 height 18
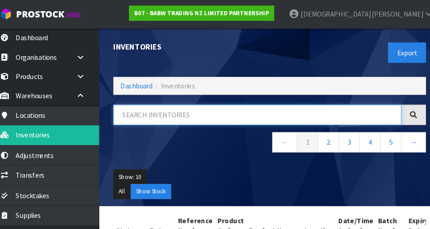
paste input "30384"
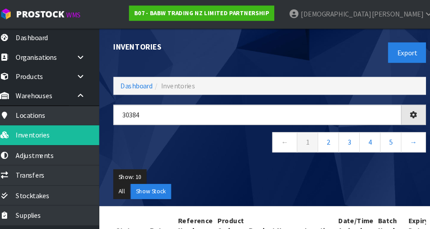
click at [268, 162] on ul "Show: 10 5 10 25 50" at bounding box center [269, 168] width 296 height 14
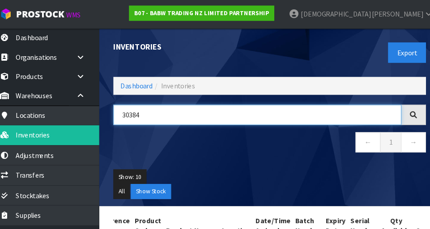
click at [163, 105] on input "30384" at bounding box center [257, 108] width 272 height 19
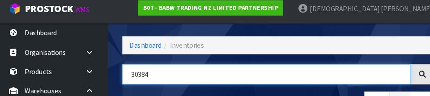
scroll to position [58, 0]
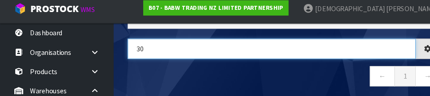
type input "3"
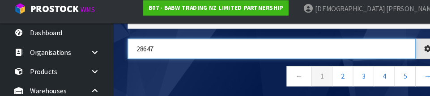
click at [211, 55] on input "28647" at bounding box center [257, 51] width 272 height 19
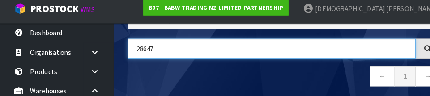
click at [264, 58] on input "28647" at bounding box center [257, 51] width 272 height 19
type input "28647"
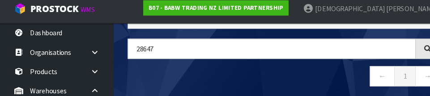
click at [268, 80] on nav "← 1 →" at bounding box center [269, 79] width 296 height 22
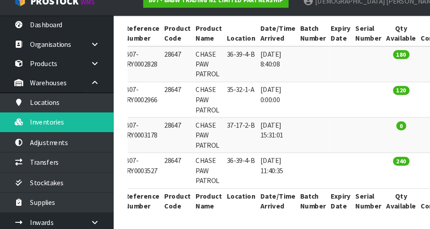
scroll to position [0, 63]
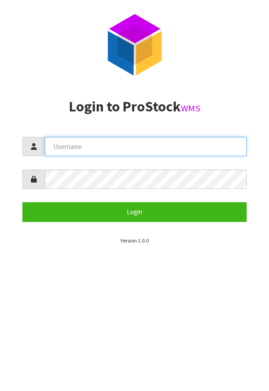
click at [160, 146] on input "text" at bounding box center [146, 146] width 202 height 19
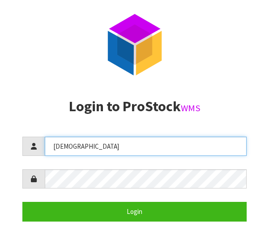
type input "[DEMOGRAPHIC_DATA]"
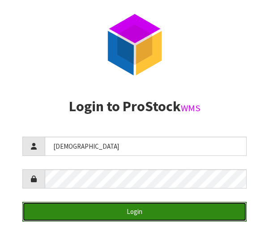
click at [145, 217] on button "Login" at bounding box center [134, 211] width 224 height 19
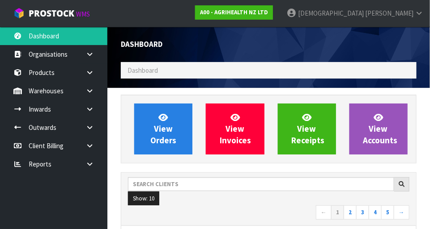
scroll to position [706, 309]
click at [89, 93] on icon at bounding box center [89, 91] width 8 height 7
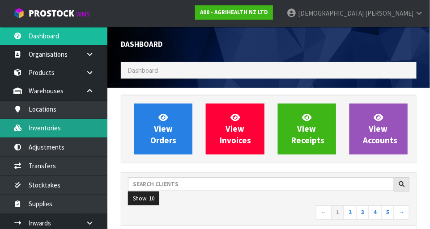
click at [58, 131] on link "Inventories" at bounding box center [53, 128] width 107 height 18
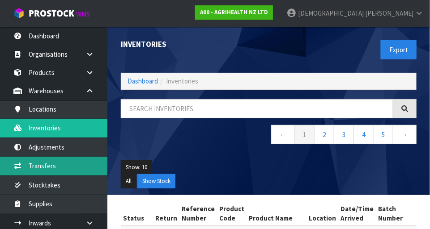
click at [50, 171] on link "Transfers" at bounding box center [53, 166] width 107 height 18
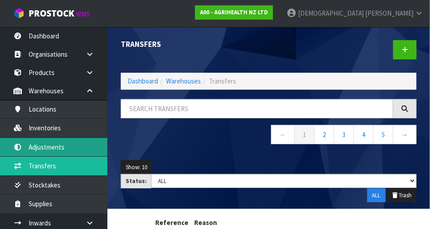
click at [59, 145] on link "Adjustments" at bounding box center [53, 147] width 107 height 18
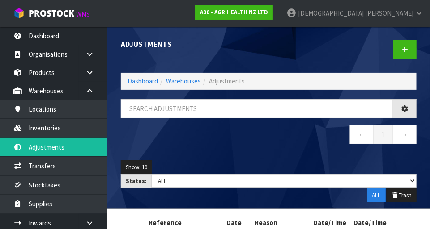
click at [58, 130] on div "Adjustments Dashboard Warehouses Adjustments ← 1 → Show: 10 5 10 25 50 Status: …" at bounding box center [215, 140] width 430 height 280
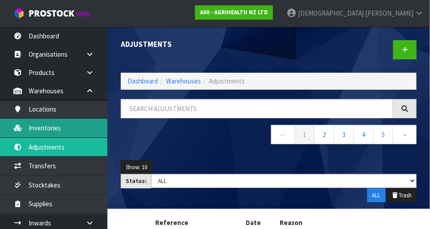
click at [60, 126] on link "Inventories" at bounding box center [53, 128] width 107 height 18
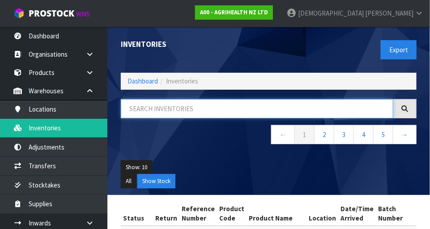
click at [201, 112] on input "text" at bounding box center [257, 108] width 272 height 19
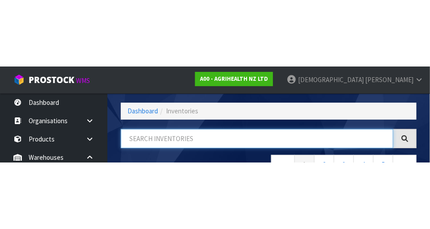
scroll to position [60, 0]
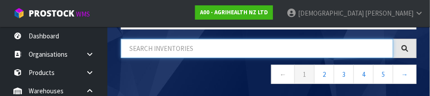
click at [206, 51] on input "text" at bounding box center [257, 48] width 272 height 19
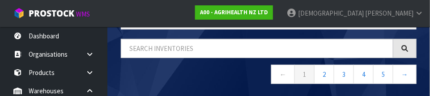
click at [216, 69] on nav "← 1 2 3 4 5 →" at bounding box center [269, 76] width 296 height 22
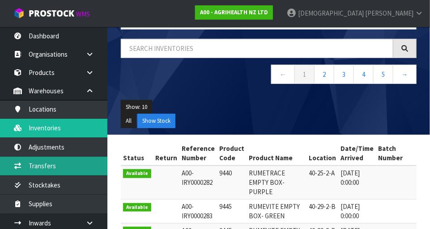
click at [50, 162] on link "Transfers" at bounding box center [53, 166] width 107 height 18
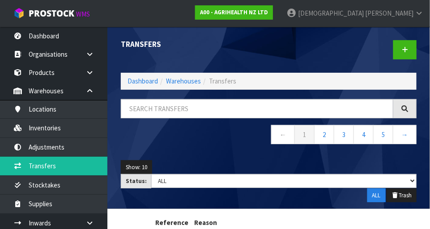
click at [268, 12] on span "[PERSON_NAME]" at bounding box center [389, 13] width 48 height 8
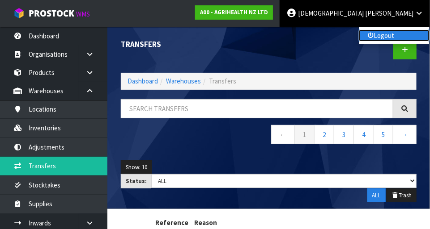
click at [268, 38] on link "Logout" at bounding box center [394, 36] width 71 height 12
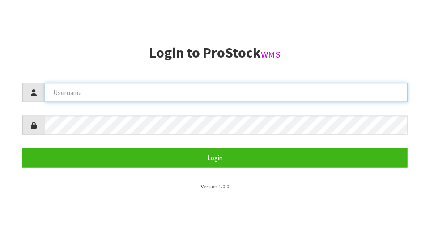
click at [182, 92] on input "text" at bounding box center [226, 92] width 363 height 19
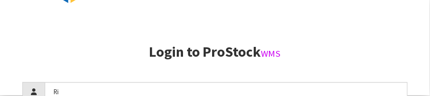
scroll to position [174, 0]
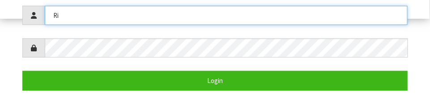
click at [171, 11] on input "Ri" at bounding box center [226, 15] width 363 height 19
type input "R"
type input "[DEMOGRAPHIC_DATA]"
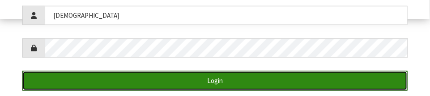
click at [183, 81] on button "Login" at bounding box center [214, 80] width 385 height 19
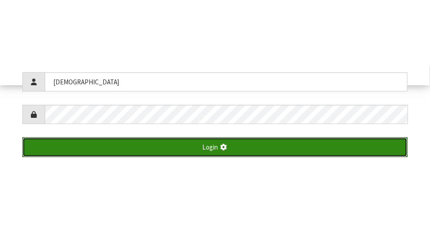
scroll to position [229, 0]
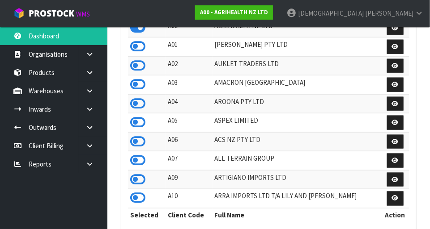
scroll to position [706, 309]
click at [273, 17] on link "A00 - AGRIHEALTH NZ LTD" at bounding box center [234, 12] width 78 height 14
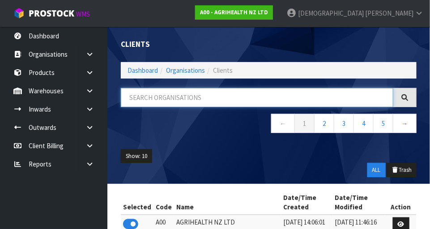
click at [221, 94] on input "text" at bounding box center [257, 97] width 272 height 19
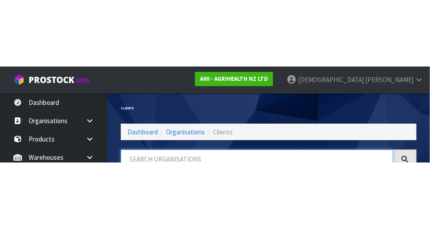
scroll to position [45, 0]
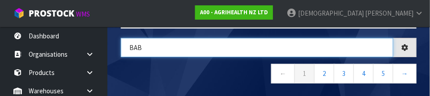
type input "BAB"
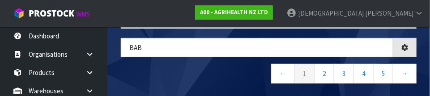
click at [238, 80] on nav "← 1 2 3 4 5 →" at bounding box center [269, 75] width 296 height 22
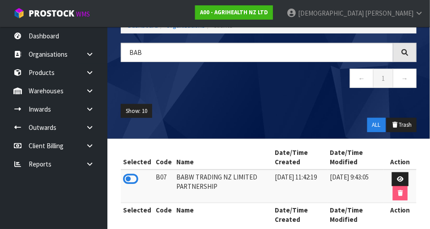
click at [132, 178] on icon at bounding box center [130, 179] width 15 height 13
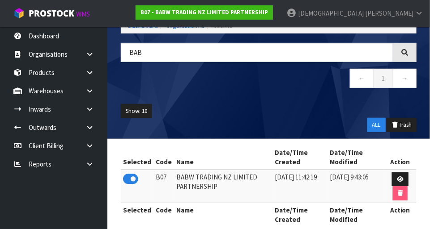
click at [82, 90] on link at bounding box center [93, 91] width 29 height 18
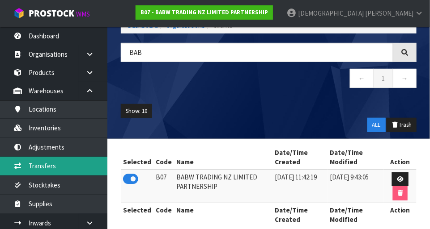
click at [55, 168] on link "Transfers" at bounding box center [53, 166] width 107 height 18
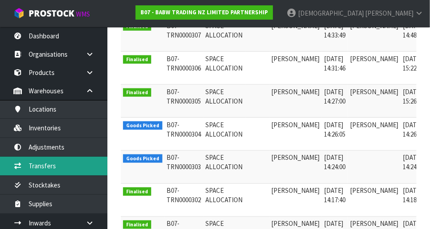
scroll to position [291, 0]
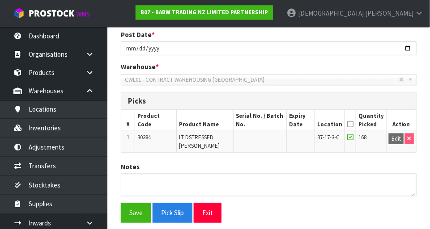
scroll to position [152, 0]
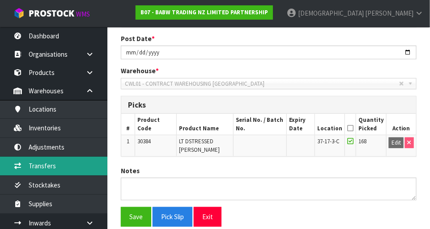
click at [54, 165] on link "Transfers" at bounding box center [53, 166] width 107 height 18
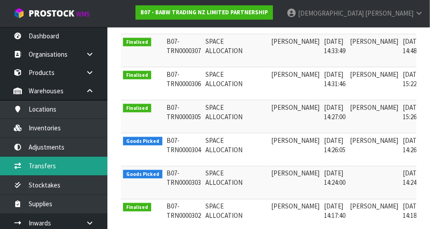
scroll to position [268, 0]
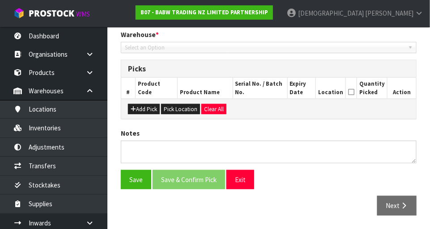
type input "[DATE]"
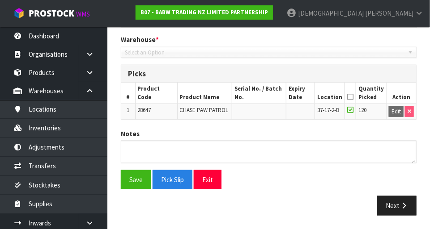
scroll to position [181, 0]
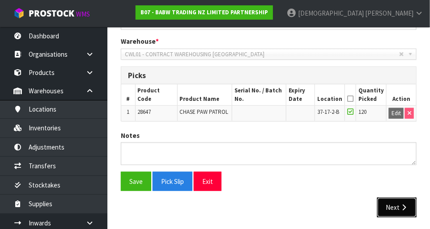
click at [395, 208] on button "Next" at bounding box center [396, 207] width 39 height 19
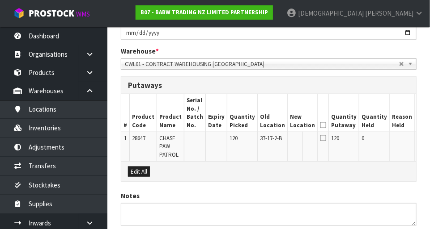
scroll to position [171, 0]
click at [417, 137] on button "Edit" at bounding box center [424, 140] width 15 height 11
click at [290, 137] on input "text" at bounding box center [297, 140] width 14 height 11
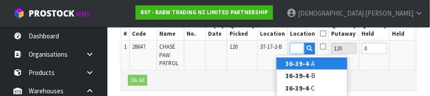
scroll to position [0, 13]
type input "36-39-4-B"
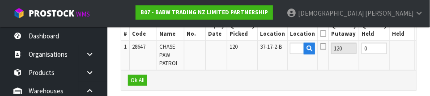
click at [417, 47] on button "OK" at bounding box center [423, 48] width 13 height 11
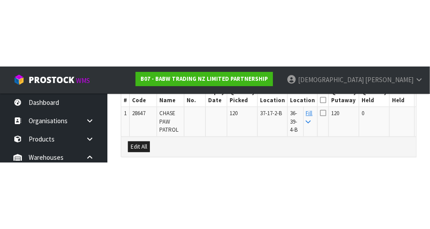
scroll to position [232, 0]
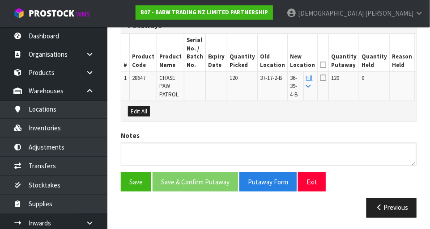
click at [320, 65] on icon at bounding box center [323, 65] width 6 height 0
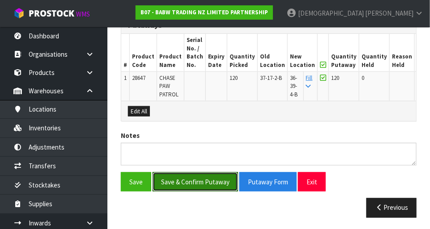
click at [196, 186] on button "Save & Confirm Putaway" at bounding box center [194, 182] width 85 height 19
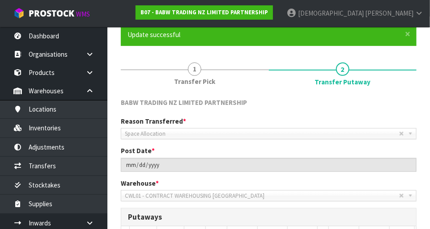
scroll to position [92, 0]
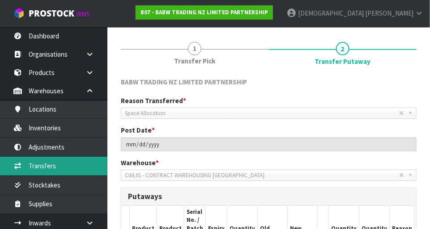
click at [50, 161] on link "Transfers" at bounding box center [53, 166] width 107 height 18
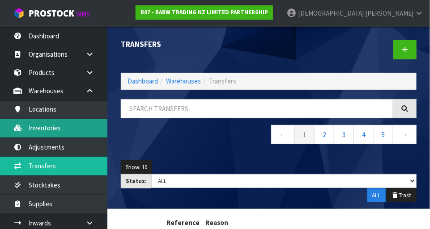
click at [57, 130] on link "Inventories" at bounding box center [53, 128] width 107 height 18
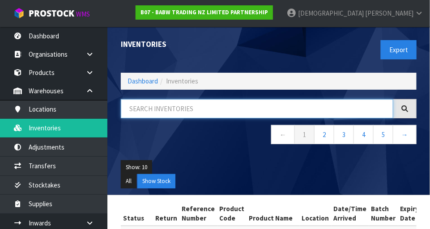
click at [178, 106] on input "text" at bounding box center [257, 108] width 272 height 19
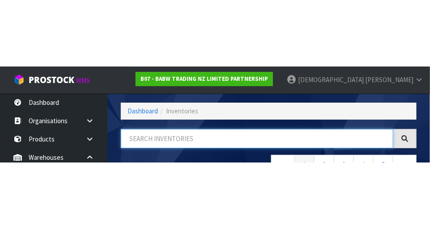
scroll to position [60, 0]
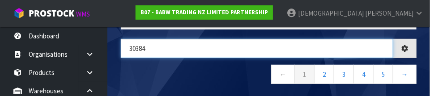
type input "30384"
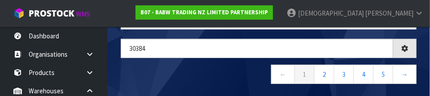
click at [209, 66] on nav "← 1 2 3 4 5 →" at bounding box center [269, 76] width 296 height 22
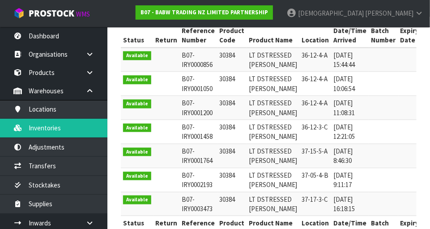
scroll to position [175, 0]
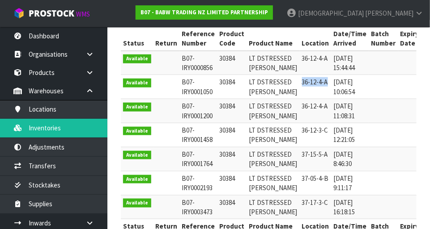
copy td "36-12-4-A"
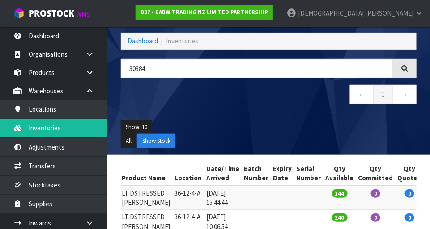
scroll to position [37, 0]
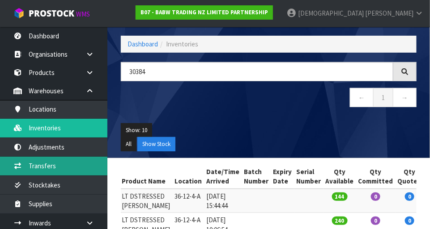
click at [47, 174] on link "Transfers" at bounding box center [53, 166] width 107 height 18
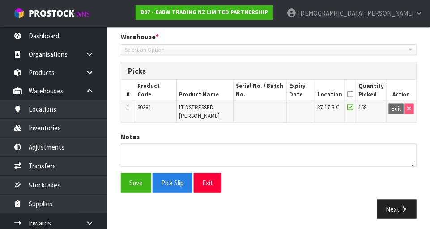
type input "[DATE]"
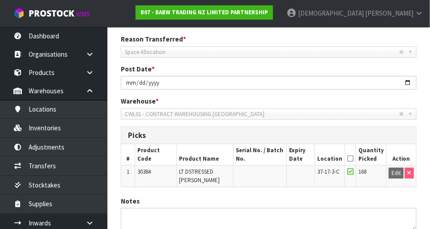
scroll to position [121, 0]
click at [266, 50] on span "Space Allocation" at bounding box center [262, 52] width 274 height 11
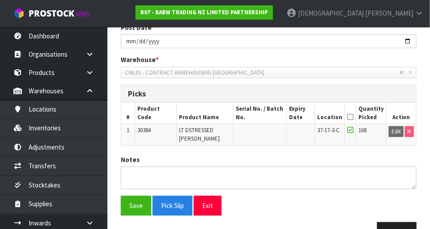
scroll to position [167, 0]
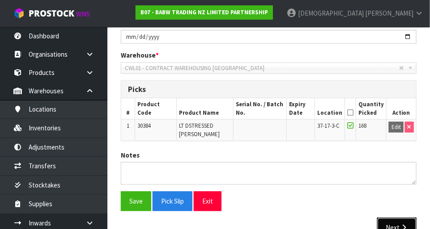
click at [399, 218] on button "Next" at bounding box center [396, 227] width 39 height 19
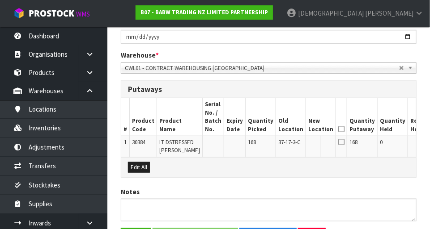
paste input "36-12-4-A"
type input "36-12-4-A"
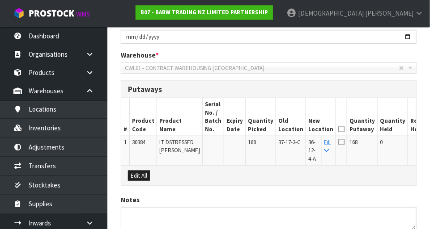
click at [338, 129] on icon at bounding box center [341, 129] width 6 height 0
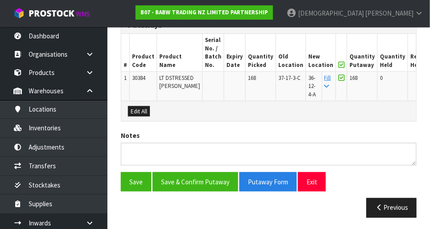
scroll to position [228, 0]
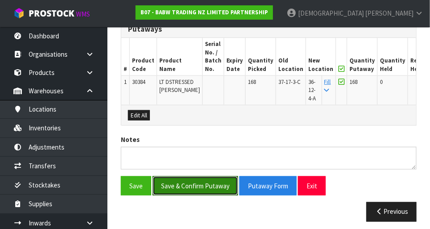
click at [206, 182] on button "Save & Confirm Putaway" at bounding box center [194, 186] width 85 height 19
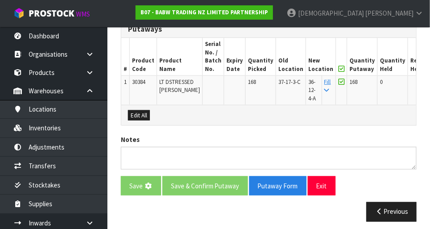
scroll to position [0, 0]
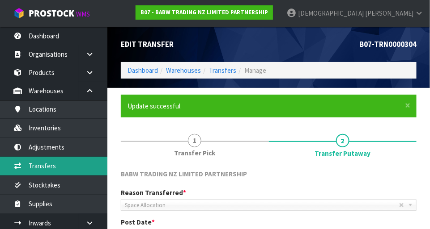
click at [52, 169] on link "Transfers" at bounding box center [53, 166] width 107 height 18
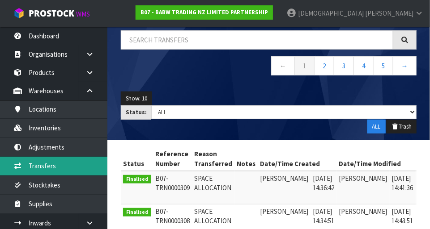
scroll to position [72, 0]
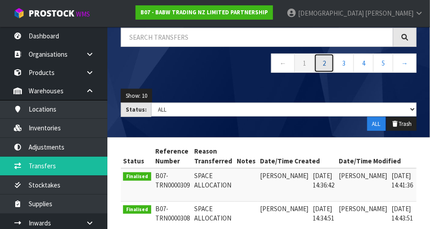
click at [322, 59] on link "2" at bounding box center [324, 63] width 20 height 19
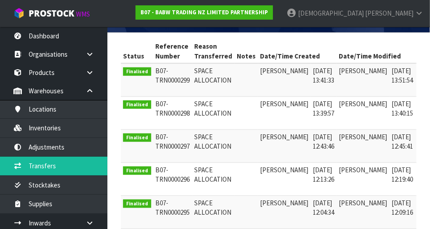
scroll to position [0, 0]
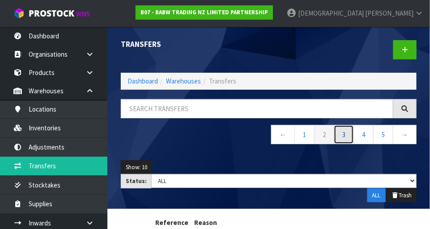
click at [346, 136] on link "3" at bounding box center [344, 134] width 20 height 19
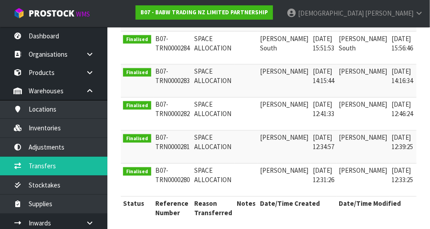
scroll to position [375, 0]
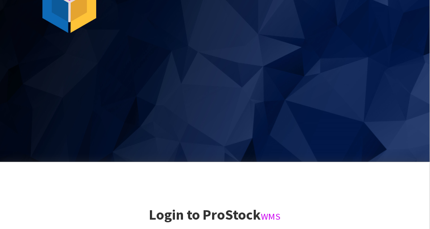
scroll to position [229, 0]
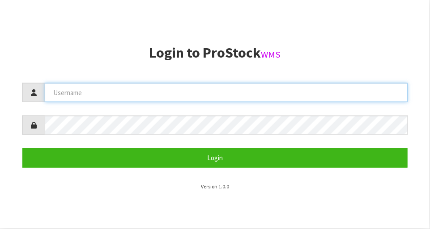
click at [197, 84] on input "text" at bounding box center [226, 92] width 363 height 19
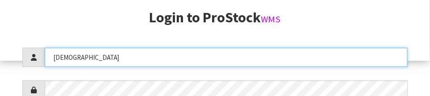
scroll to position [143, 0]
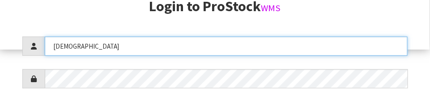
type input "[DEMOGRAPHIC_DATA]"
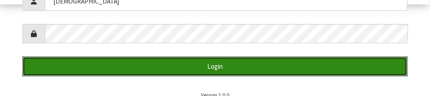
click at [255, 71] on button "Login" at bounding box center [214, 66] width 385 height 19
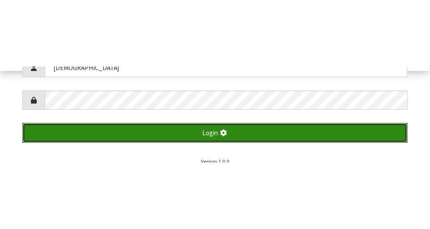
scroll to position [229, 0]
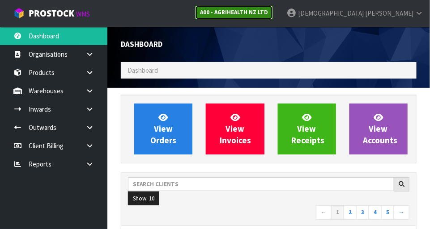
click at [268, 11] on strong "A00 - AGRIHEALTH NZ LTD" at bounding box center [234, 12] width 68 height 8
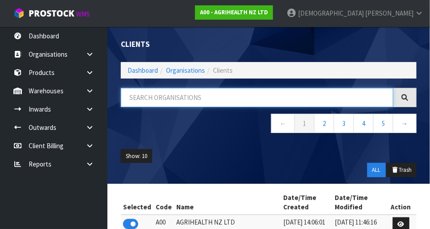
click at [218, 97] on input "text" at bounding box center [257, 97] width 272 height 19
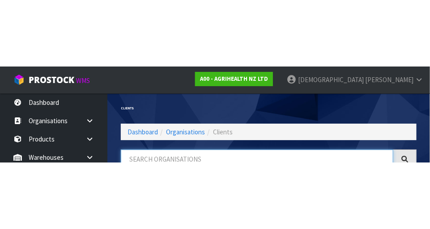
scroll to position [45, 0]
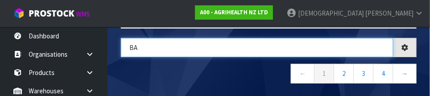
type input "BA"
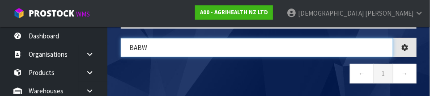
type input "BABW"
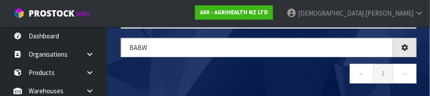
click at [239, 64] on nav "← 1 →" at bounding box center [269, 75] width 296 height 22
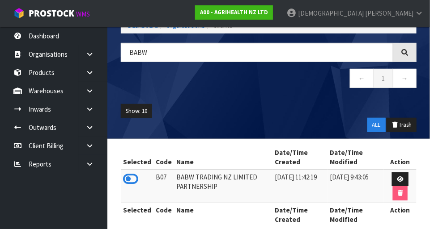
click at [131, 176] on icon at bounding box center [130, 179] width 15 height 13
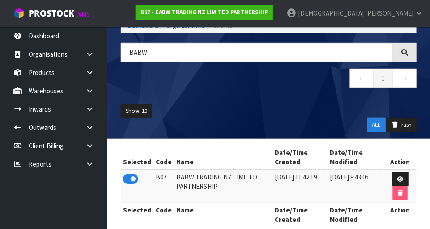
click at [87, 92] on icon at bounding box center [89, 91] width 8 height 7
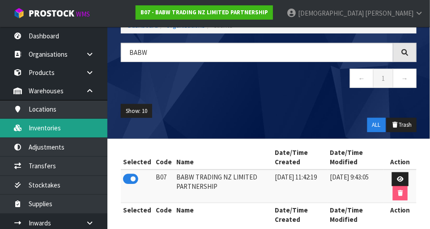
click at [58, 133] on link "Inventories" at bounding box center [53, 128] width 107 height 18
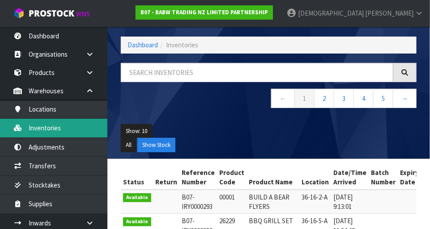
scroll to position [45, 0]
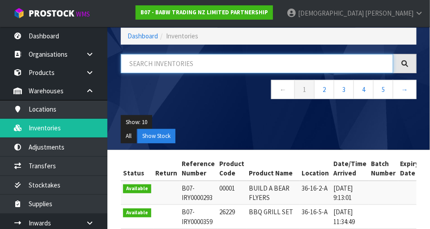
click at [221, 59] on input "text" at bounding box center [257, 63] width 272 height 19
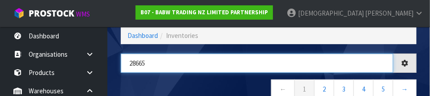
click at [226, 72] on input "28665" at bounding box center [257, 63] width 272 height 19
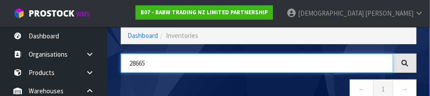
click at [239, 72] on input "28665" at bounding box center [257, 63] width 272 height 19
type input "28665"
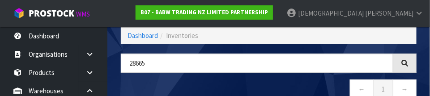
click at [263, 86] on nav "← 1 →" at bounding box center [269, 91] width 296 height 22
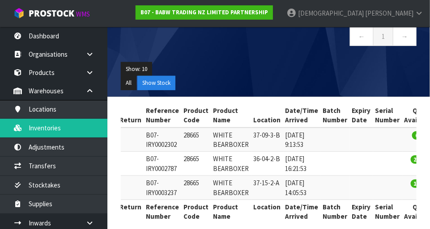
scroll to position [97, 0]
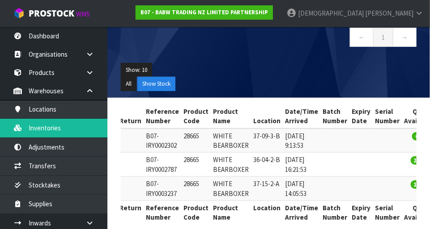
copy td "28665"
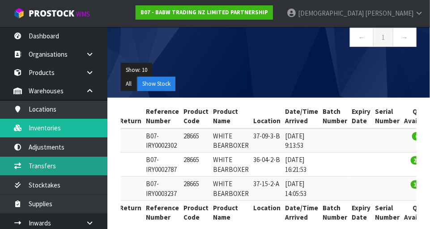
click at [58, 168] on link "Transfers" at bounding box center [53, 166] width 107 height 18
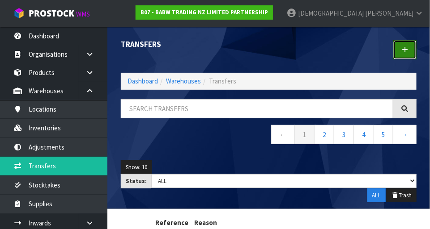
click at [406, 53] on icon at bounding box center [405, 50] width 6 height 7
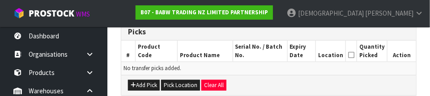
scroll to position [221, 0]
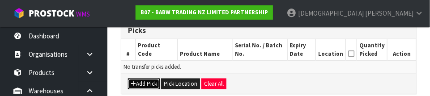
click at [148, 81] on button "Add Pick" at bounding box center [144, 84] width 32 height 11
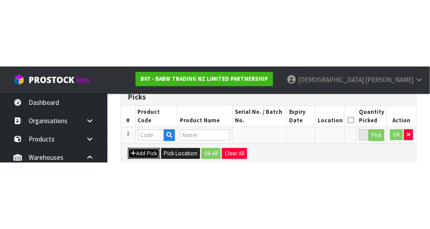
scroll to position [201, 0]
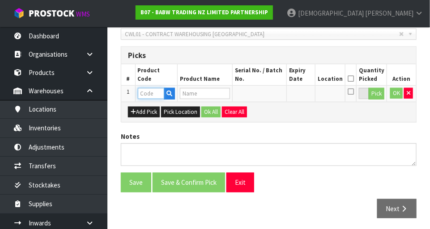
paste input "28665"
type input "28665"
type input "WHITE BEARBOXER"
click at [354, 79] on icon at bounding box center [350, 79] width 6 height 0
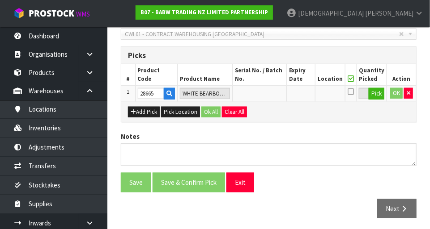
click at [354, 79] on icon at bounding box center [350, 79] width 6 height 0
click at [375, 93] on button "Pick" at bounding box center [376, 94] width 16 height 12
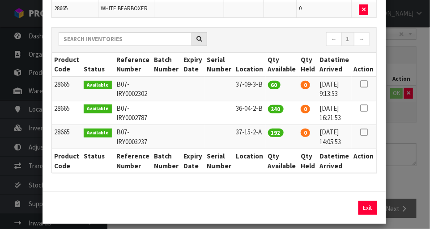
scroll to position [81, 0]
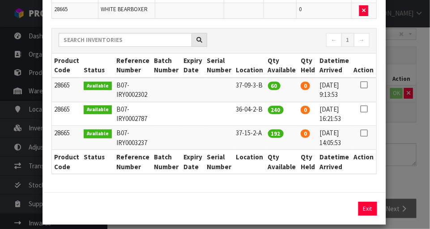
click at [365, 133] on icon at bounding box center [363, 133] width 7 height 0
click at [337, 208] on button "Assign Pick" at bounding box center [337, 209] width 37 height 14
type input "192"
click at [409, 140] on div "Pick Line Picks Product Code Product Name Serial No. / Batch No. Expiry Date Lo…" at bounding box center [215, 114] width 430 height 229
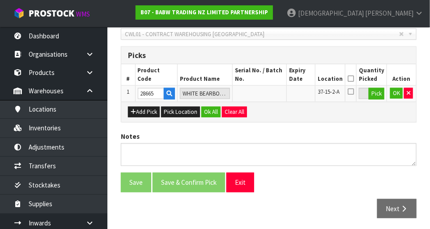
click at [351, 79] on icon at bounding box center [350, 79] width 6 height 0
click at [212, 111] on button "Ok All" at bounding box center [210, 112] width 19 height 11
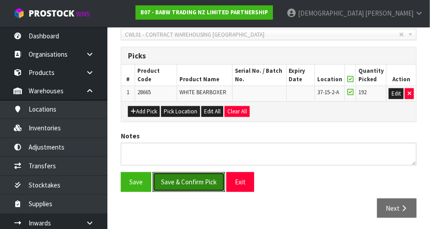
click at [195, 177] on button "Save & Confirm Pick" at bounding box center [188, 182] width 72 height 19
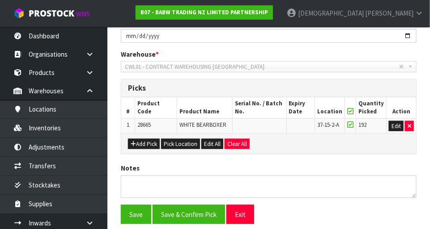
scroll to position [0, 0]
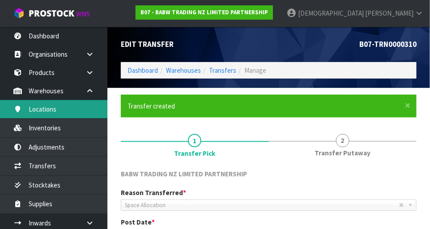
click at [49, 116] on link "Locations" at bounding box center [53, 109] width 107 height 18
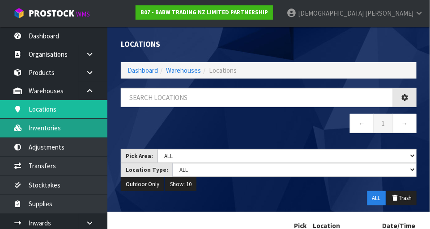
click at [50, 129] on link "Inventories" at bounding box center [53, 128] width 107 height 18
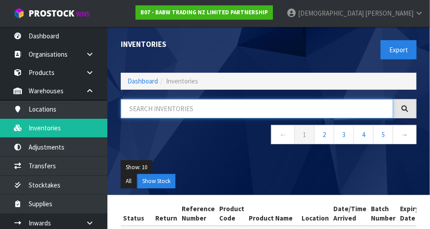
click at [200, 110] on input "text" at bounding box center [257, 108] width 272 height 19
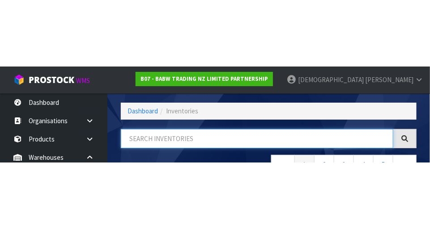
scroll to position [60, 0]
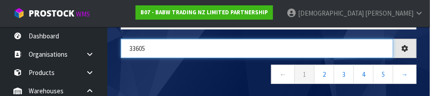
type input "33605"
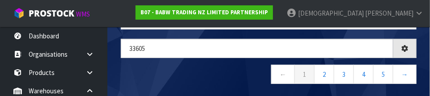
click at [230, 65] on nav "← 1 2 3 4 5 →" at bounding box center [269, 76] width 296 height 22
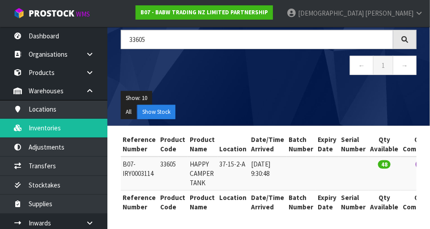
scroll to position [0, 58]
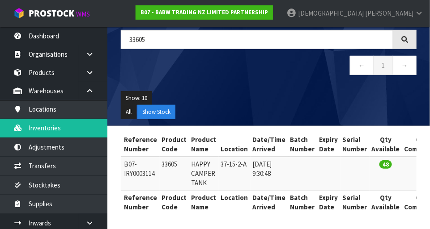
copy td "33605"
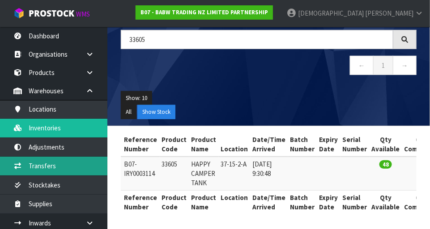
click at [52, 165] on link "Transfers" at bounding box center [53, 166] width 107 height 18
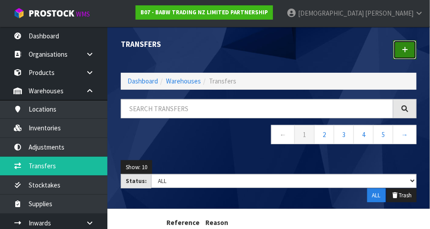
click at [406, 50] on icon at bounding box center [405, 50] width 6 height 7
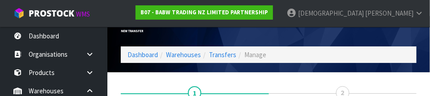
scroll to position [132, 0]
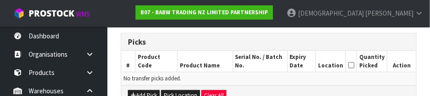
click at [255, 67] on th "Serial No. / Batch No." at bounding box center [260, 61] width 55 height 21
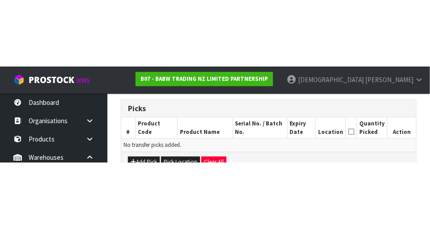
scroll to position [199, 0]
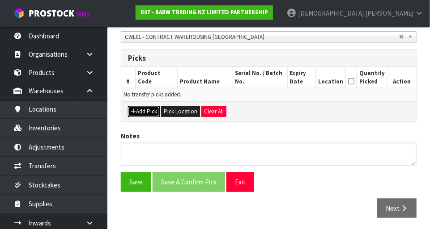
click at [152, 109] on button "Add Pick" at bounding box center [144, 111] width 32 height 11
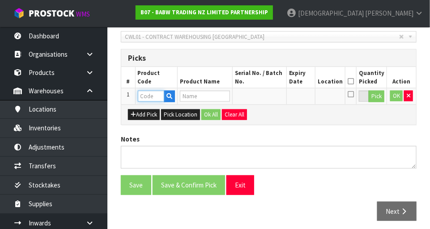
paste input "33605"
type input "33605"
type input "HAPPY CAMPER TANK"
type input "33605"
click at [375, 94] on button "Pick" at bounding box center [376, 97] width 16 height 12
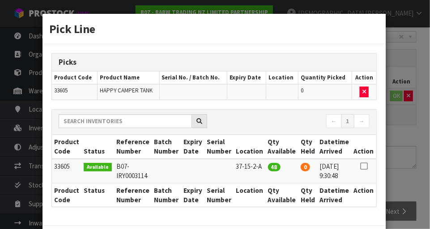
click at [366, 166] on icon at bounding box center [363, 166] width 7 height 0
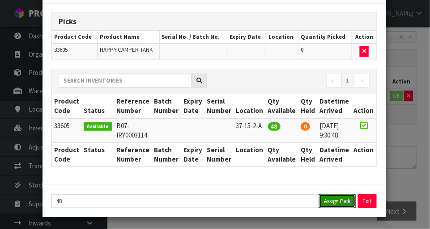
click at [340, 203] on button "Assign Pick" at bounding box center [337, 202] width 37 height 14
type input "48"
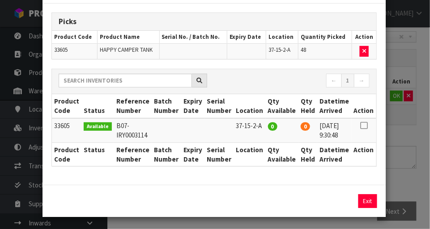
click at [406, 131] on div "Pick Line Picks Product Code Product Name Serial No. / Batch No. Expiry Date Lo…" at bounding box center [215, 114] width 430 height 229
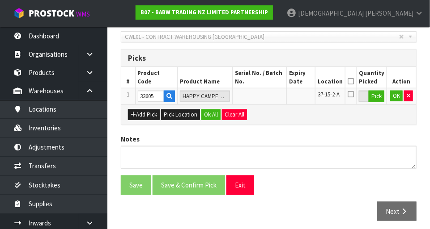
click at [353, 81] on icon at bounding box center [350, 81] width 6 height 0
click at [208, 110] on button "Ok All" at bounding box center [210, 115] width 19 height 11
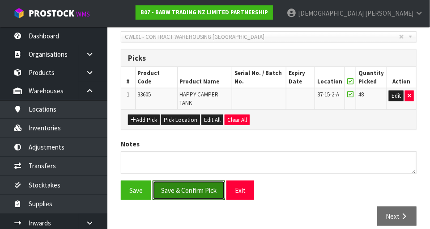
click at [186, 184] on button "Save & Confirm Pick" at bounding box center [188, 190] width 72 height 19
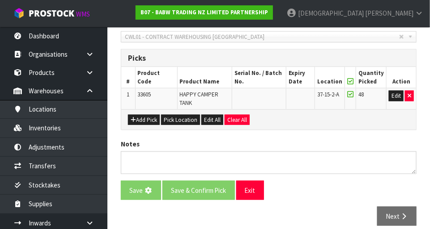
scroll to position [0, 0]
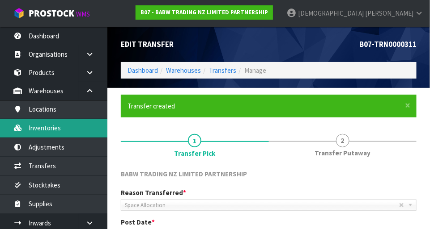
click at [52, 125] on link "Inventories" at bounding box center [53, 128] width 107 height 18
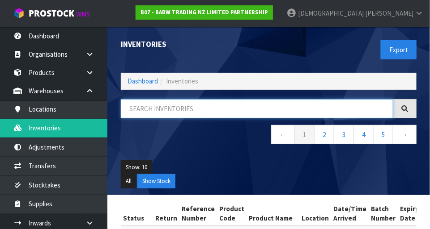
click at [195, 108] on input "text" at bounding box center [257, 108] width 272 height 19
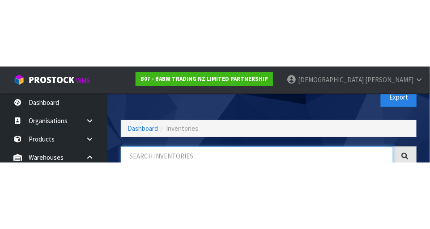
scroll to position [60, 0]
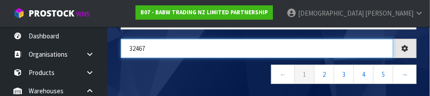
type input "32467"
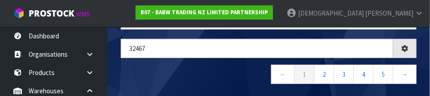
click at [240, 71] on nav "← 1 2 3 4 5 →" at bounding box center [269, 76] width 296 height 22
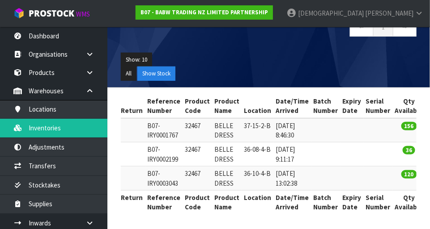
scroll to position [0, 31]
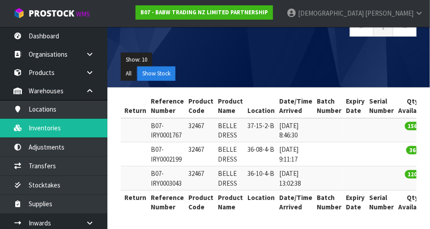
copy td "32467"
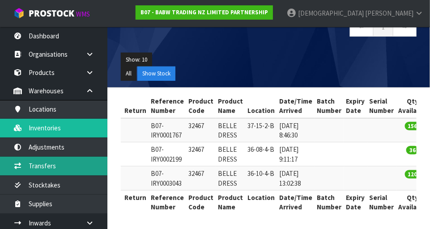
click at [57, 162] on link "Transfers" at bounding box center [53, 166] width 107 height 18
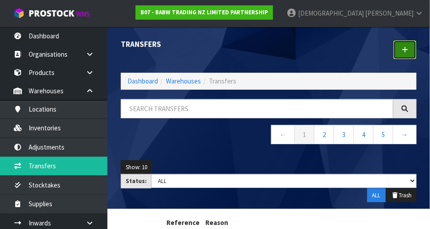
click at [403, 56] on link at bounding box center [404, 49] width 23 height 19
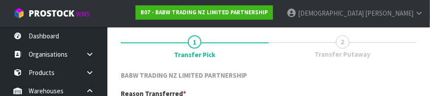
scroll to position [132, 0]
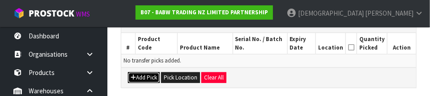
click at [149, 81] on button "Add Pick" at bounding box center [144, 77] width 32 height 11
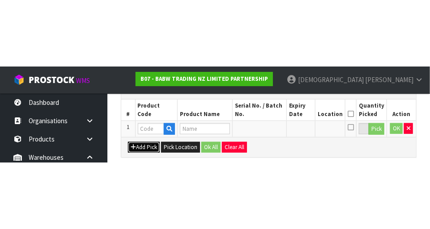
scroll to position [201, 0]
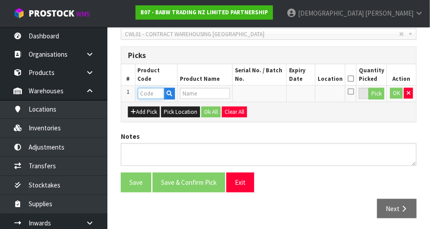
paste input "32467"
type input "32467"
type input "BELLE DRESS"
type input "32467"
click at [375, 95] on button "Pick" at bounding box center [376, 94] width 16 height 12
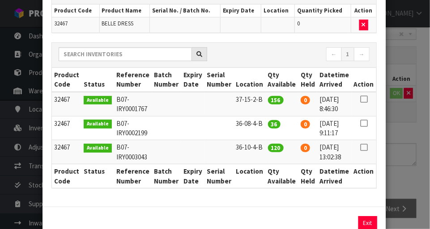
scroll to position [68, 0]
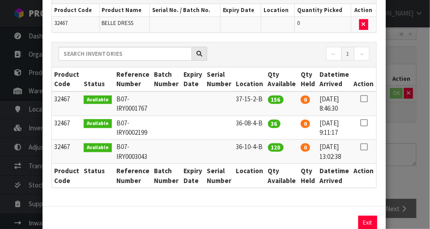
click at [364, 99] on icon at bounding box center [363, 99] width 7 height 0
click at [336, 224] on button "Assign Pick" at bounding box center [337, 223] width 37 height 14
type input "156"
click at [412, 144] on div "Pick Line Picks Product Code Product Name Serial No. / Batch No. Expiry Date Lo…" at bounding box center [215, 114] width 430 height 229
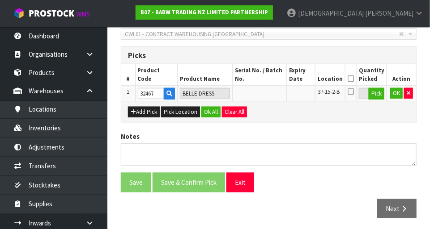
click at [351, 79] on icon at bounding box center [350, 79] width 6 height 0
click at [208, 108] on button "Ok All" at bounding box center [210, 112] width 19 height 11
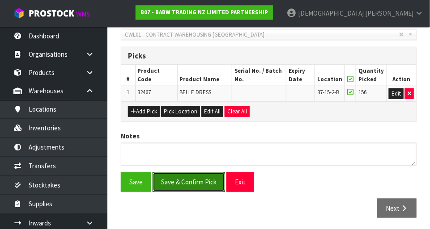
click at [176, 173] on button "Save & Confirm Pick" at bounding box center [188, 182] width 72 height 19
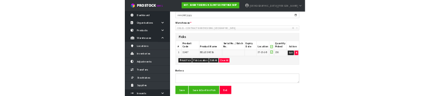
scroll to position [0, 0]
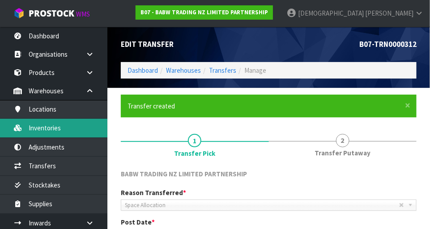
click at [57, 129] on link "Inventories" at bounding box center [53, 128] width 107 height 18
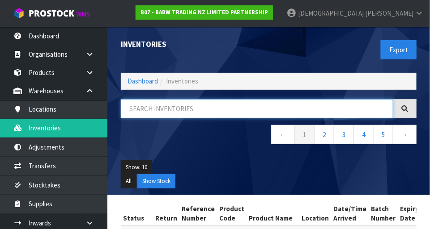
click at [193, 112] on input "text" at bounding box center [257, 108] width 272 height 19
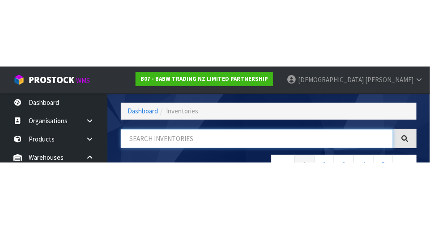
scroll to position [60, 0]
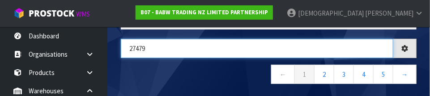
type input "27479"
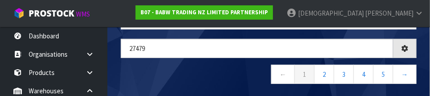
click at [224, 65] on nav "← 1 2 3 4 5 →" at bounding box center [269, 76] width 296 height 22
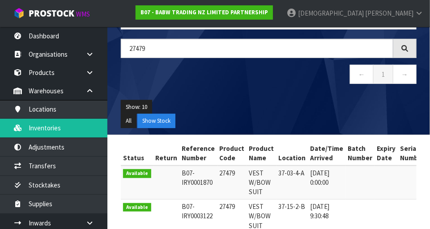
click at [352, 103] on ul "Show: 10 5 10 25 50" at bounding box center [269, 107] width 296 height 14
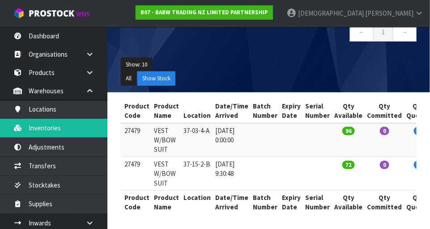
scroll to position [0, 96]
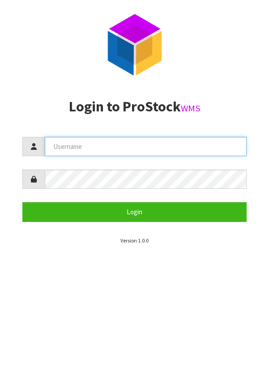
click at [112, 142] on input "text" at bounding box center [146, 146] width 202 height 19
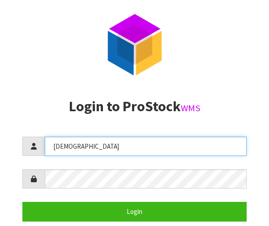
type input "Krishna"
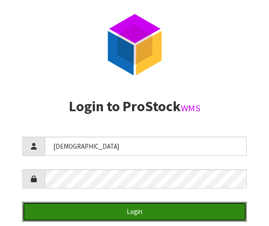
click at [178, 208] on button "Login" at bounding box center [134, 211] width 224 height 19
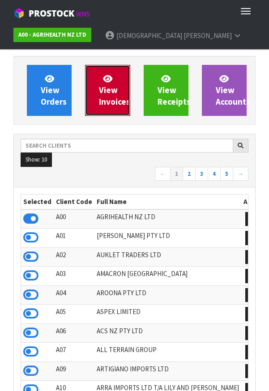
click at [111, 98] on span "View Invoices" at bounding box center [114, 90] width 31 height 34
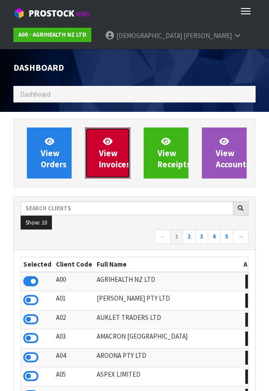
scroll to position [704, 255]
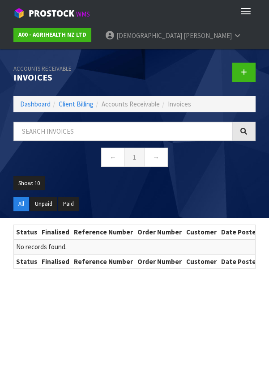
click at [119, 202] on ul "All Unpaid Paid" at bounding box center [134, 207] width 242 height 21
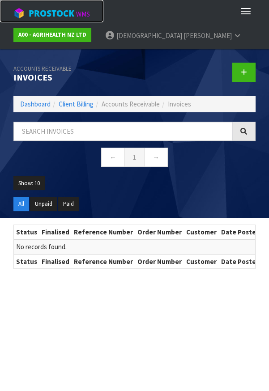
click at [72, 10] on span "ProStock" at bounding box center [52, 14] width 46 height 12
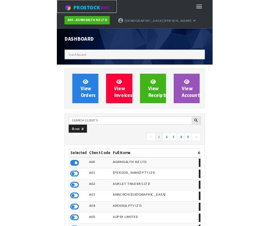
scroll to position [704, 255]
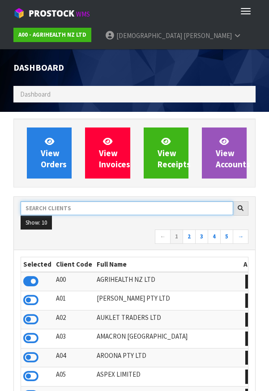
click at [87, 209] on input "text" at bounding box center [127, 208] width 212 height 14
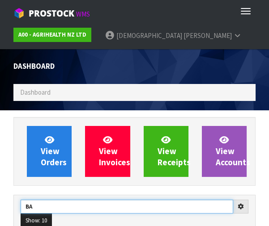
type input "BA"
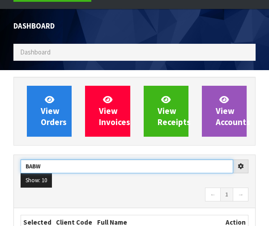
scroll to position [84, 0]
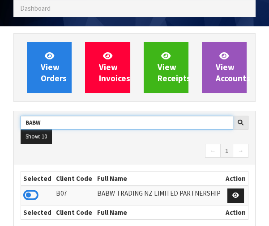
type input "BABW"
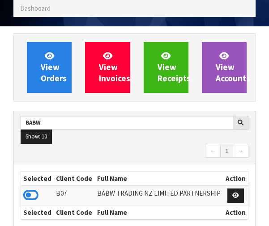
click at [35, 194] on icon at bounding box center [30, 195] width 15 height 13
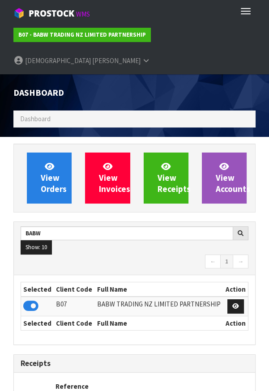
scroll to position [704, 255]
click at [250, 15] on button "Toggle navigation" at bounding box center [246, 11] width 20 height 15
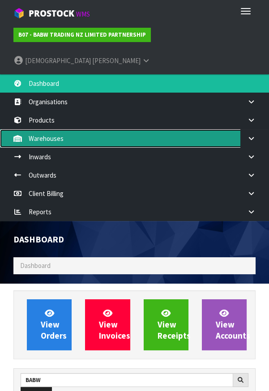
click at [58, 129] on link "Warehouses" at bounding box center [134, 138] width 269 height 18
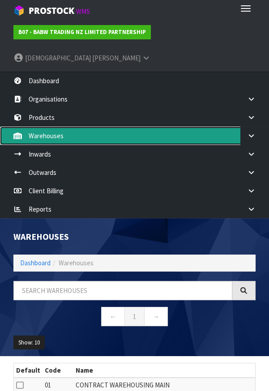
scroll to position [5, 0]
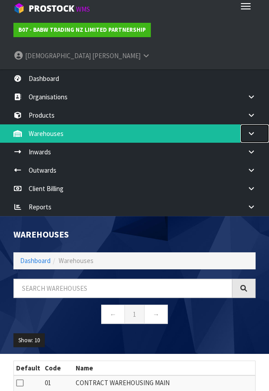
click at [248, 130] on icon at bounding box center [251, 133] width 8 height 7
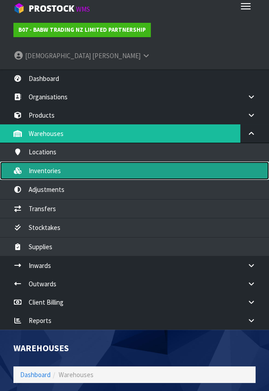
click at [70, 161] on link "Inventories" at bounding box center [134, 170] width 269 height 18
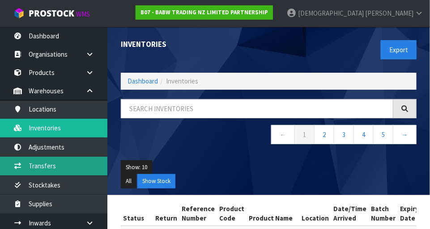
click at [51, 164] on link "Transfers" at bounding box center [53, 166] width 107 height 18
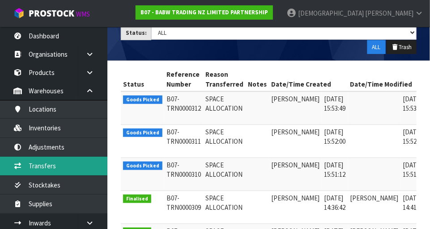
scroll to position [148, 0]
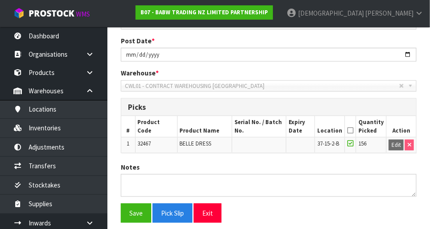
scroll to position [176, 0]
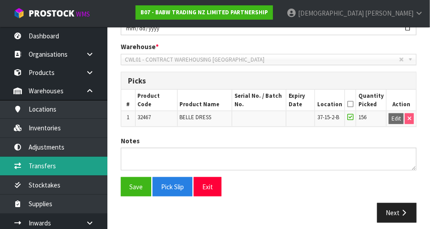
click at [57, 164] on link "Transfers" at bounding box center [53, 166] width 107 height 18
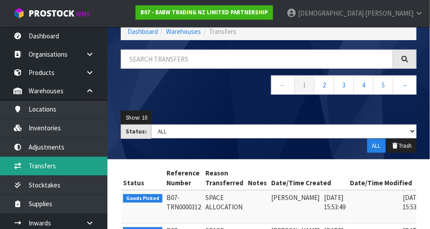
scroll to position [176, 0]
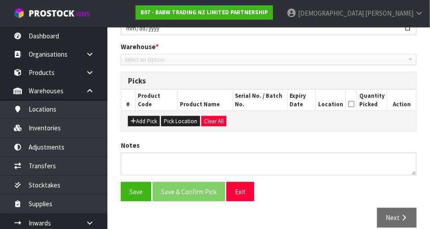
type input "2025-09-04"
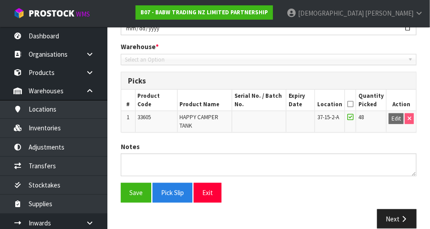
scroll to position [187, 0]
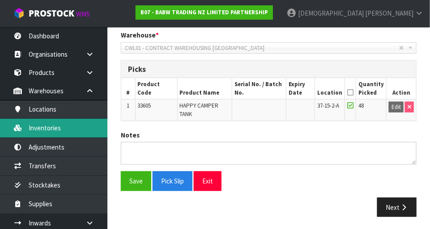
click at [59, 129] on link "Inventories" at bounding box center [53, 128] width 107 height 18
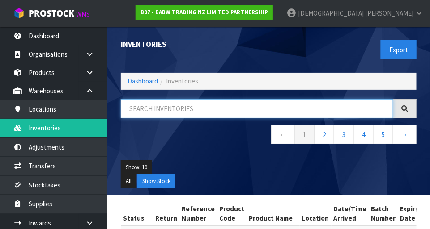
click at [201, 111] on input "text" at bounding box center [257, 108] width 272 height 19
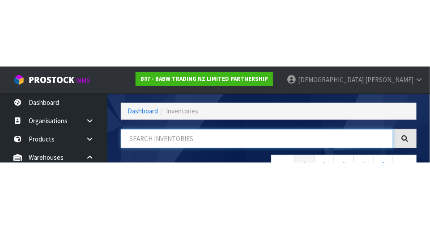
scroll to position [60, 0]
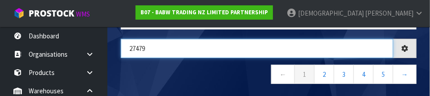
type input "27479"
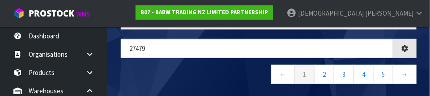
click at [225, 68] on nav "← 1 2 3 4 5 →" at bounding box center [269, 76] width 296 height 22
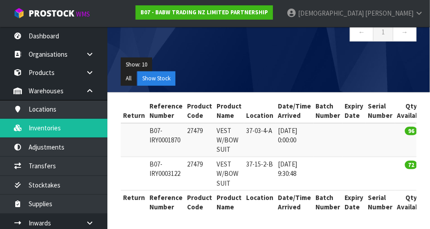
scroll to position [0, 32]
copy td "27479"
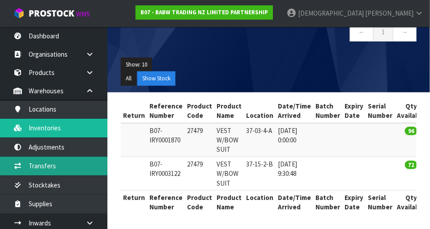
click at [52, 166] on link "Transfers" at bounding box center [53, 166] width 107 height 18
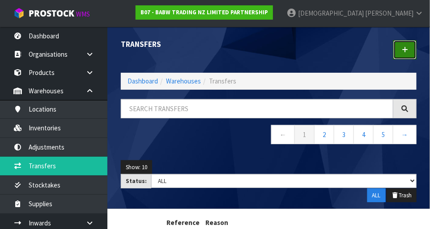
click at [268, 43] on link at bounding box center [404, 49] width 23 height 19
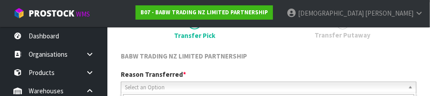
scroll to position [132, 0]
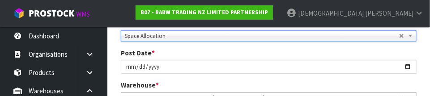
click at [106, 50] on link at bounding box center [93, 54] width 29 height 18
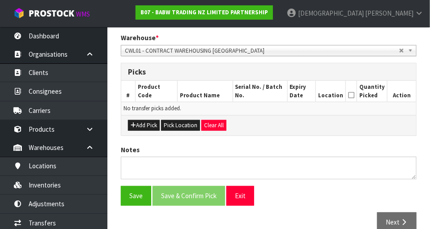
scroll to position [199, 0]
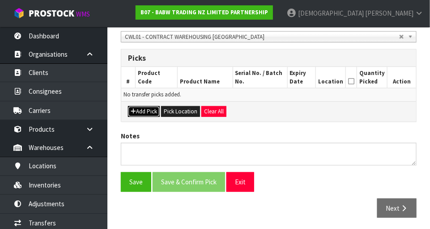
click at [144, 110] on button "Add Pick" at bounding box center [144, 111] width 32 height 11
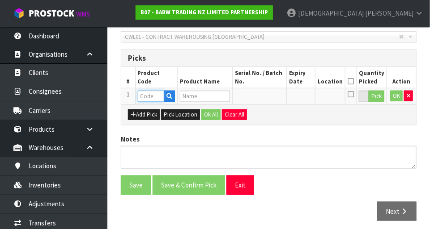
paste input "27479"
type input "27479"
type input "VEST W/BOW SUIT"
type input "27479"
click at [268, 95] on button "Pick" at bounding box center [376, 97] width 16 height 12
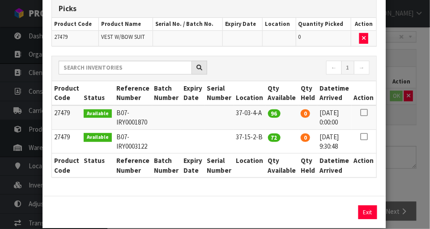
scroll to position [62, 0]
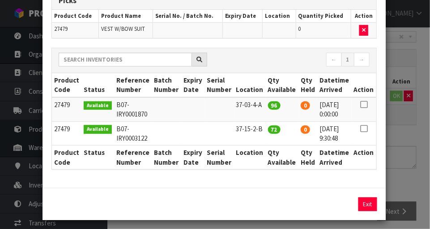
click at [268, 129] on icon at bounding box center [363, 129] width 7 height 0
click at [268, 203] on button "Assign Pick" at bounding box center [337, 205] width 37 height 14
type input "72"
click at [268, 151] on div "Pick Line Picks Product Code Product Name Serial No. / Batch No. Expiry Date Lo…" at bounding box center [215, 114] width 430 height 229
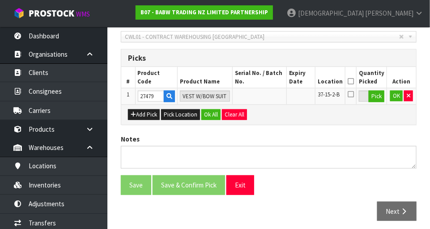
click at [268, 81] on icon at bounding box center [350, 81] width 6 height 0
click at [209, 110] on button "Ok All" at bounding box center [210, 115] width 19 height 11
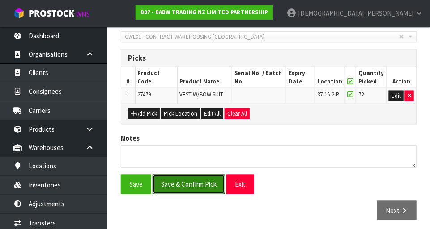
click at [189, 182] on button "Save & Confirm Pick" at bounding box center [188, 184] width 72 height 19
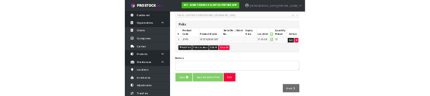
scroll to position [0, 0]
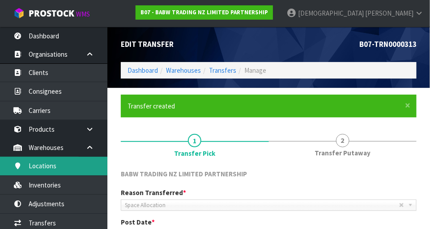
click at [55, 160] on link "Locations" at bounding box center [53, 166] width 107 height 18
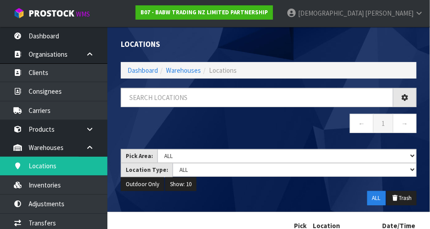
click at [53, 184] on div "Locations Dashboard Warehouses Locations ← 1 → Pick Area: Main Refurb Damaged P…" at bounding box center [215, 142] width 430 height 284
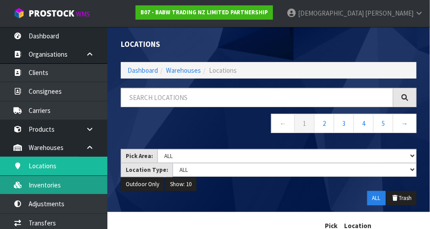
click at [54, 178] on link "Inventories" at bounding box center [53, 185] width 107 height 18
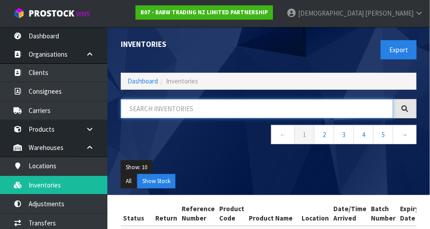
click at [186, 107] on input "text" at bounding box center [257, 108] width 272 height 19
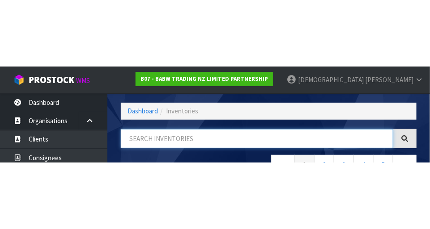
scroll to position [60, 0]
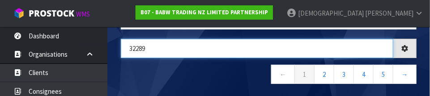
type input "32289"
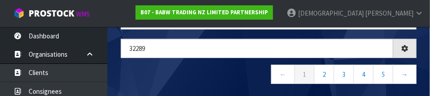
click at [228, 76] on nav "← 1 2 3 4 5 →" at bounding box center [269, 76] width 296 height 22
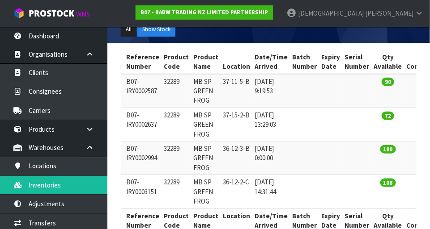
scroll to position [152, 0]
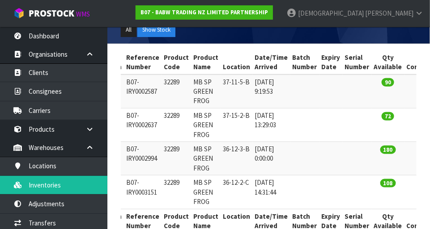
copy td "32289"
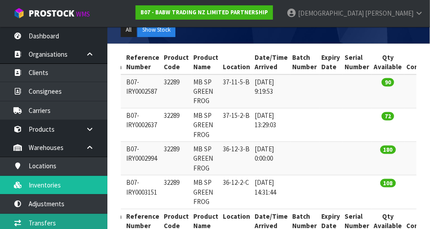
click at [51, 223] on link "Transfers" at bounding box center [53, 223] width 107 height 18
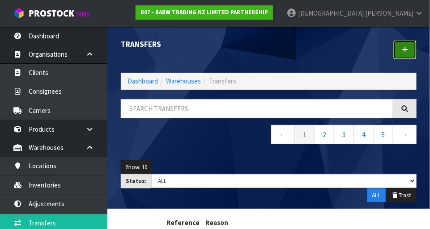
click at [268, 48] on icon at bounding box center [405, 50] width 6 height 7
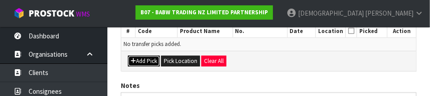
click at [147, 58] on button "Add Pick" at bounding box center [144, 61] width 32 height 11
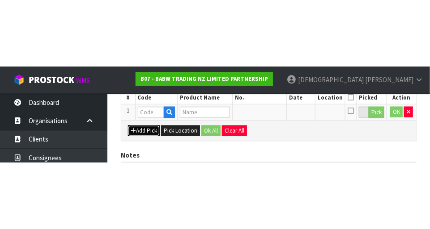
scroll to position [201, 0]
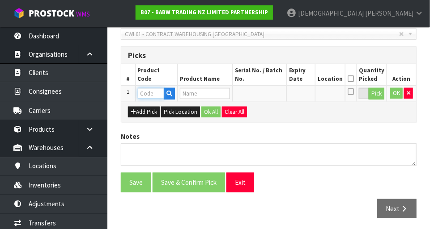
paste input "32289"
type input "32289"
type input "MB SP GREEN FROG"
type input "32289"
click at [268, 94] on button "Pick" at bounding box center [376, 94] width 16 height 12
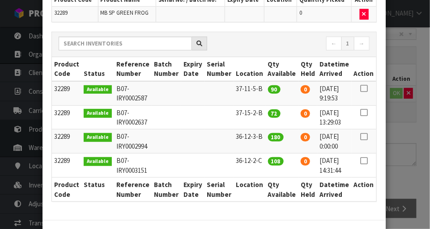
scroll to position [78, 0]
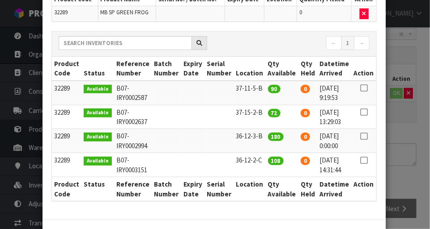
click at [268, 112] on icon at bounding box center [363, 112] width 7 height 0
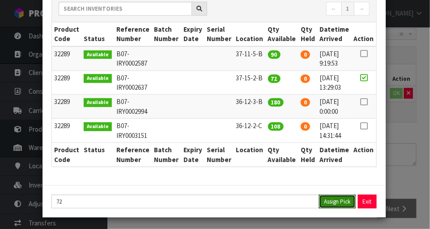
click at [268, 197] on button "Assign Pick" at bounding box center [337, 202] width 37 height 14
type input "72"
click at [268, 145] on div "Pick Line Picks Product Code Product Name Serial No. / Batch No. Expiry Date Lo…" at bounding box center [215, 114] width 430 height 229
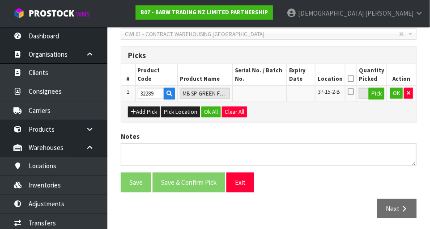
click at [268, 79] on icon at bounding box center [350, 79] width 6 height 0
click at [207, 107] on button "Ok All" at bounding box center [210, 112] width 19 height 11
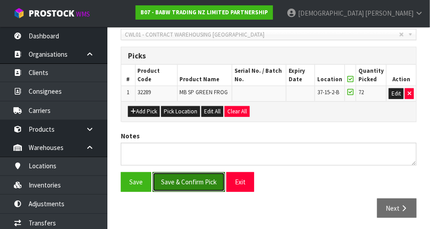
click at [201, 179] on button "Save & Confirm Pick" at bounding box center [188, 182] width 72 height 19
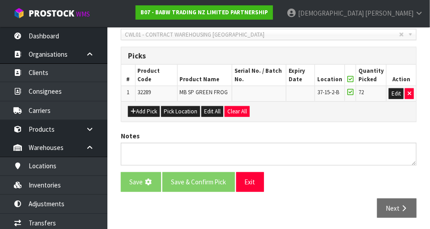
scroll to position [0, 0]
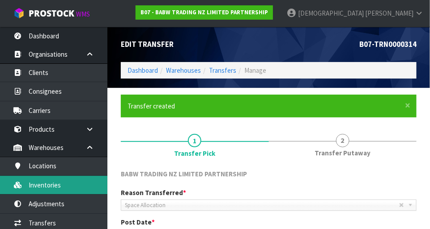
click at [55, 185] on link "Inventories" at bounding box center [53, 185] width 107 height 18
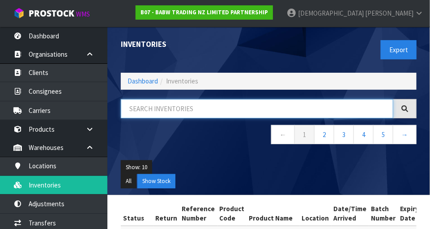
click at [176, 108] on input "text" at bounding box center [257, 108] width 272 height 19
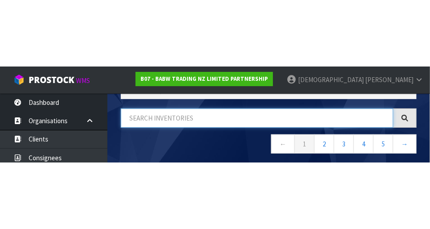
scroll to position [60, 0]
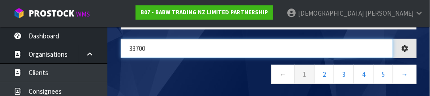
type input "33700"
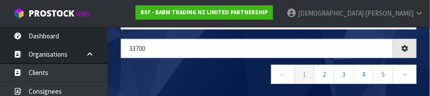
click at [231, 73] on nav "← 1 2 3 4 5 →" at bounding box center [269, 76] width 296 height 22
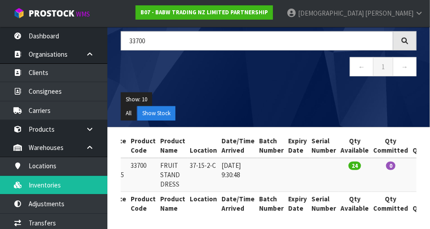
scroll to position [0, 90]
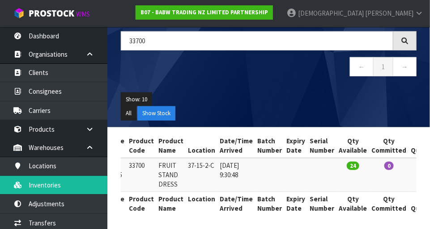
copy td "33700"
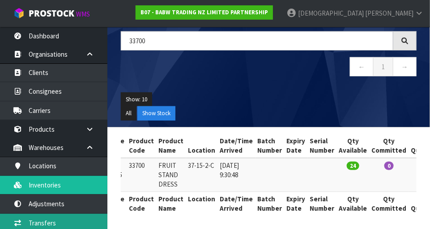
click at [54, 223] on link "Transfers" at bounding box center [53, 223] width 107 height 18
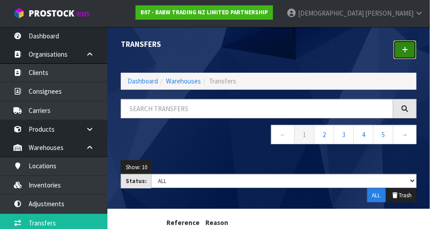
click at [268, 57] on link at bounding box center [404, 49] width 23 height 19
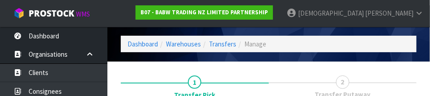
scroll to position [132, 0]
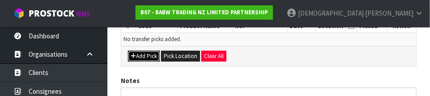
click at [143, 59] on button "Add Pick" at bounding box center [144, 56] width 32 height 11
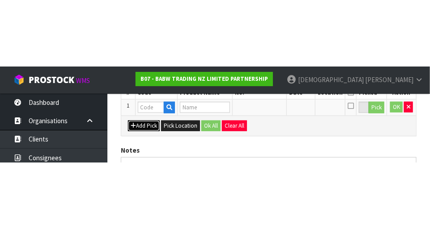
scroll to position [201, 0]
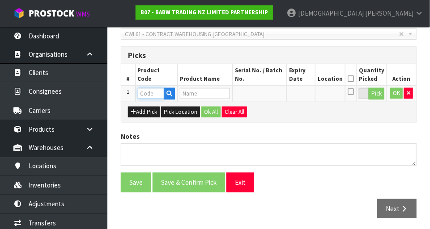
click at [148, 90] on input "text" at bounding box center [151, 93] width 26 height 11
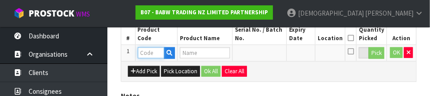
scroll to position [241, 0]
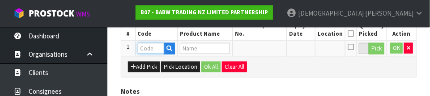
paste input "33700"
type input "33700"
type input "FRUIT STAND DRESS"
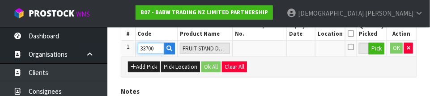
type input "33700"
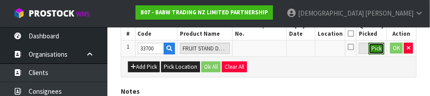
click at [268, 46] on button "Pick" at bounding box center [376, 49] width 16 height 12
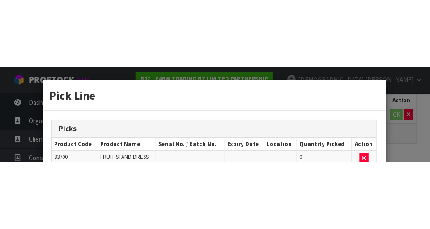
scroll to position [201, 0]
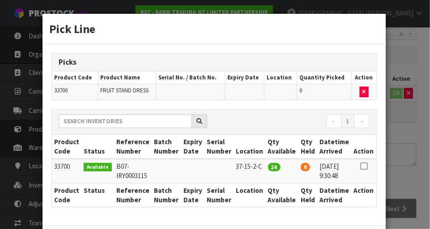
click at [268, 166] on icon at bounding box center [363, 166] width 7 height 0
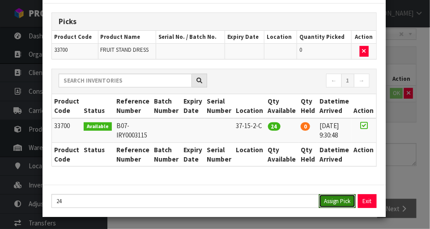
click at [268, 202] on button "Assign Pick" at bounding box center [337, 202] width 37 height 14
type input "24"
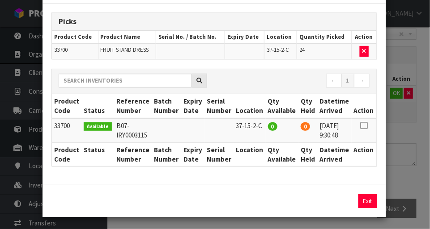
click at [268, 149] on div "Pick Line Picks Product Code Product Name Serial No. / Batch No. Expiry Date Lo…" at bounding box center [215, 114] width 430 height 229
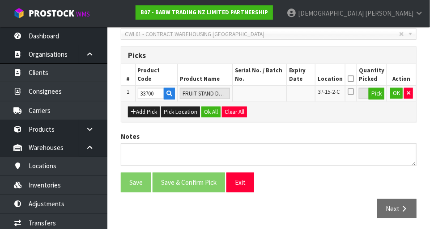
click at [268, 79] on icon at bounding box center [350, 79] width 6 height 0
click at [207, 108] on button "Ok All" at bounding box center [210, 112] width 19 height 11
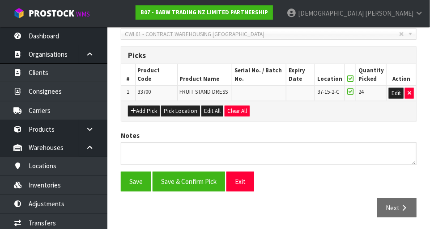
scroll to position [201, 0]
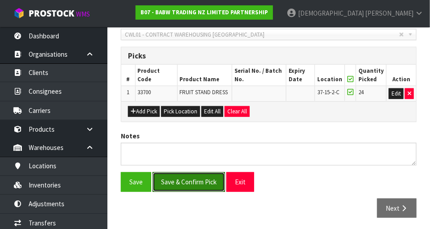
click at [183, 181] on button "Save & Confirm Pick" at bounding box center [188, 182] width 72 height 19
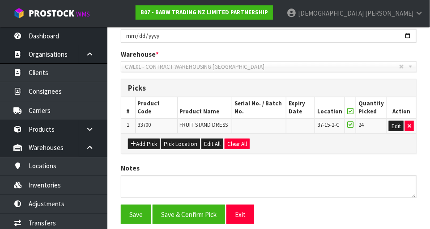
scroll to position [0, 0]
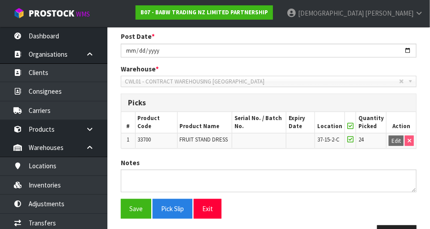
scroll to position [188, 0]
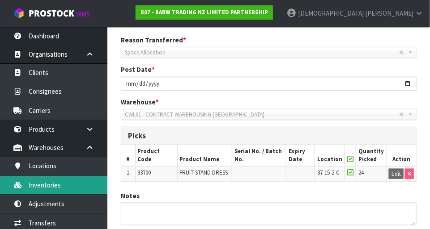
click at [38, 180] on link "Inventories" at bounding box center [53, 185] width 107 height 18
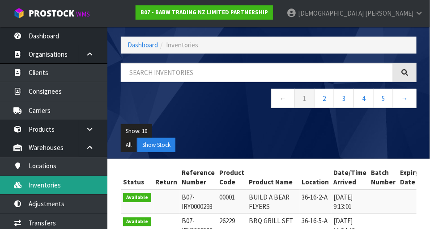
scroll to position [153, 0]
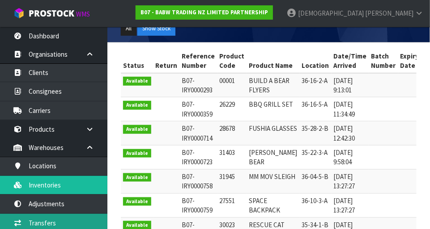
click at [34, 227] on link "Transfers" at bounding box center [53, 223] width 107 height 18
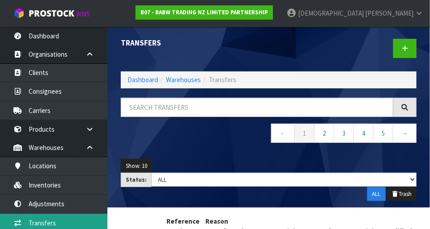
scroll to position [3, 0]
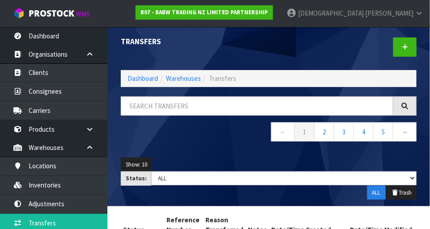
click at [268, 12] on span "Shah" at bounding box center [389, 13] width 48 height 8
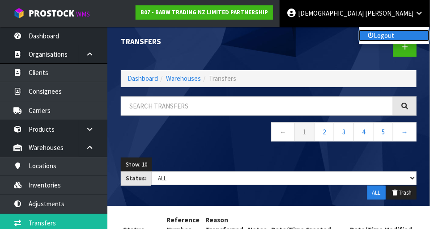
click at [268, 32] on link "Logout" at bounding box center [394, 36] width 71 height 12
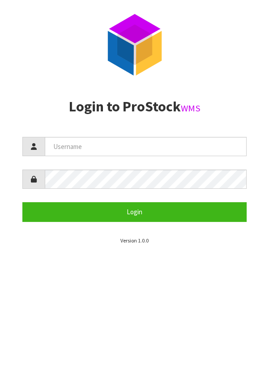
click at [142, 229] on section "P ro S tock WMS Login to ProStock WMS Login Version 1.0.0" at bounding box center [134, 195] width 269 height 391
click at [261, 229] on section "P ro S tock WMS Login to ProStock WMS Login Version 1.0.0" at bounding box center [134, 195] width 269 height 391
click at [258, 229] on section "P ro S tock WMS Login to ProStock WMS Login Version 1.0.0" at bounding box center [134, 195] width 269 height 391
click at [257, 229] on section "P ro S tock WMS Login to ProStock WMS Login Version 1.0.0" at bounding box center [134, 195] width 269 height 391
click at [258, 229] on section "P ro S tock WMS Login to ProStock WMS Login Version 1.0.0" at bounding box center [134, 195] width 269 height 391
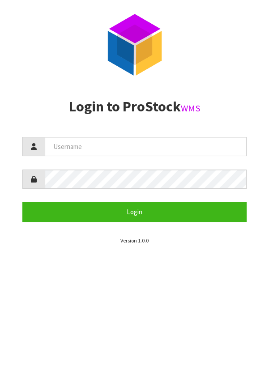
click at [253, 229] on section "P ro S tock WMS Login to ProStock WMS Login Version 1.0.0" at bounding box center [134, 195] width 269 height 391
click at [255, 229] on section "P ro S tock WMS Login to ProStock WMS Login Version 1.0.0" at bounding box center [134, 195] width 269 height 391
click at [248, 229] on section "P ro S tock WMS Login to ProStock WMS Login Version 1.0.0" at bounding box center [134, 195] width 269 height 391
click at [244, 229] on section "P ro S tock WMS Login to ProStock WMS Login Version 1.0.0" at bounding box center [134, 195] width 269 height 391
click at [246, 229] on section "P ro S tock WMS Login to ProStock WMS Login Version 1.0.0" at bounding box center [134, 195] width 269 height 391
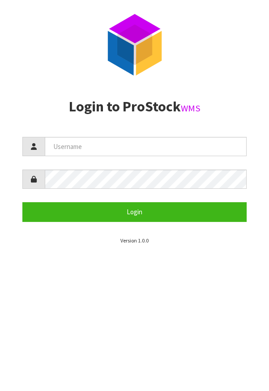
click at [246, 229] on section "P ro S tock WMS Login to ProStock WMS Login Version 1.0.0" at bounding box center [134, 195] width 269 height 391
click at [244, 229] on section "P ro S tock WMS Login to ProStock WMS Login Version 1.0.0" at bounding box center [134, 195] width 269 height 391
click at [154, 229] on section "P ro S tock WMS Login to ProStock WMS Login Version 1.0.0" at bounding box center [134, 195] width 269 height 391
click at [248, 229] on section "P ro S tock WMS Login to ProStock WMS Login Version 1.0.0" at bounding box center [134, 195] width 269 height 391
click at [243, 229] on section "P ro S tock WMS Login to ProStock WMS Login Version 1.0.0" at bounding box center [134, 195] width 269 height 391
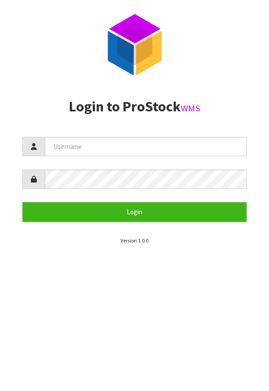
click at [201, 229] on section "P ro S tock WMS Login to ProStock WMS Login Version 1.0.0" at bounding box center [134, 195] width 269 height 391
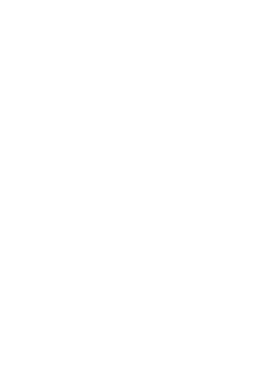
click at [254, 229] on section "P ro S tock WMS Login to ProStock WMS Login Version 1.0.0" at bounding box center [134, 195] width 269 height 391
click at [210, 229] on section "P ro S tock WMS Login to ProStock WMS Login Version 1.0.0" at bounding box center [134, 195] width 269 height 391
